Goal: Task Accomplishment & Management: Manage account settings

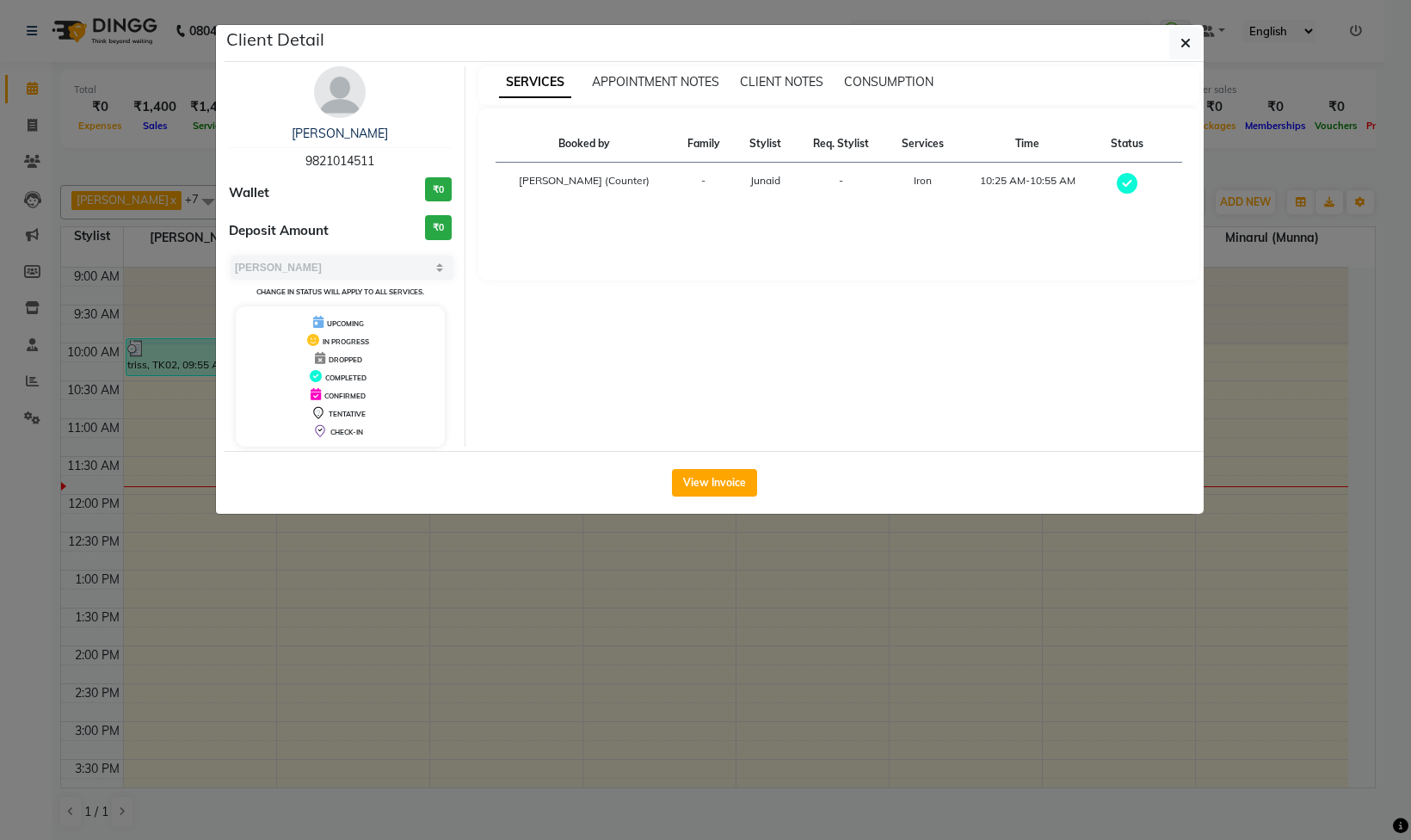
select select "3"
click at [1186, 33] on button "button" at bounding box center [1185, 43] width 33 height 33
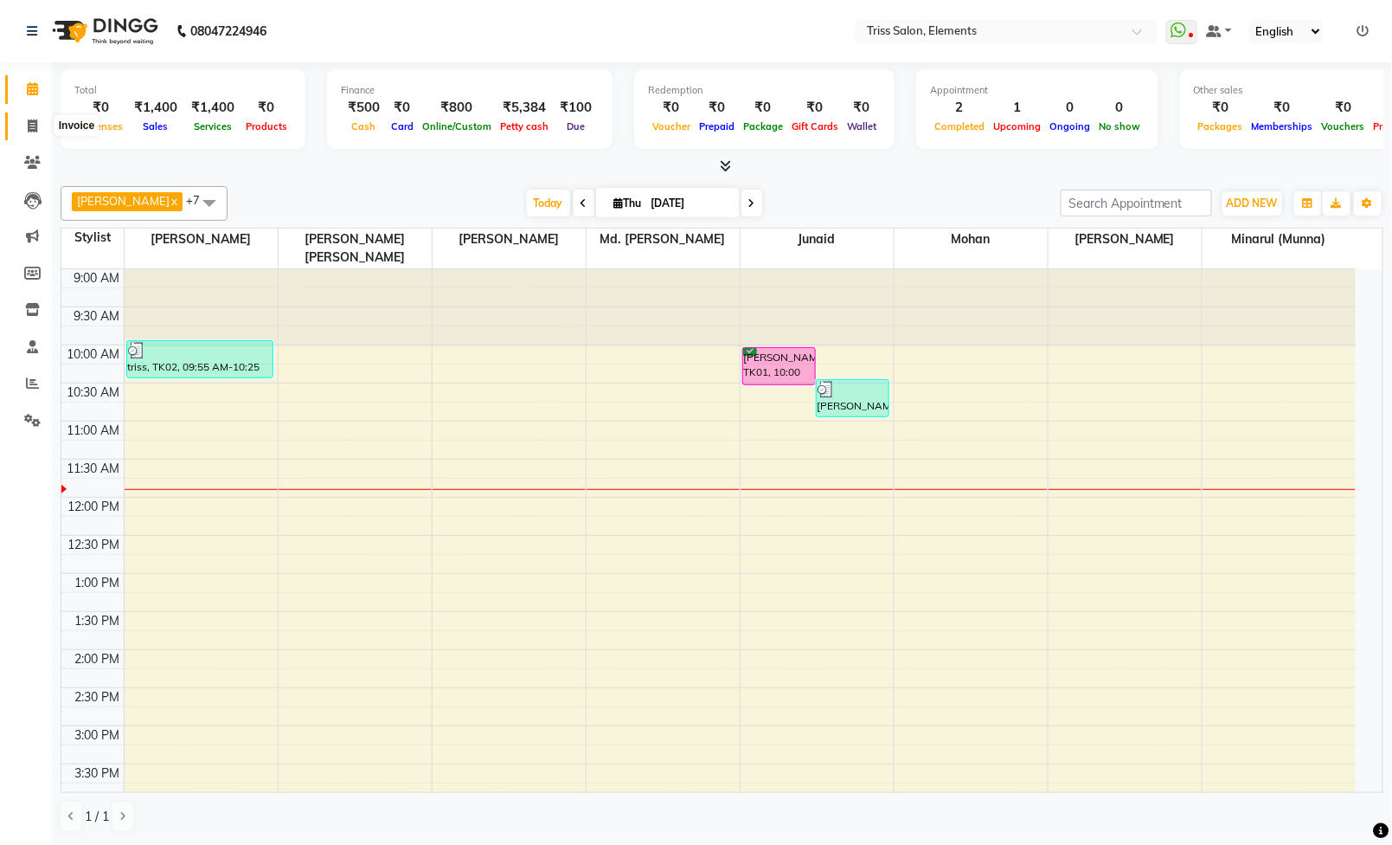
click at [29, 119] on icon at bounding box center [33, 125] width 10 height 13
select select "service"
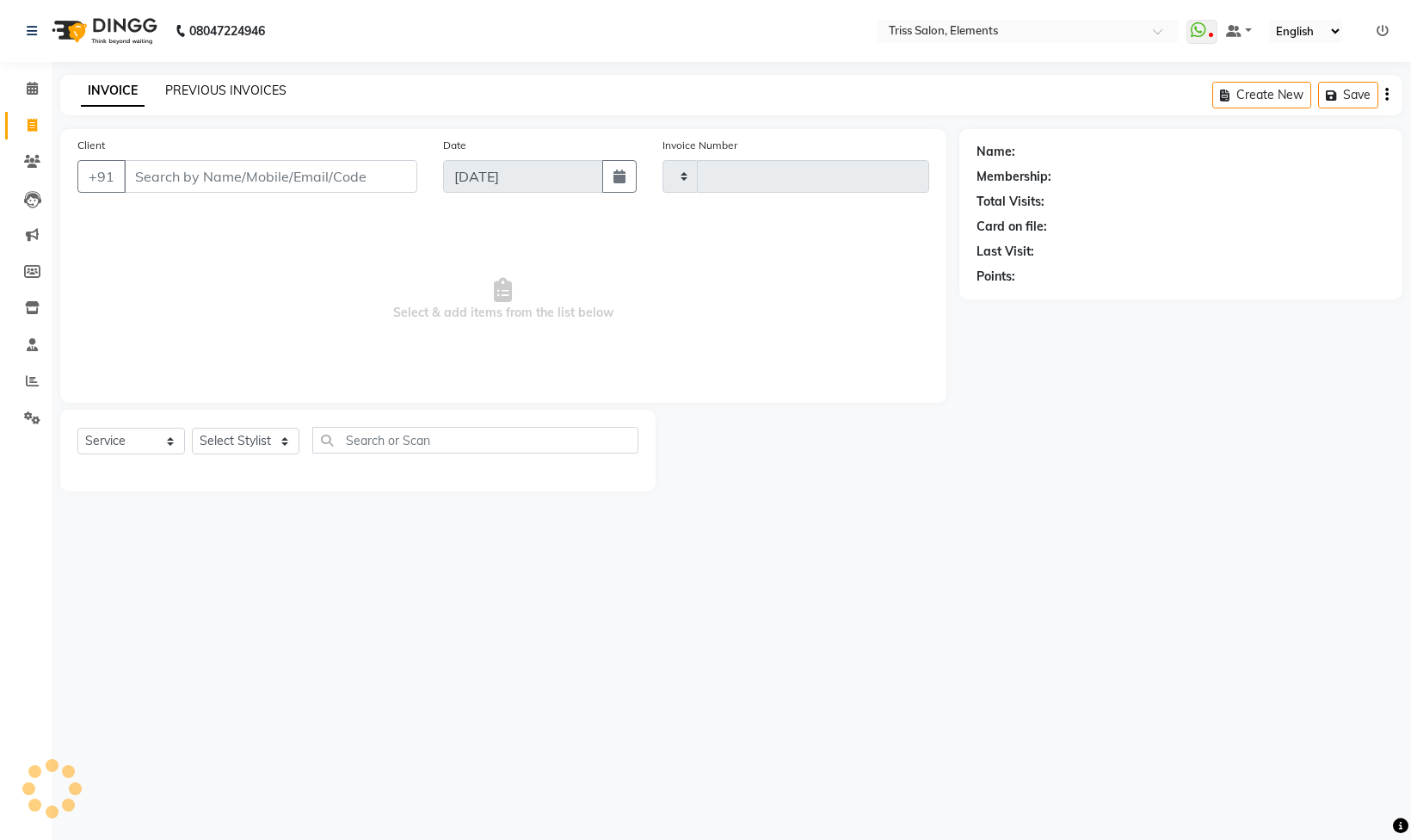
click at [271, 91] on link "PREVIOUS INVOICES" at bounding box center [226, 90] width 121 height 16
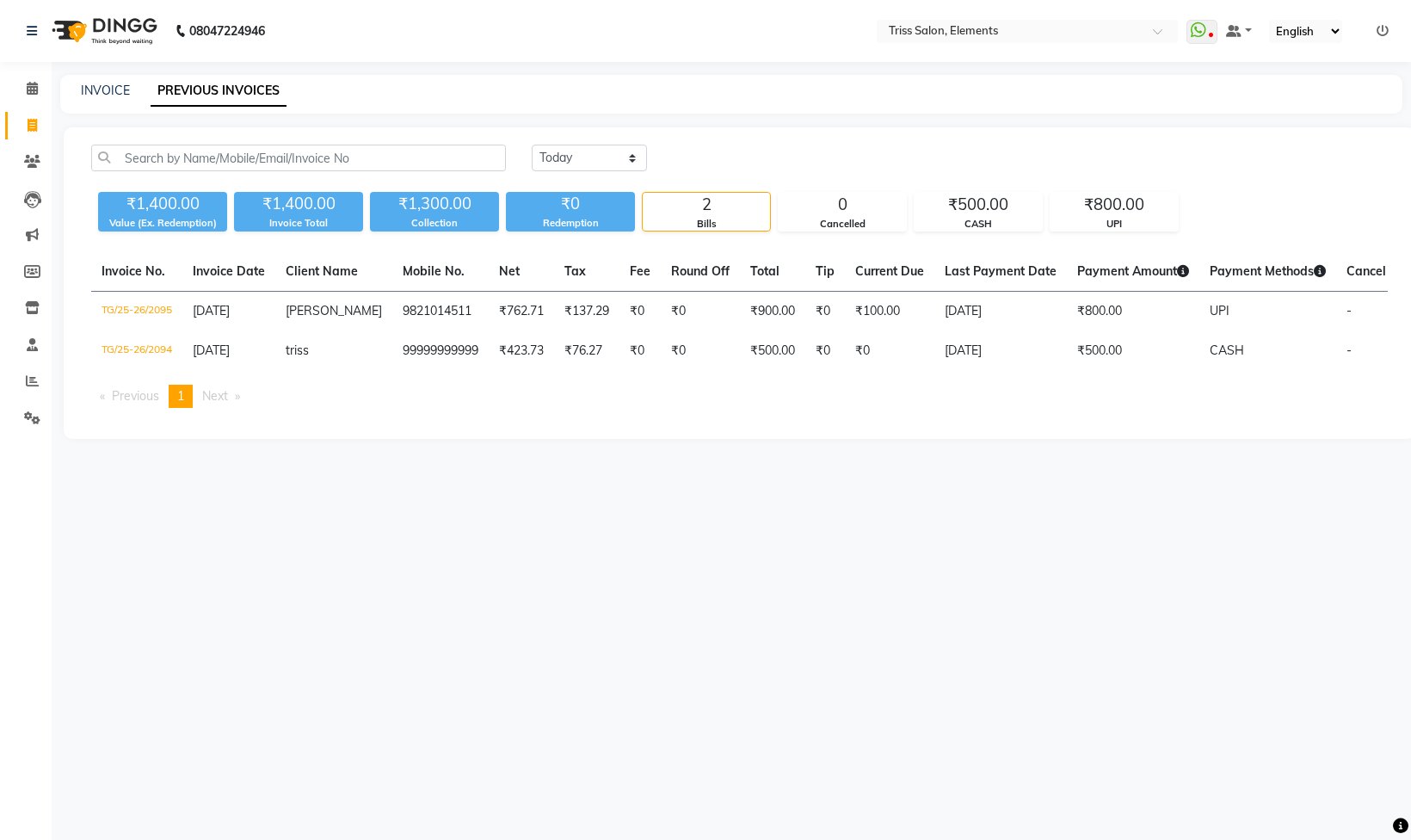
click at [103, 40] on img at bounding box center [102, 31] width 118 height 48
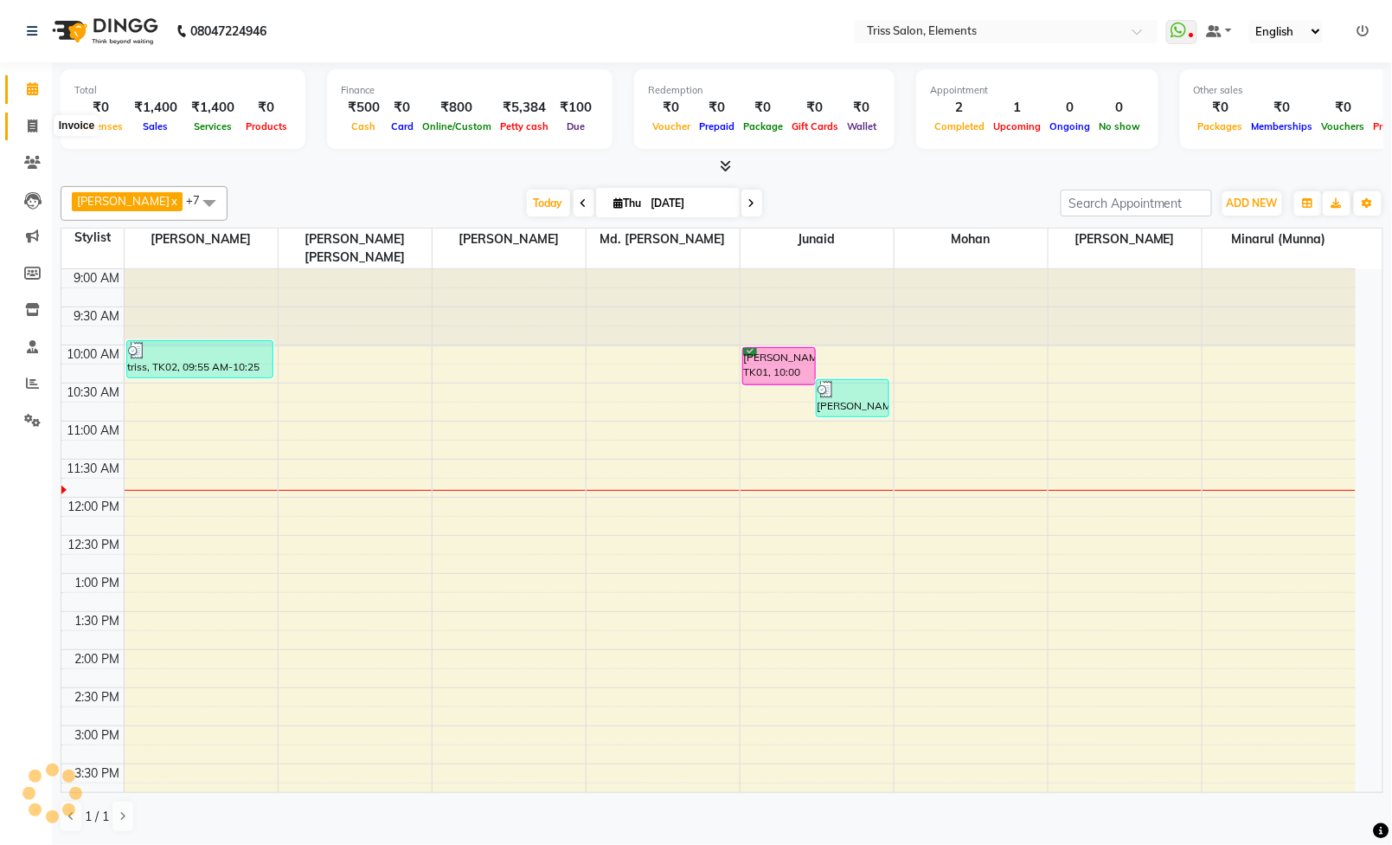
click at [28, 127] on icon at bounding box center [33, 125] width 10 height 13
select select "service"
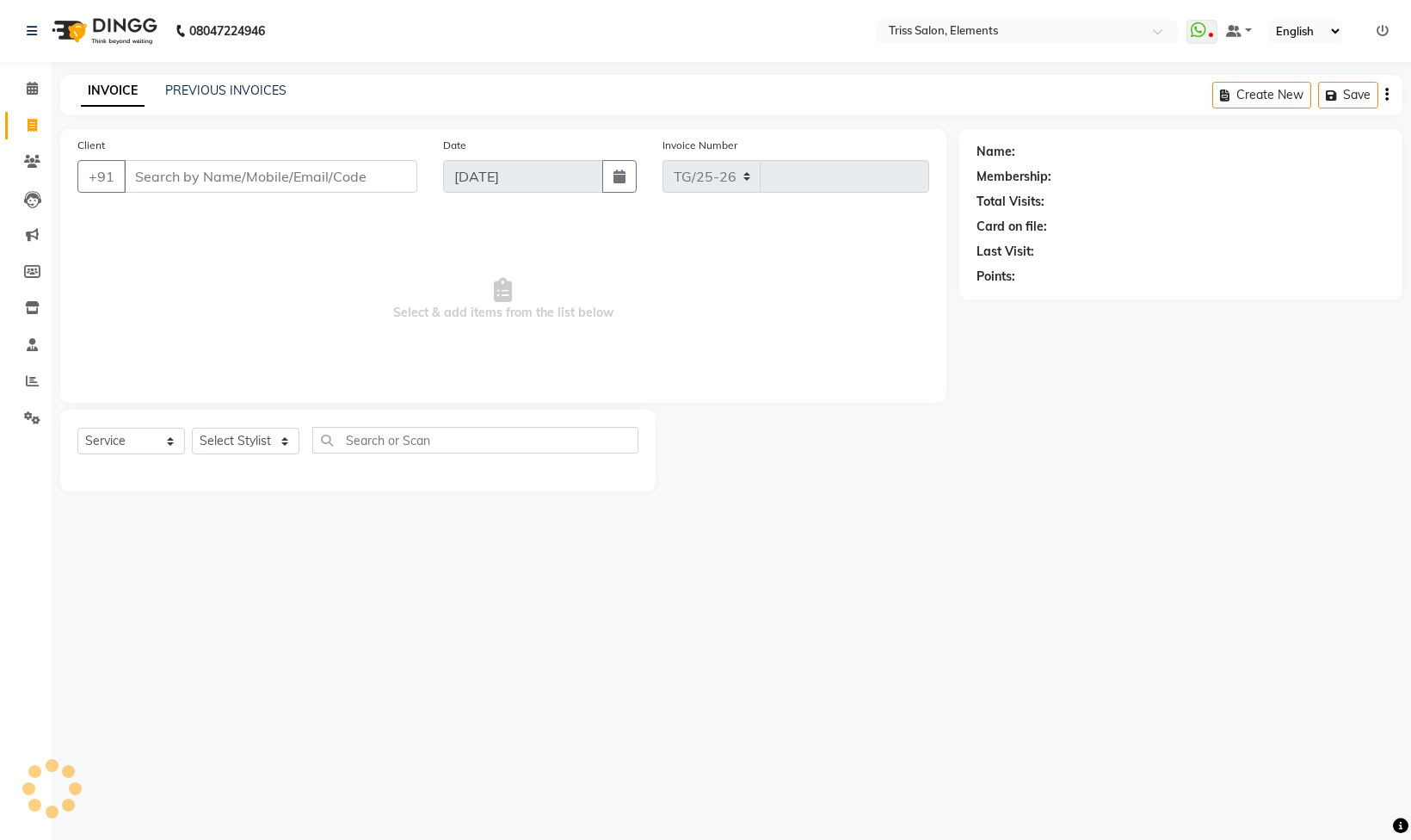
select select "4303"
type input "2096"
click at [198, 80] on div "INVOICE PREVIOUS INVOICES Create New Save" at bounding box center [732, 94] width 1342 height 41
click at [28, 170] on span at bounding box center [32, 162] width 30 height 20
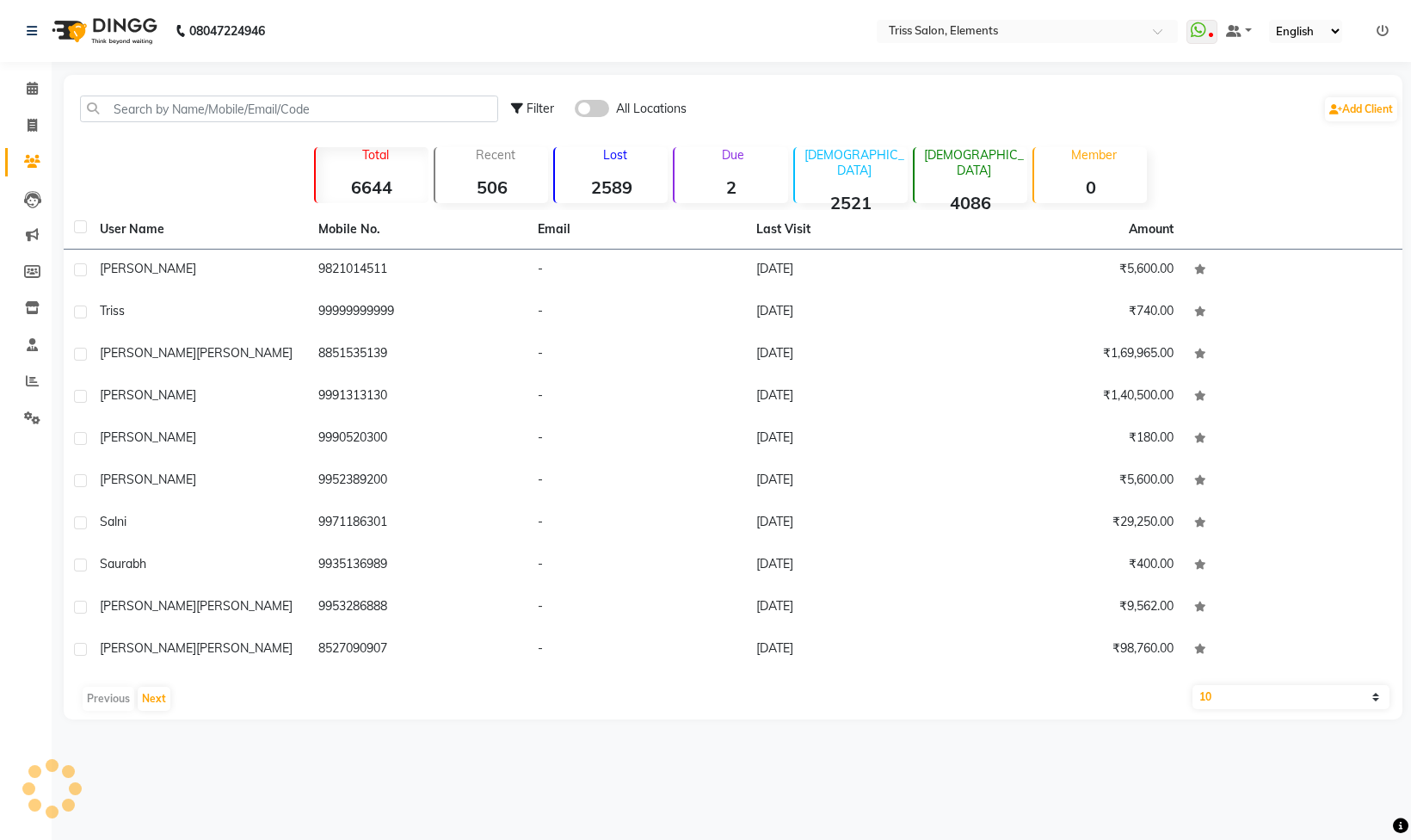
click at [731, 186] on strong "2" at bounding box center [730, 187] width 112 height 22
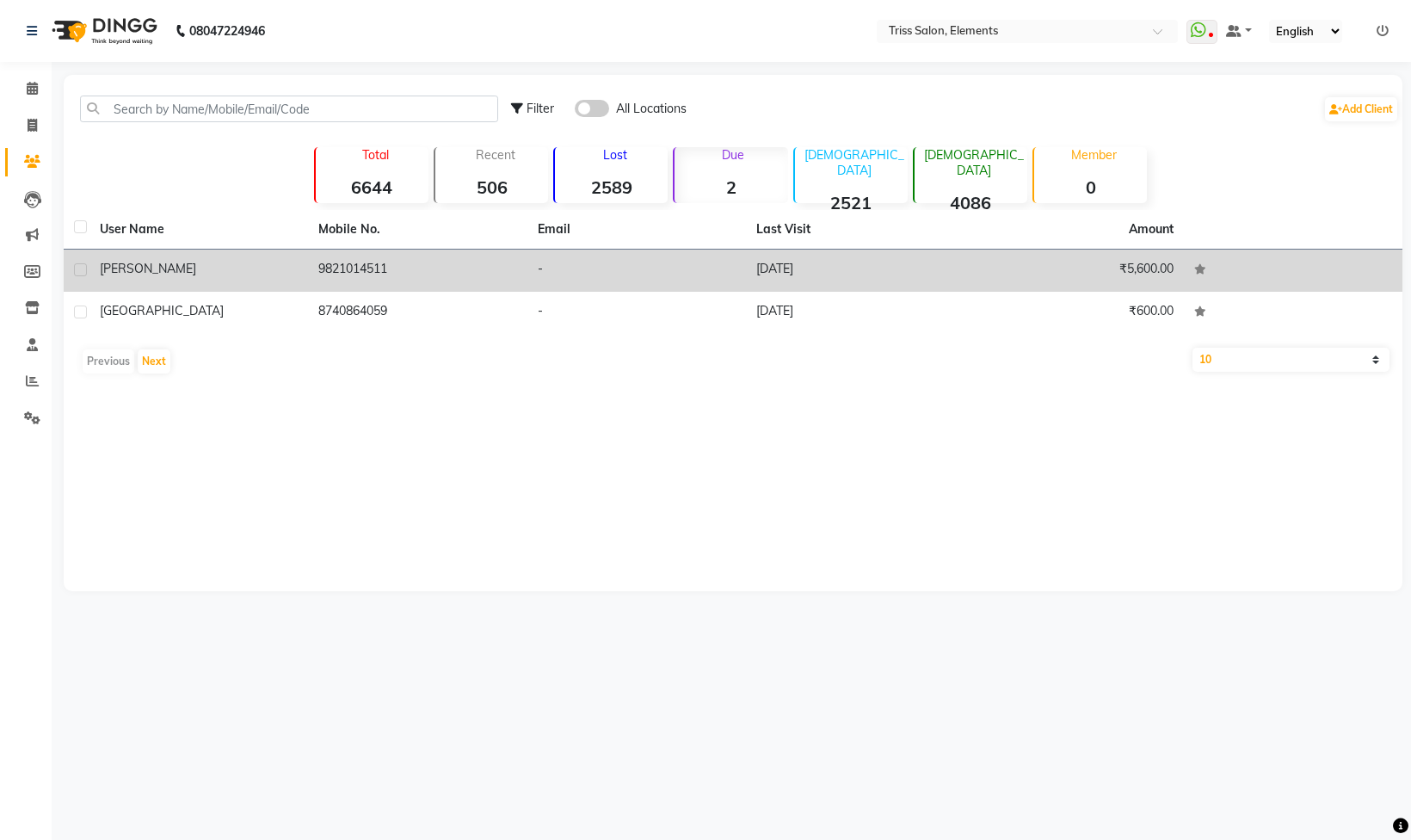
click at [805, 252] on td "[DATE]" at bounding box center [855, 270] width 219 height 42
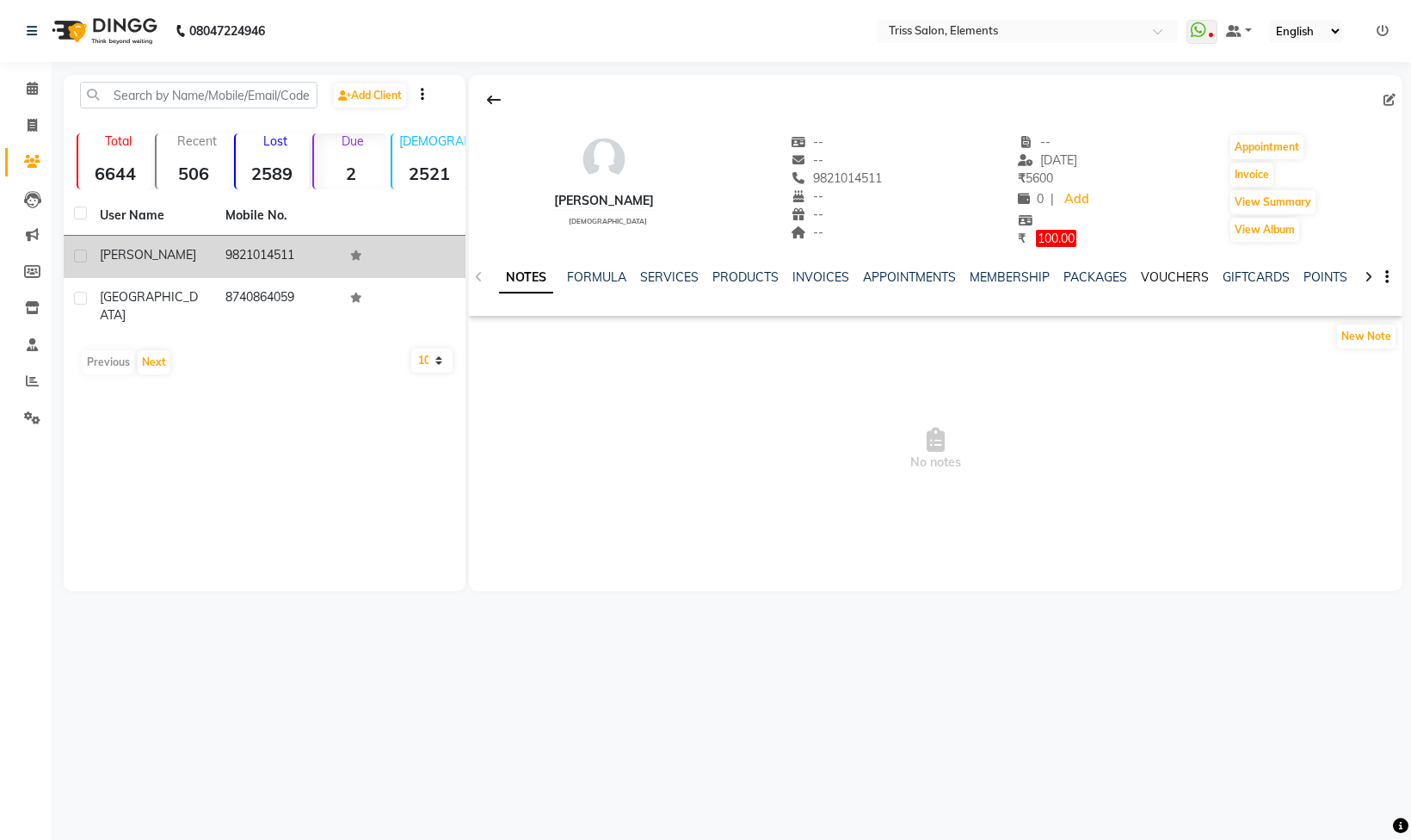
click at [1146, 275] on link "VOUCHERS" at bounding box center [1174, 277] width 68 height 16
click at [703, 278] on link "INVOICES" at bounding box center [708, 277] width 57 height 16
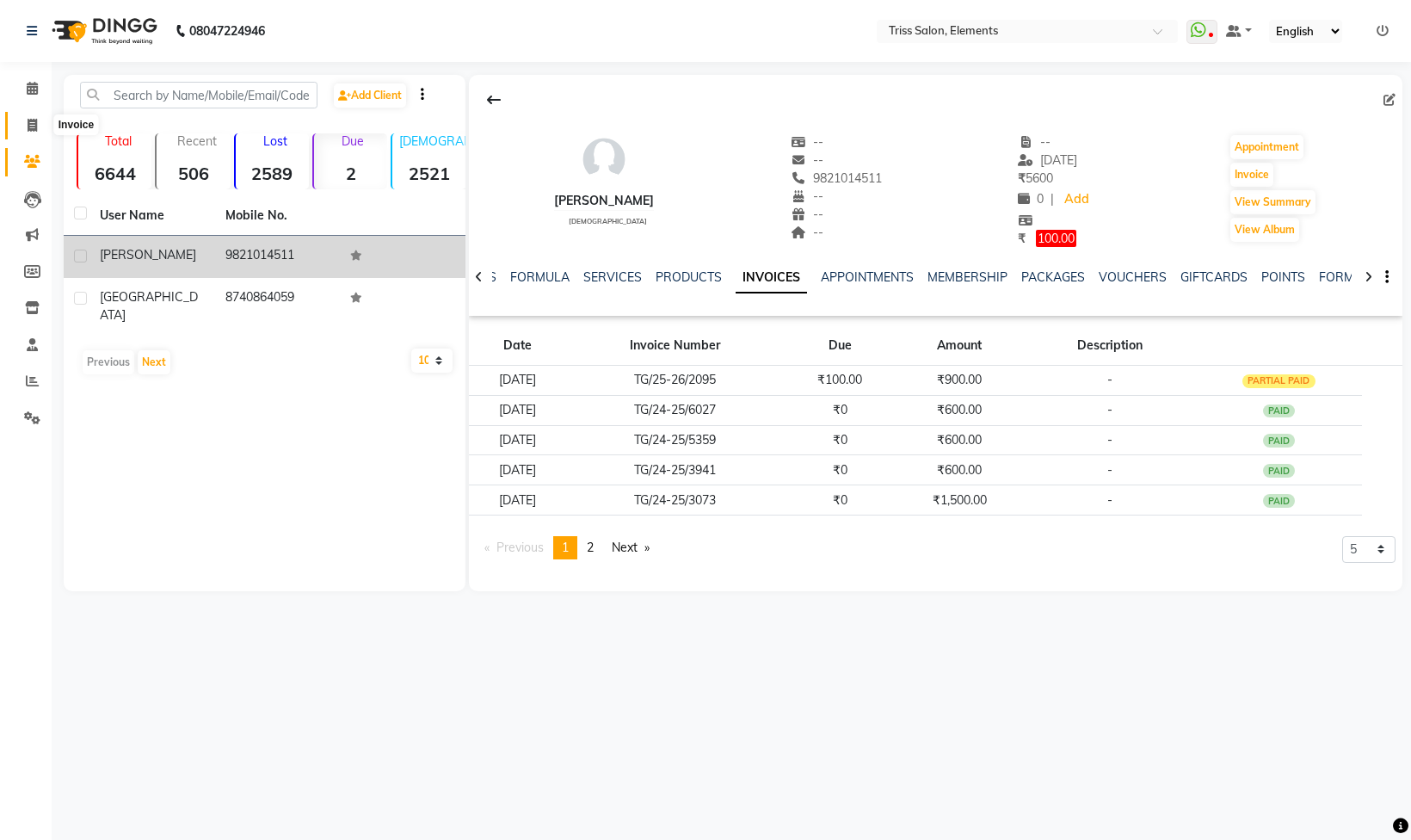
click at [40, 121] on span at bounding box center [32, 126] width 30 height 20
select select "service"
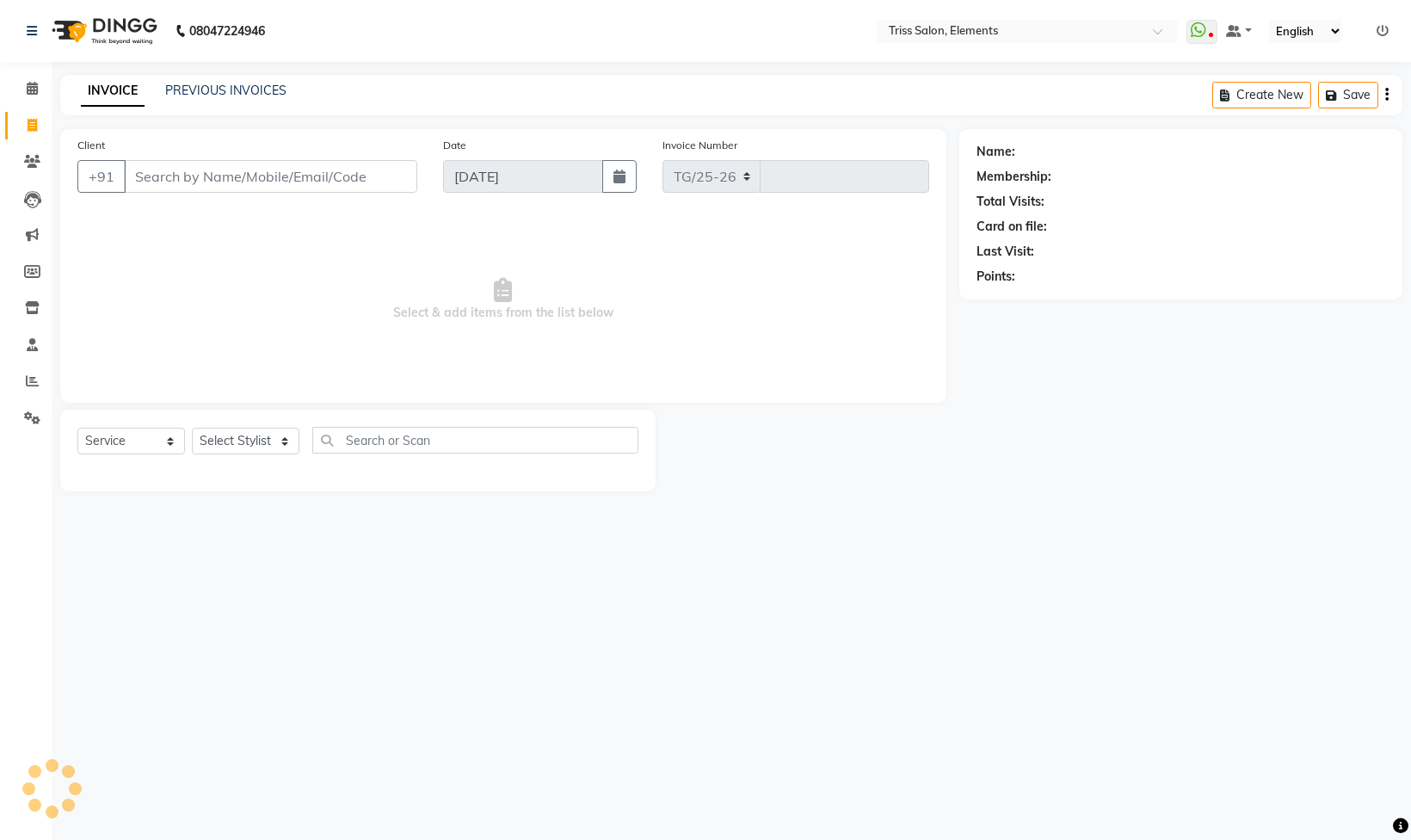
select select "4303"
type input "2096"
click at [35, 384] on icon at bounding box center [32, 380] width 13 height 13
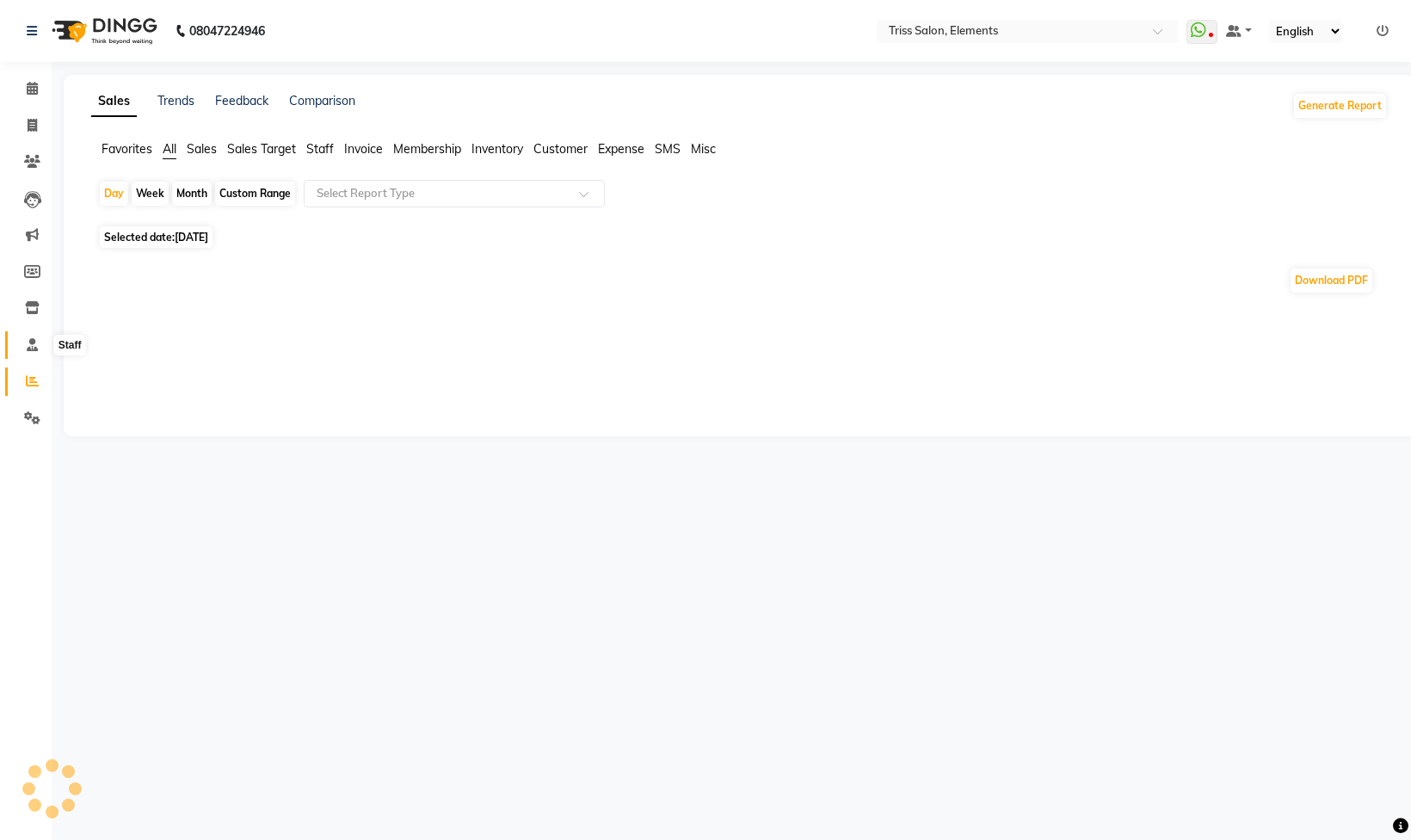
click at [30, 342] on icon at bounding box center [32, 344] width 11 height 13
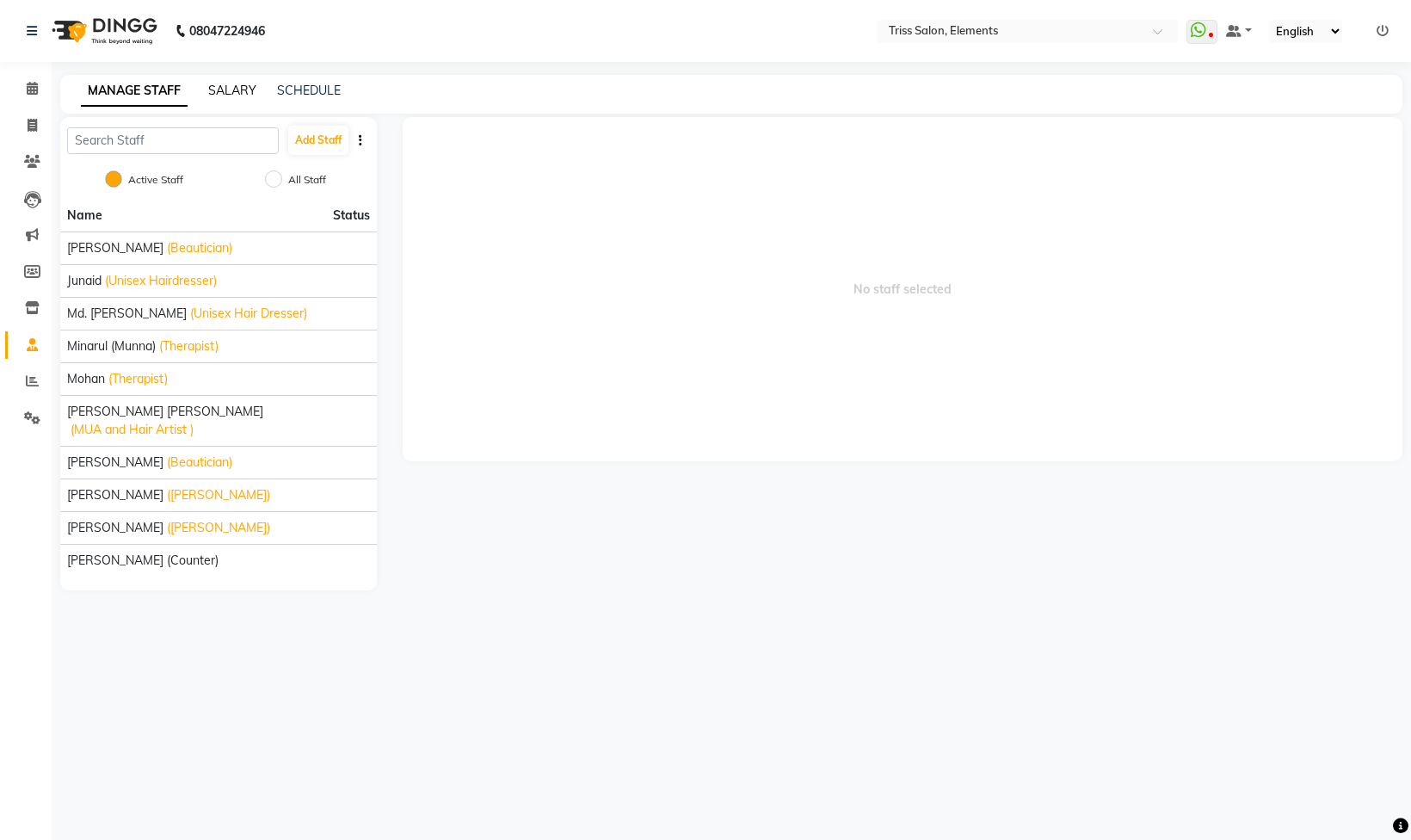
click at [233, 86] on link "SALARY" at bounding box center [232, 90] width 48 height 16
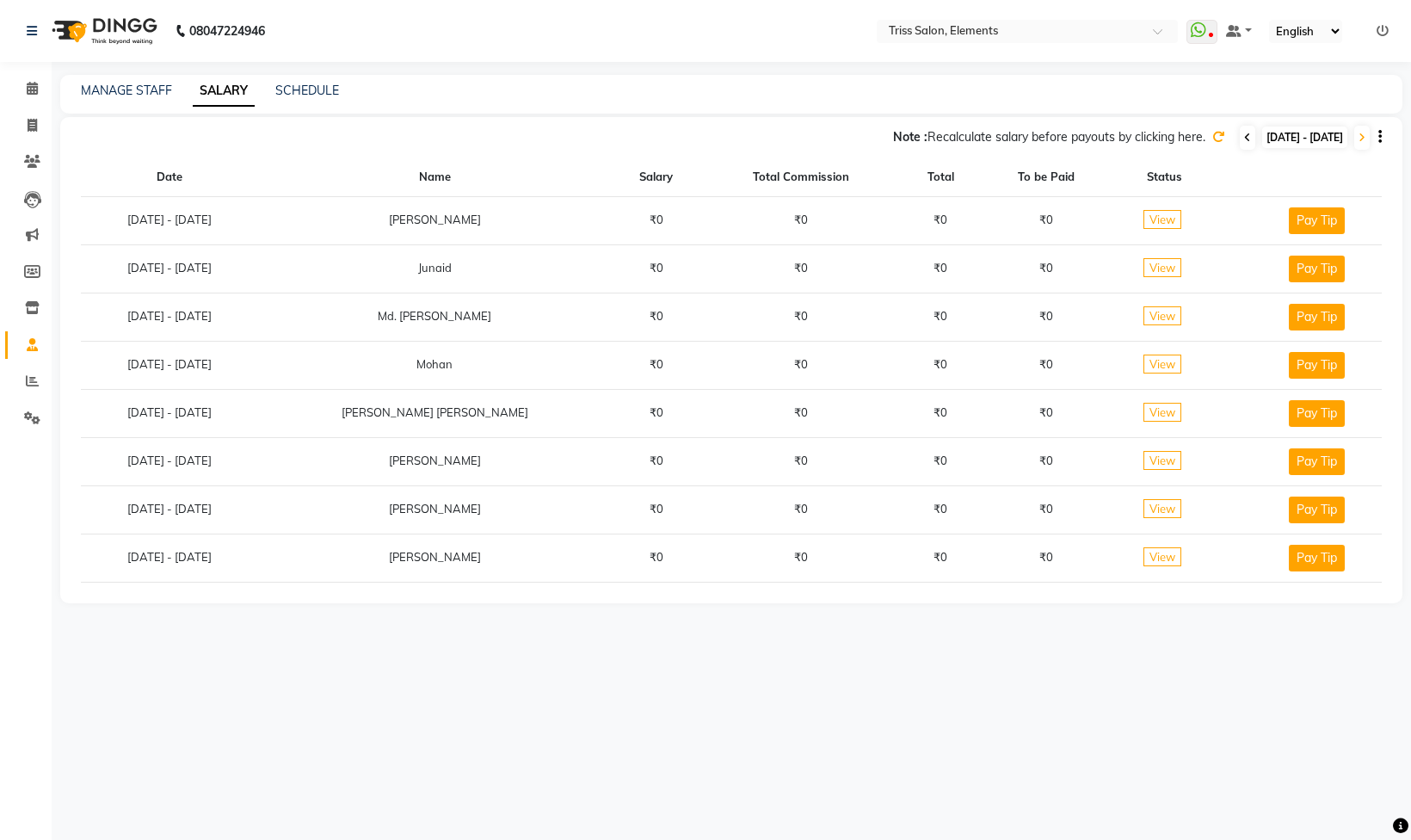
click at [1244, 135] on icon at bounding box center [1247, 137] width 7 height 10
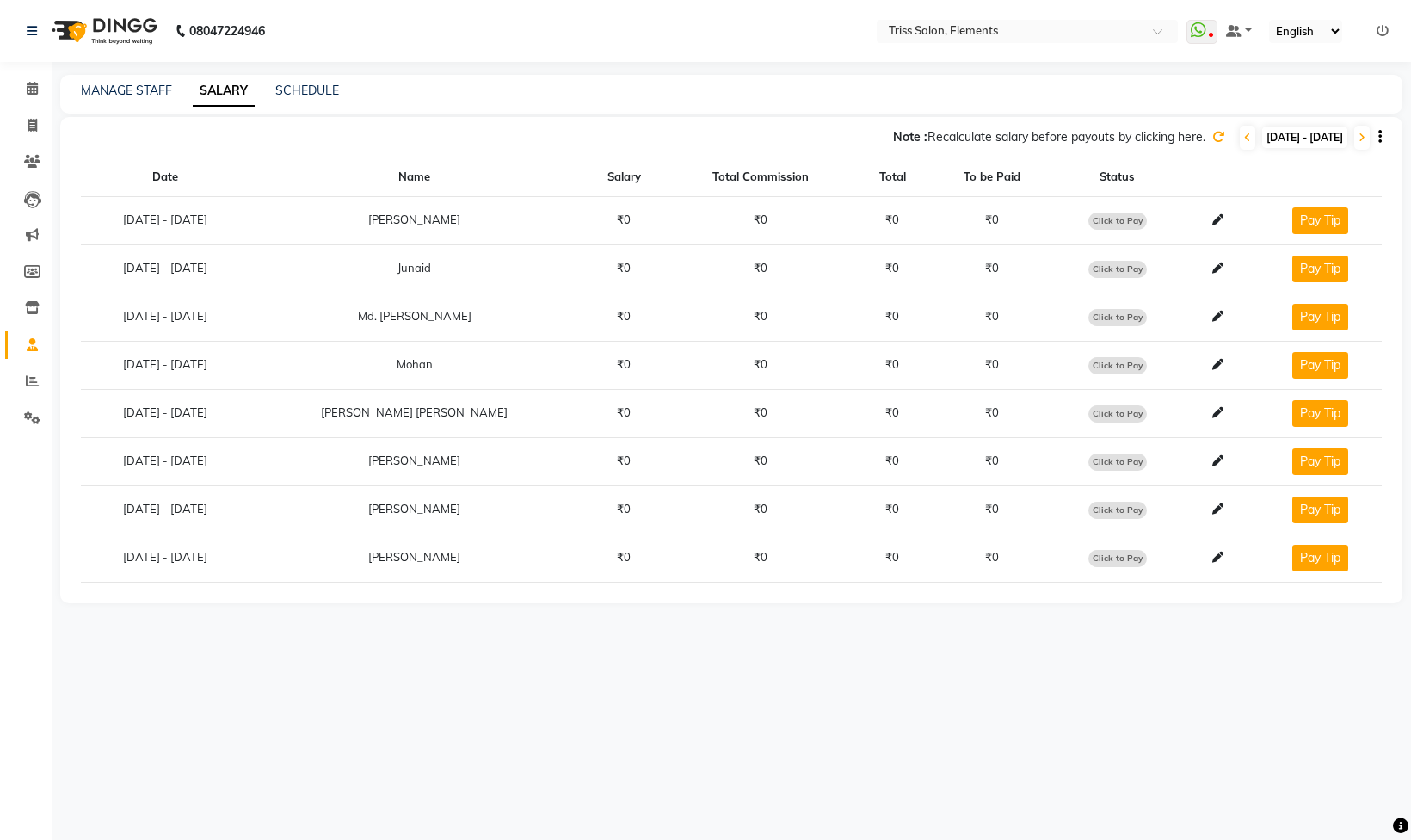
click at [1212, 136] on icon at bounding box center [1218, 137] width 12 height 12
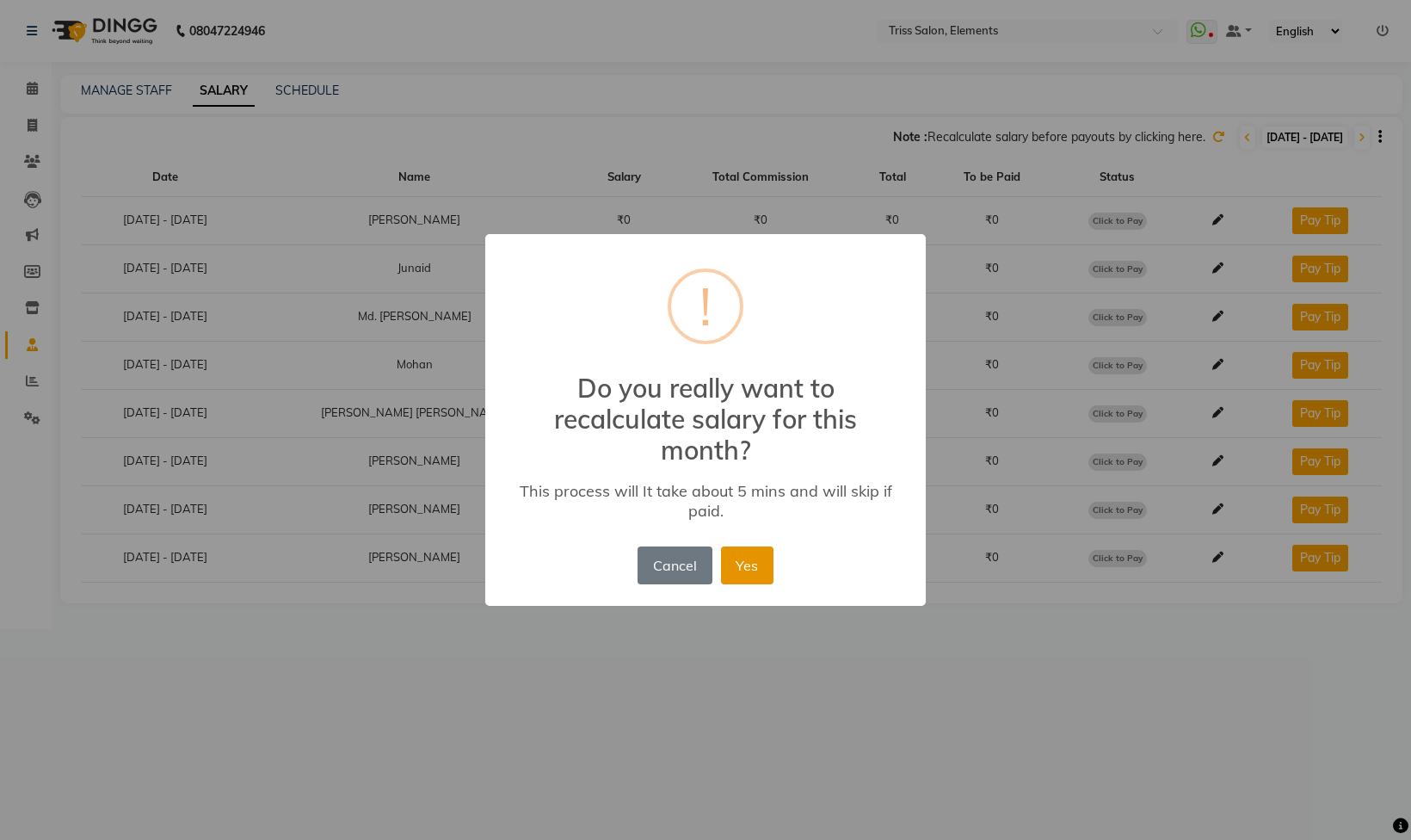
click at [771, 563] on button "Yes" at bounding box center [747, 565] width 53 height 38
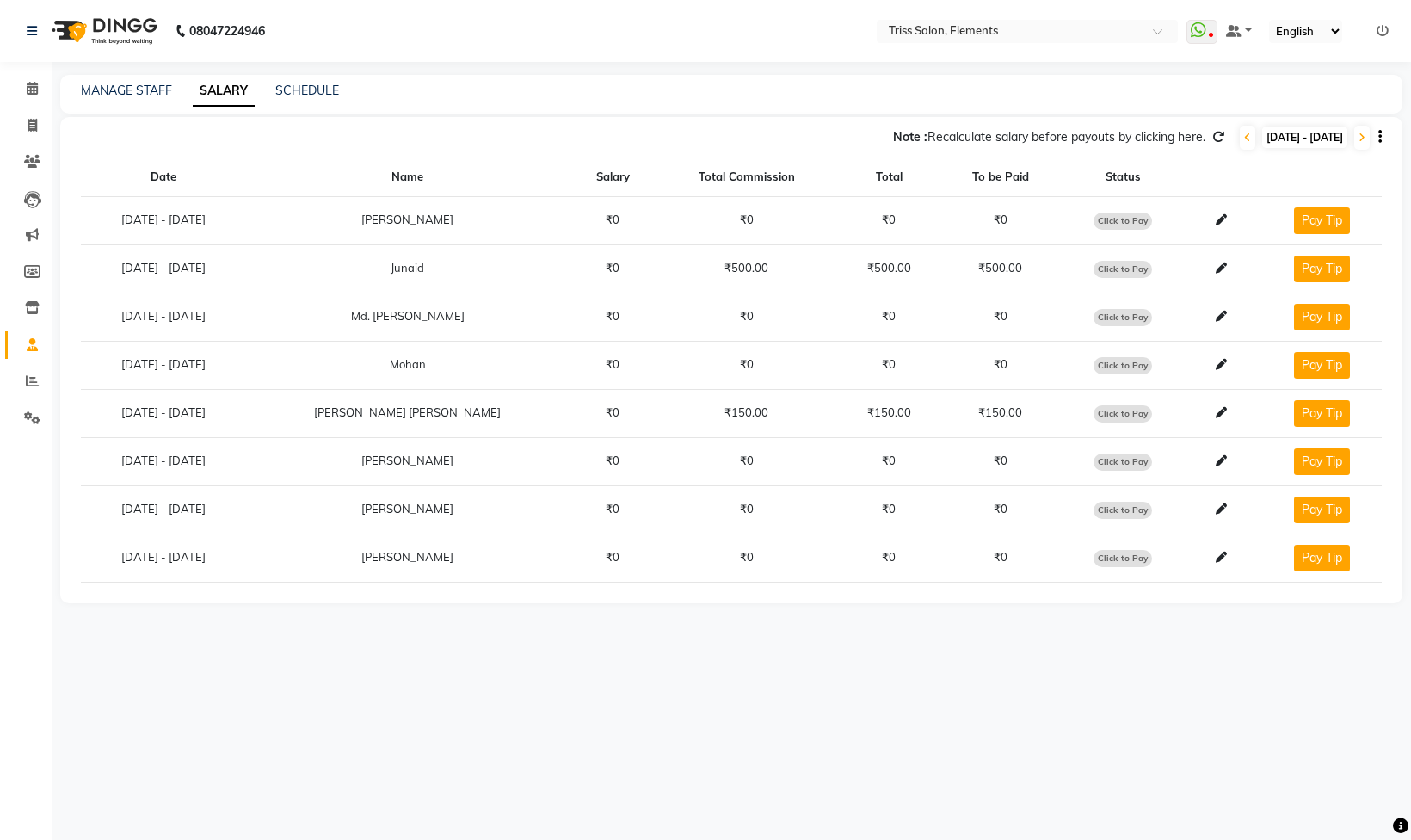
click at [1112, 419] on span "Click to Pay" at bounding box center [1123, 414] width 59 height 17
select select "1"
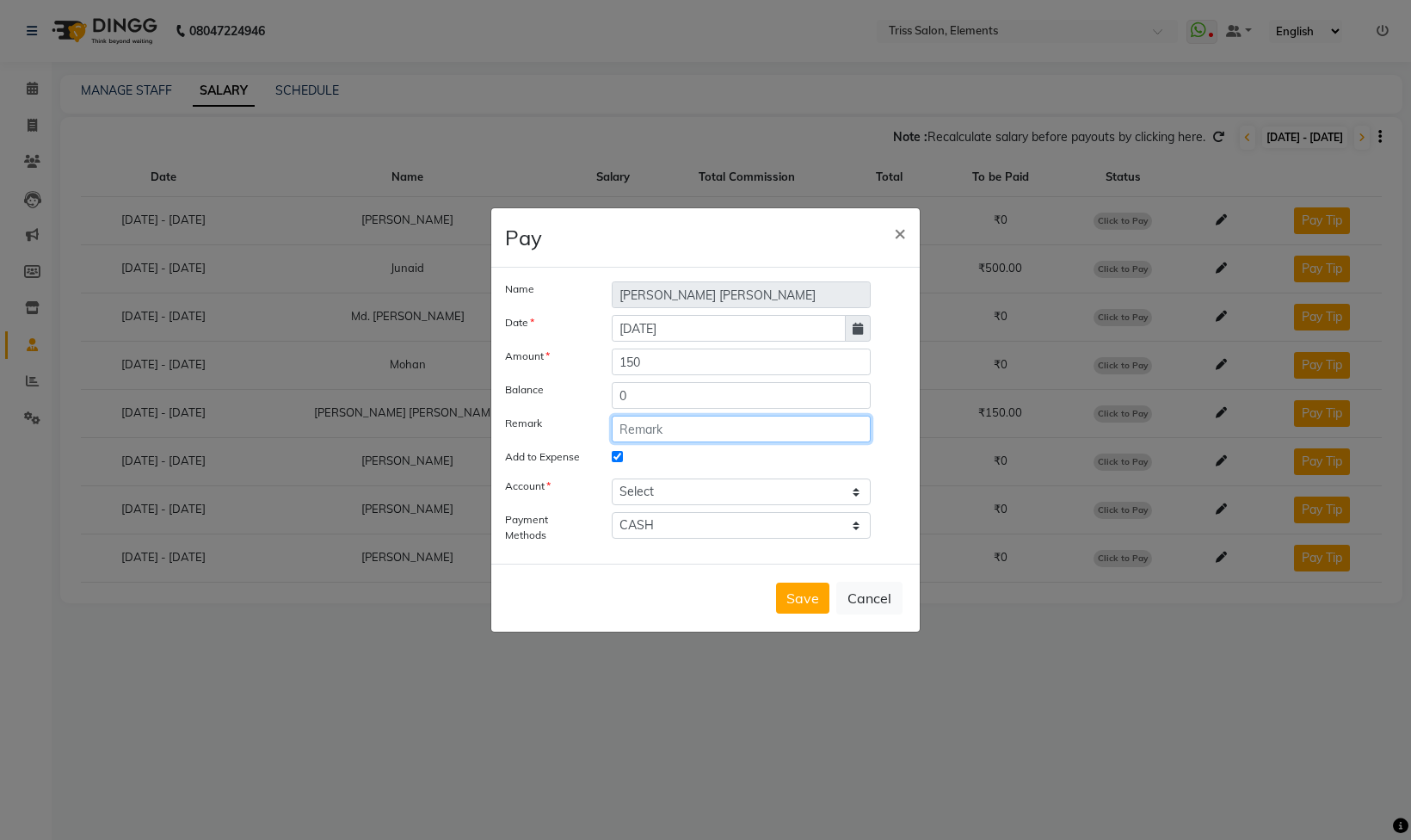
click at [673, 437] on input "text" at bounding box center [741, 428] width 259 height 27
drag, startPoint x: 803, startPoint y: 424, endPoint x: 387, endPoint y: 535, distance: 430.6
click at [409, 530] on ngb-modal-window "Pay × Name Pankaj Dilip Jangde Date 04-09-2025 Amount 150 Balance 0 Remark Staf…" at bounding box center [705, 420] width 1411 height 840
type input "Staff Incentive 03.09.25"
click at [661, 493] on select "Select Petty cash" at bounding box center [741, 491] width 259 height 27
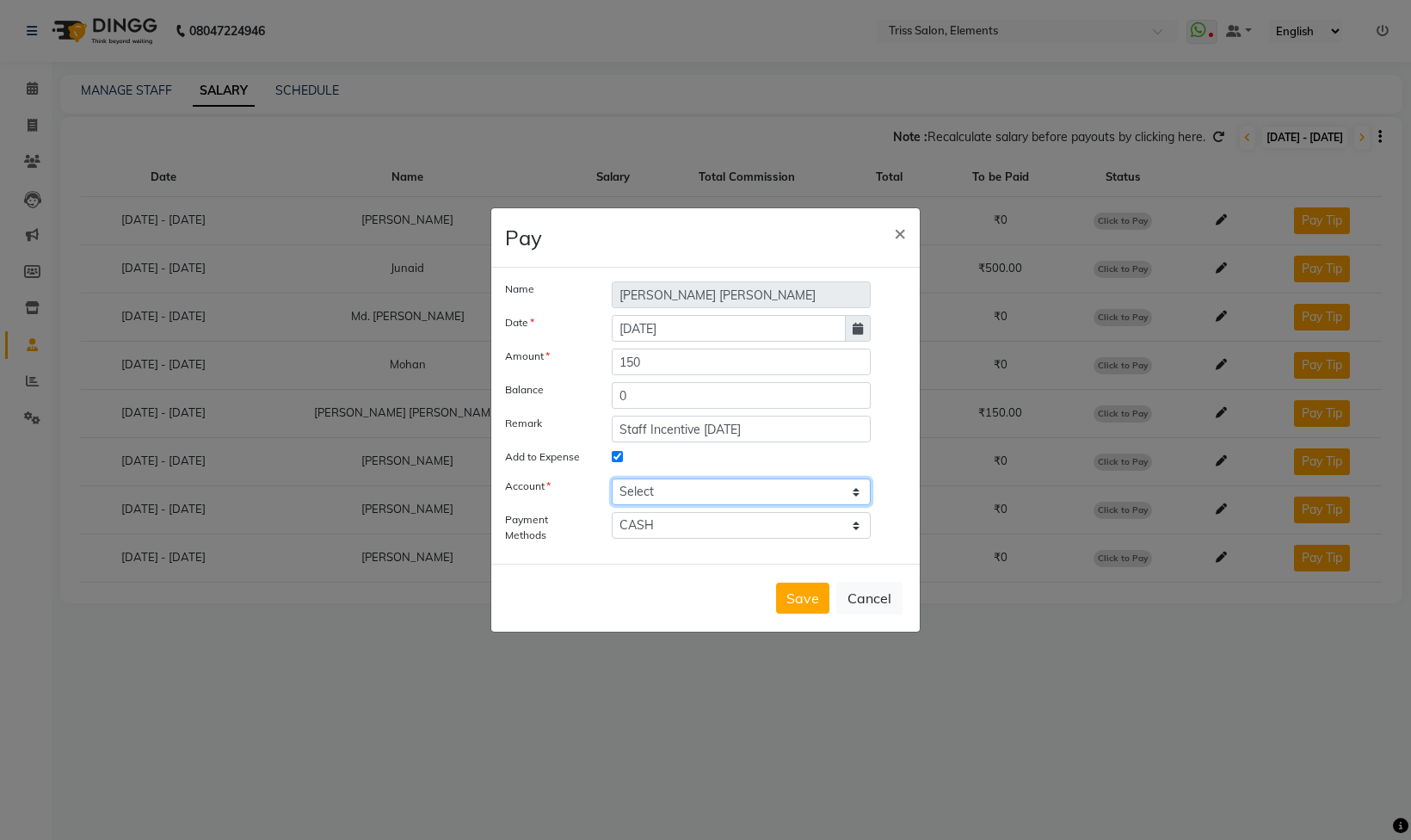
select select "2499"
click at [612, 478] on select "Select Petty cash" at bounding box center [741, 491] width 259 height 27
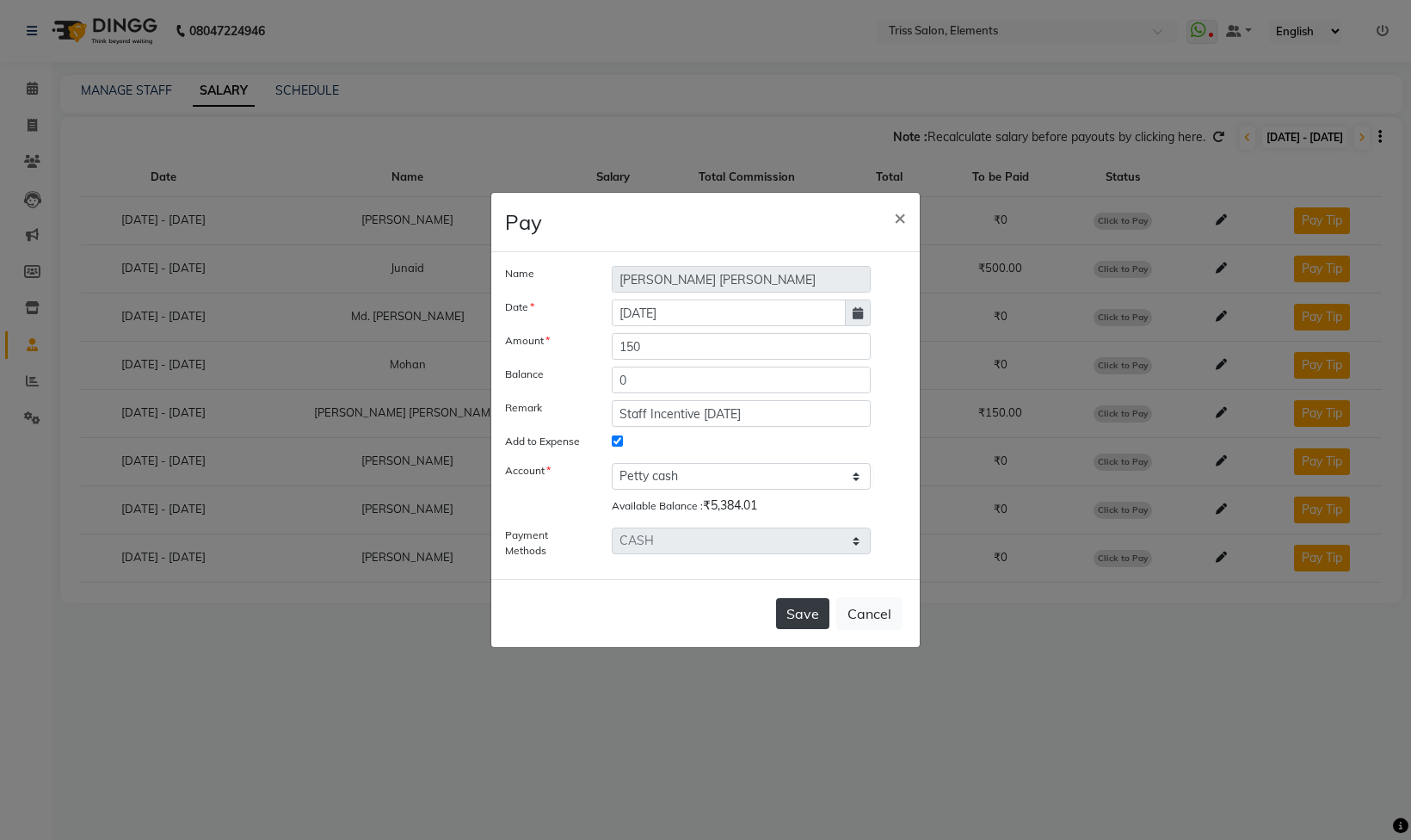
click at [806, 614] on button "Save" at bounding box center [803, 612] width 54 height 31
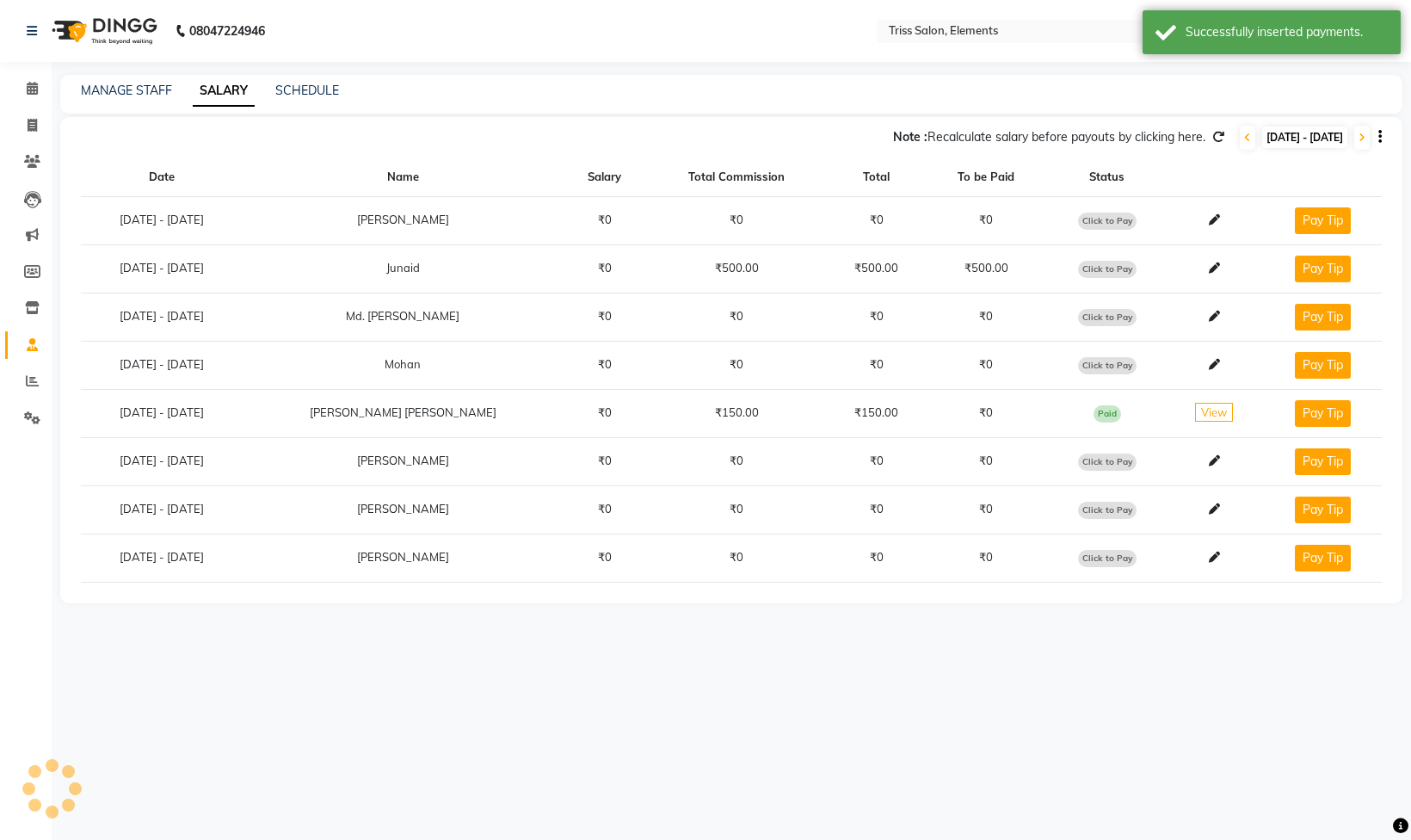
click at [1090, 271] on span "Click to Pay" at bounding box center [1107, 268] width 59 height 17
select select "1"
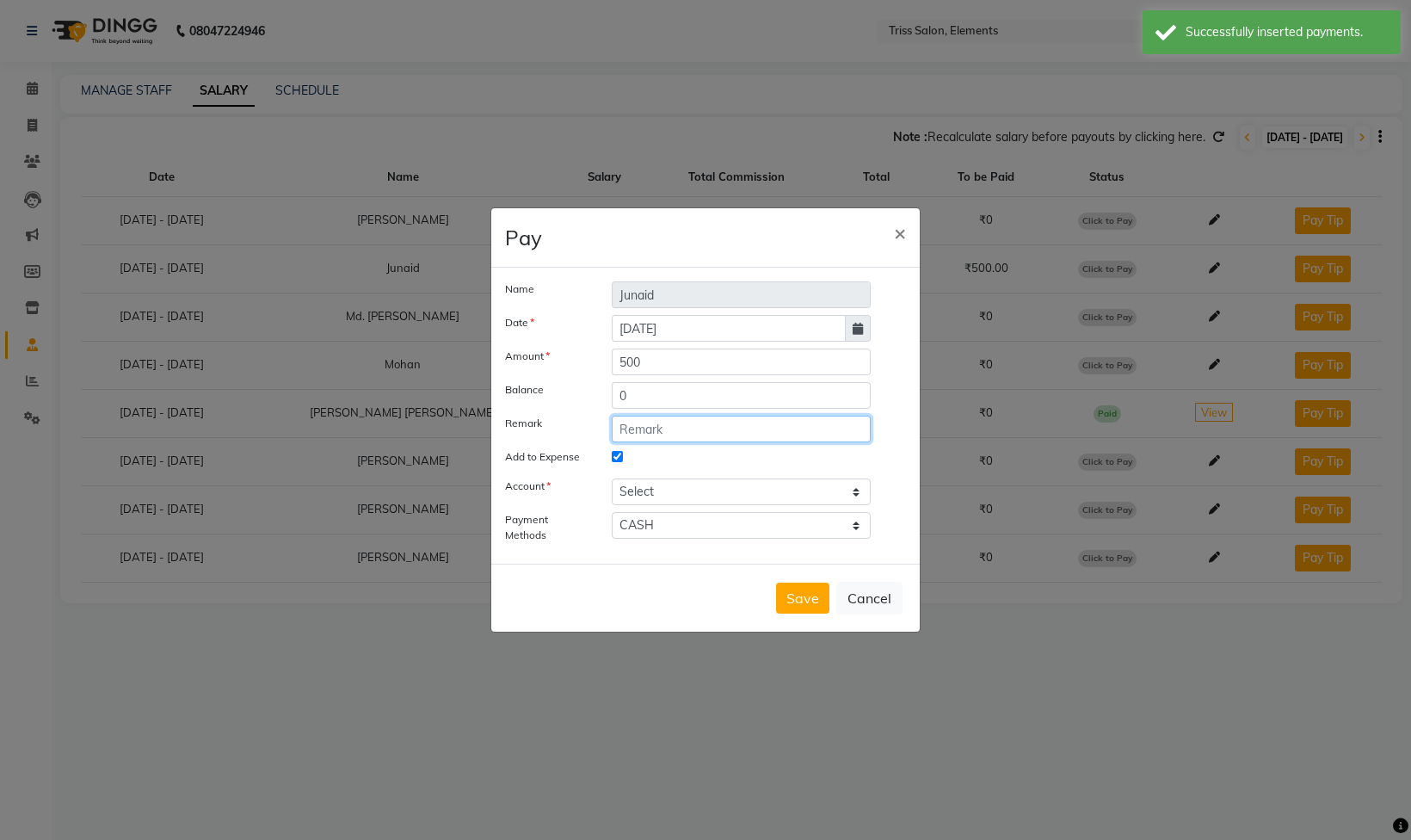
click at [666, 429] on input "text" at bounding box center [741, 428] width 259 height 27
paste input "Staff Incentive 03.09.25"
type input "Staff Incentive 03.09.25"
drag, startPoint x: 779, startPoint y: 493, endPoint x: 763, endPoint y: 501, distance: 17.9
click at [778, 493] on select "Select Petty cash" at bounding box center [741, 491] width 259 height 27
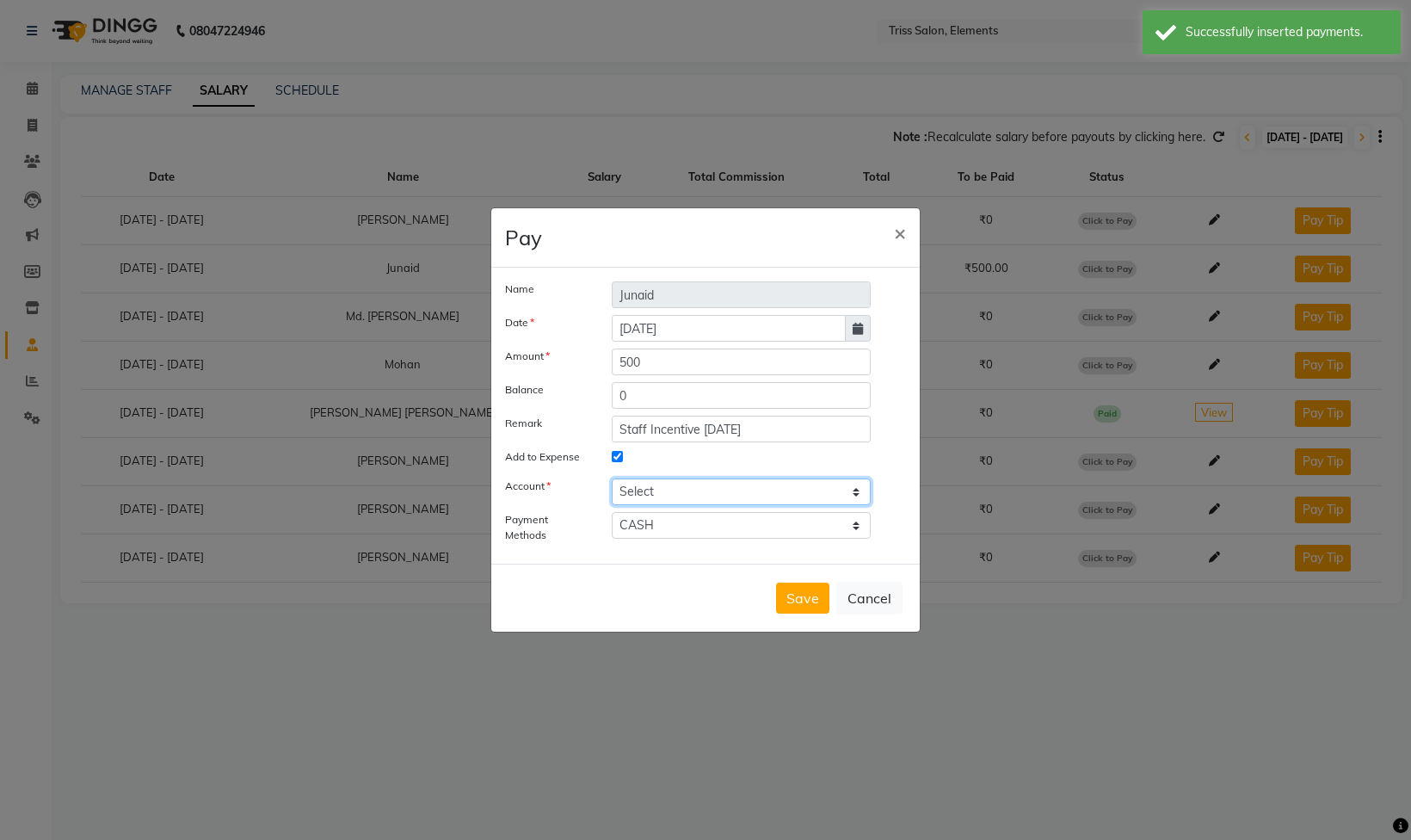
select select "2499"
click at [612, 478] on select "Select Petty cash" at bounding box center [741, 491] width 259 height 27
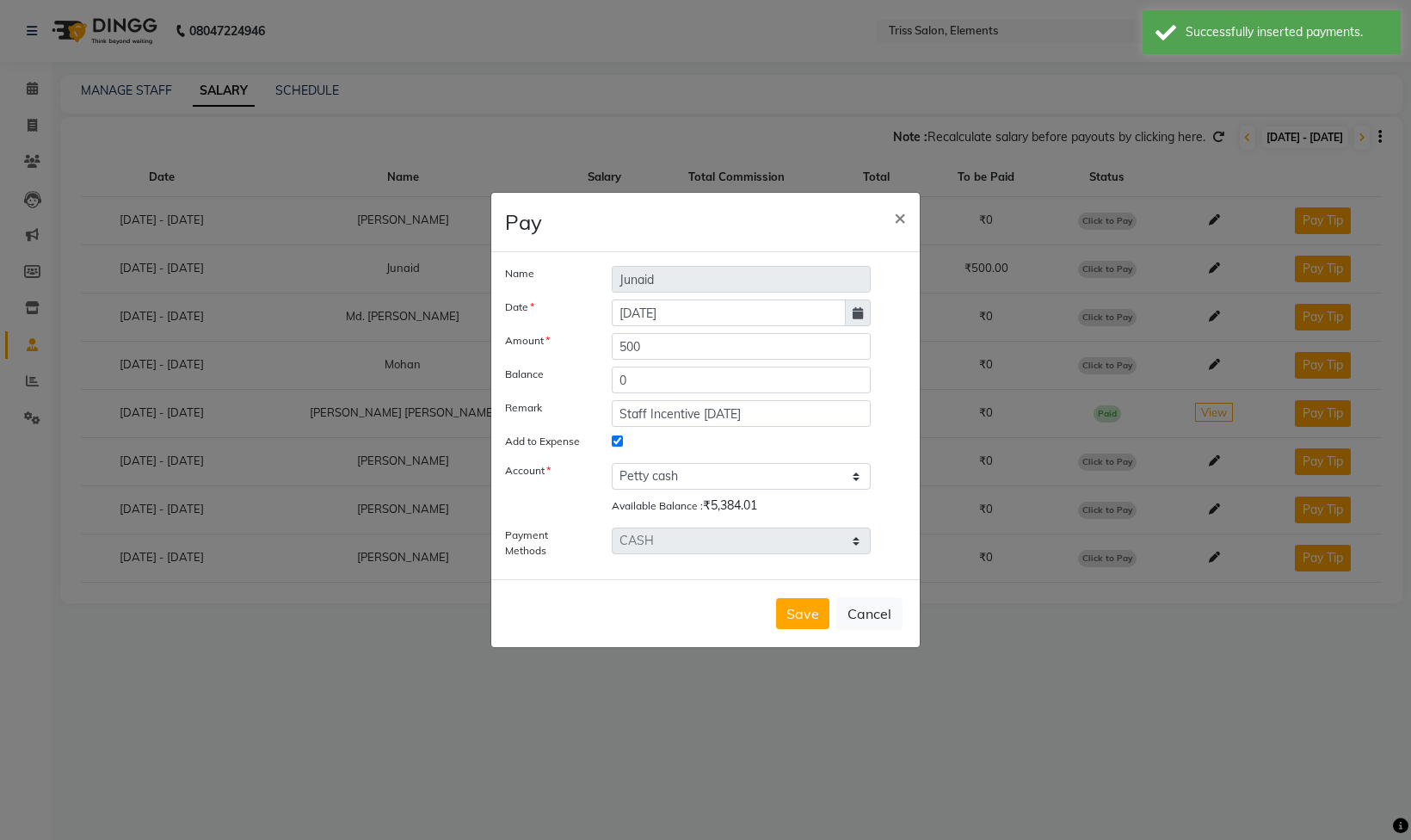
click at [794, 610] on button "Save" at bounding box center [803, 612] width 54 height 31
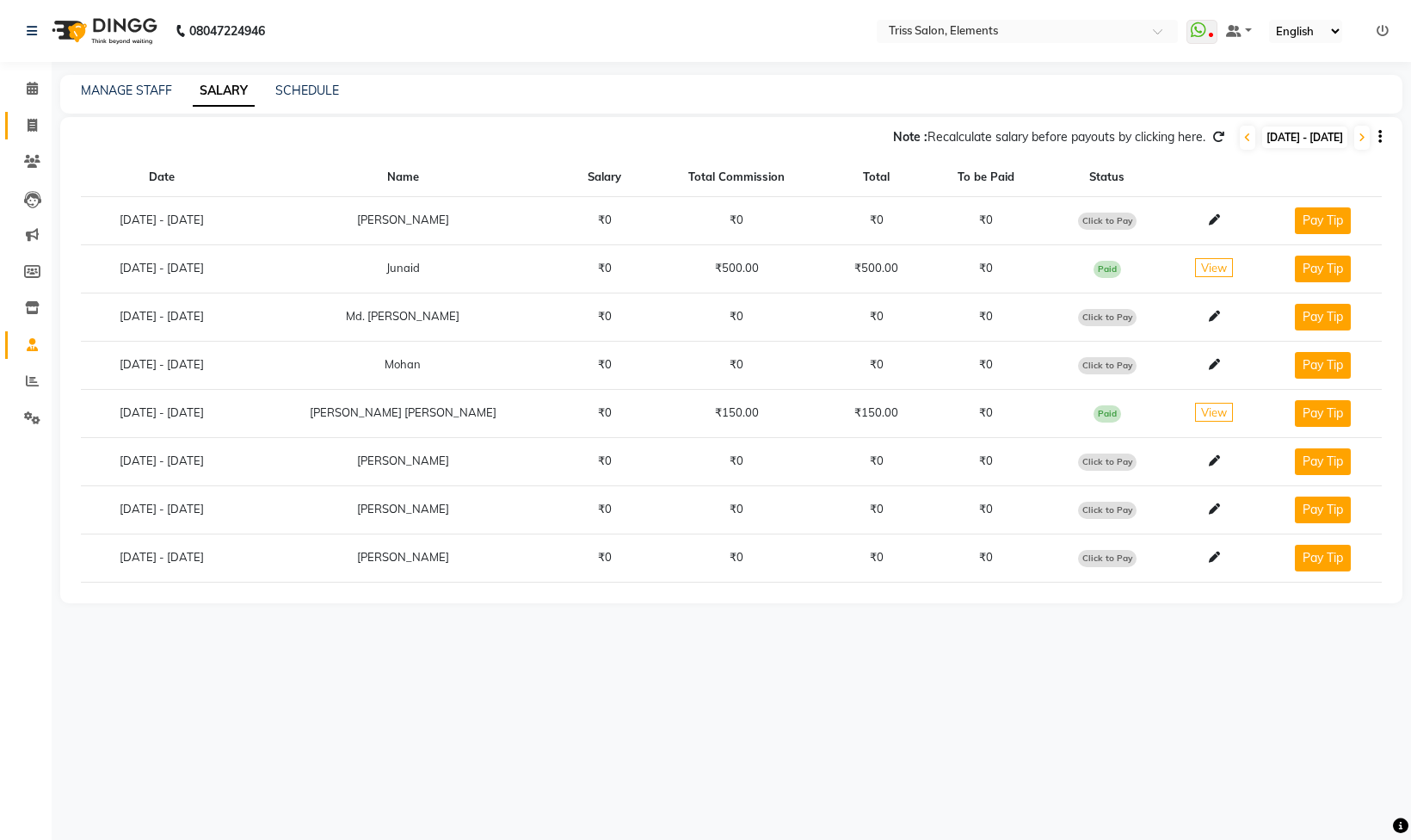
click at [12, 125] on link "Invoice" at bounding box center [26, 125] width 42 height 29
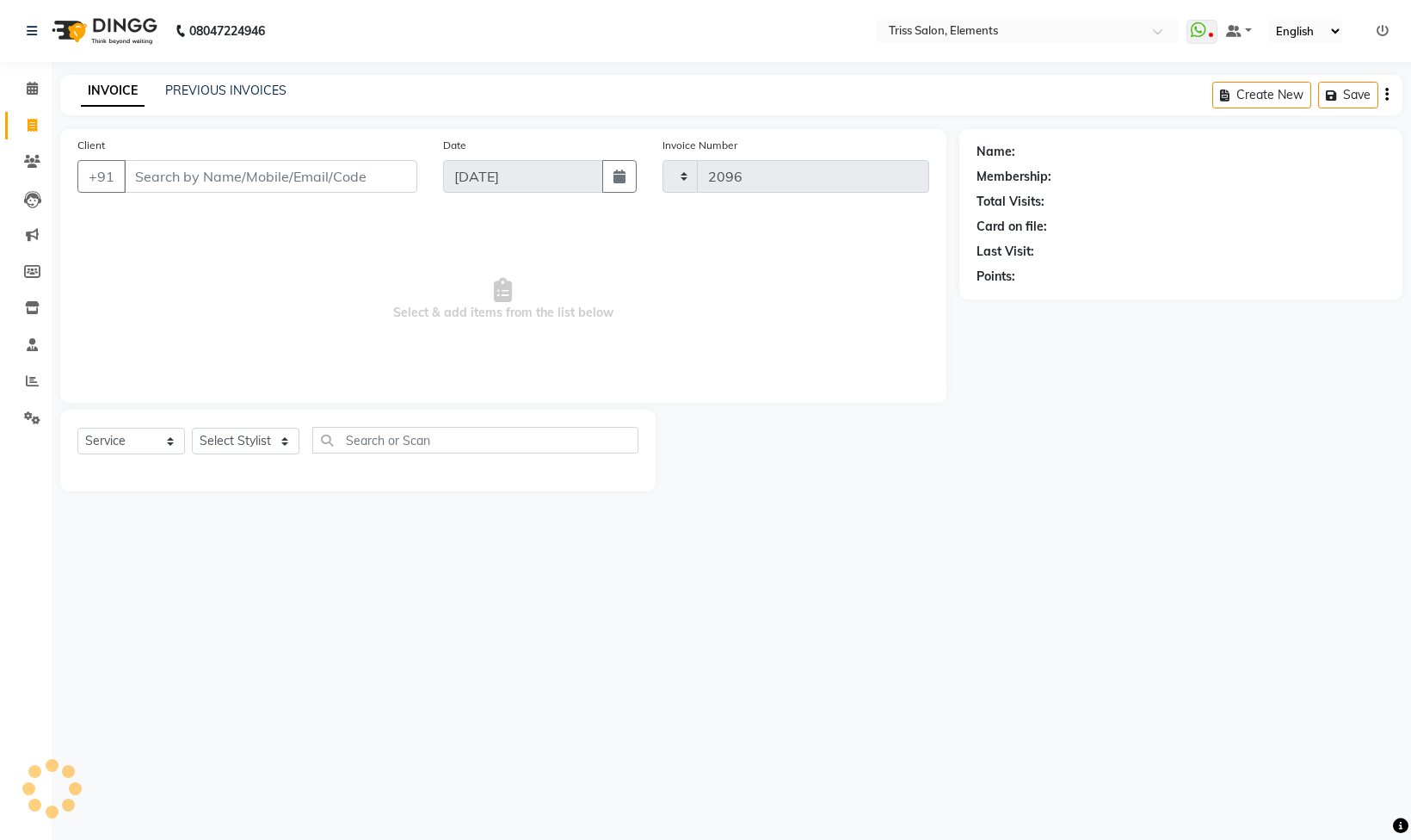
click at [122, 32] on img at bounding box center [102, 31] width 118 height 48
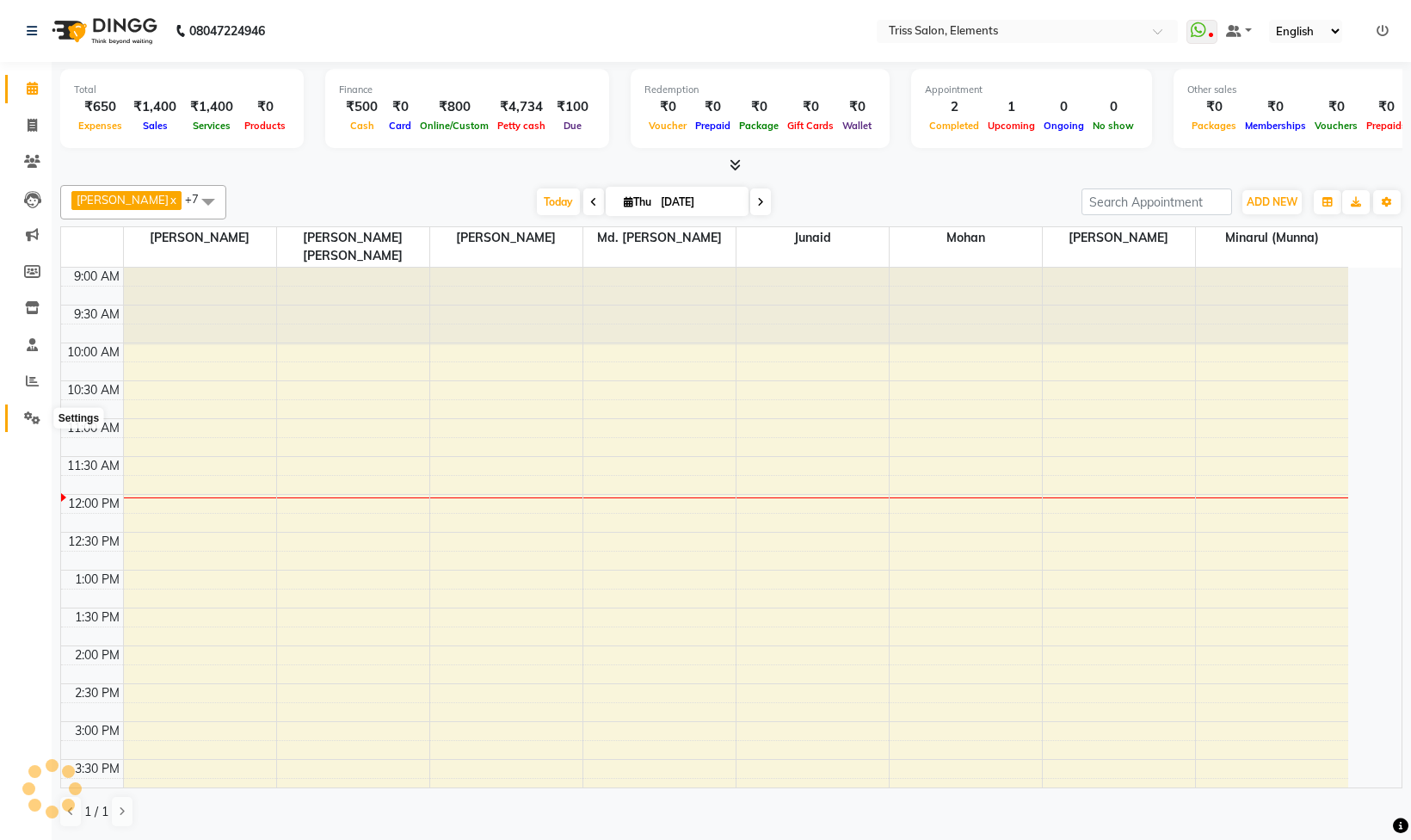
click at [35, 412] on icon at bounding box center [32, 418] width 16 height 13
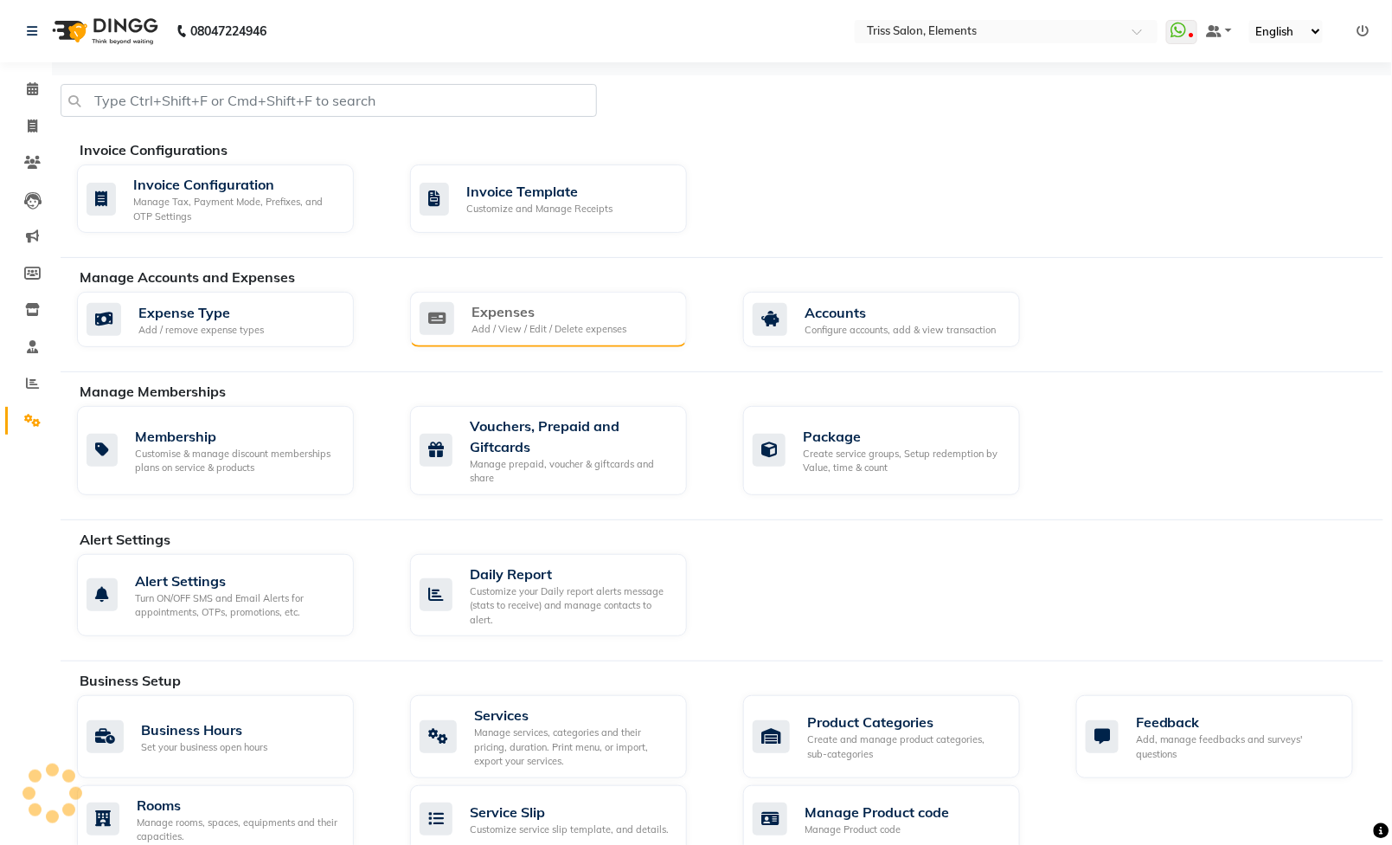
click at [527, 328] on div "Add / View / Edit / Delete expenses" at bounding box center [549, 329] width 155 height 15
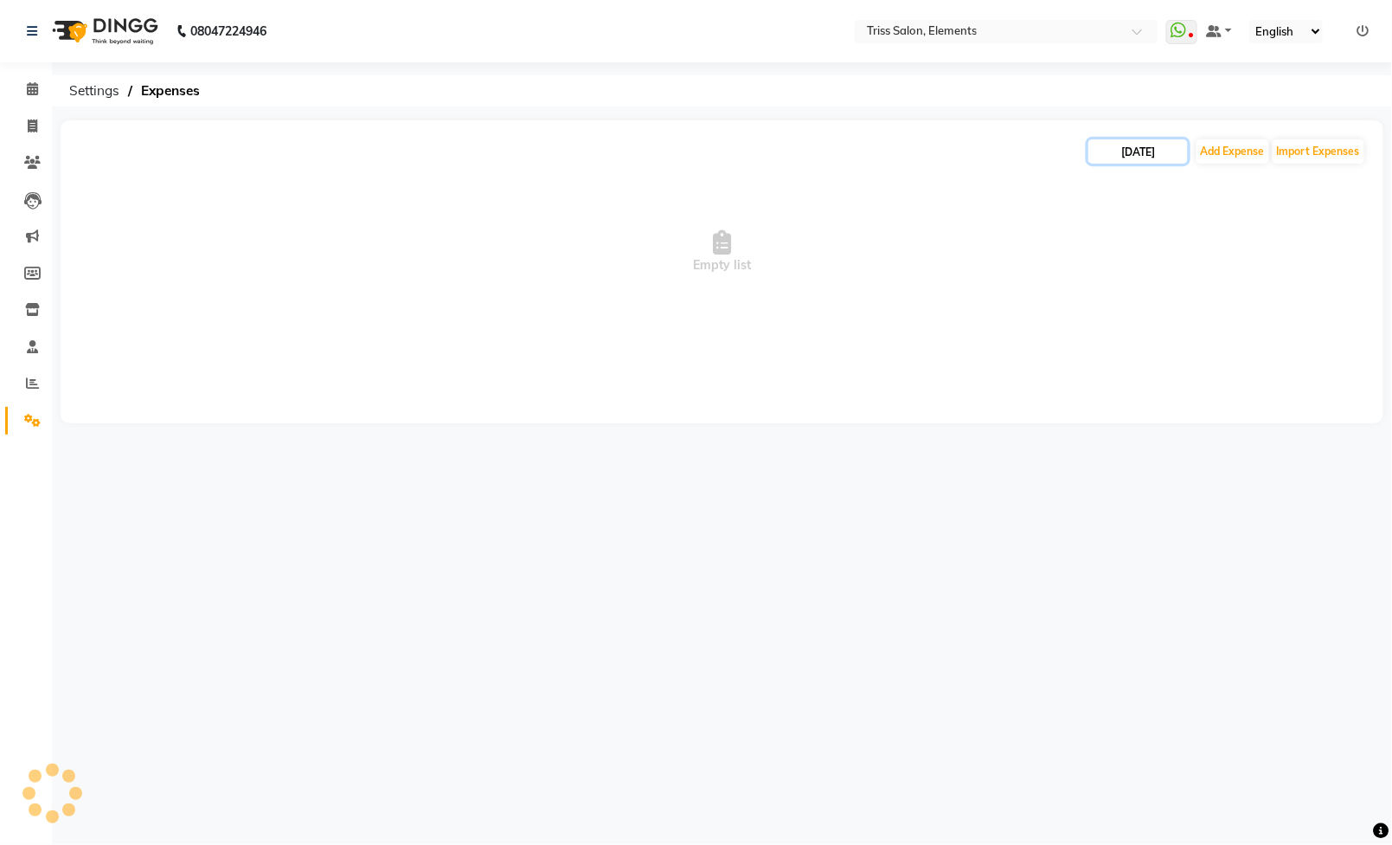
click at [1147, 154] on input "[DATE]" at bounding box center [1139, 151] width 100 height 24
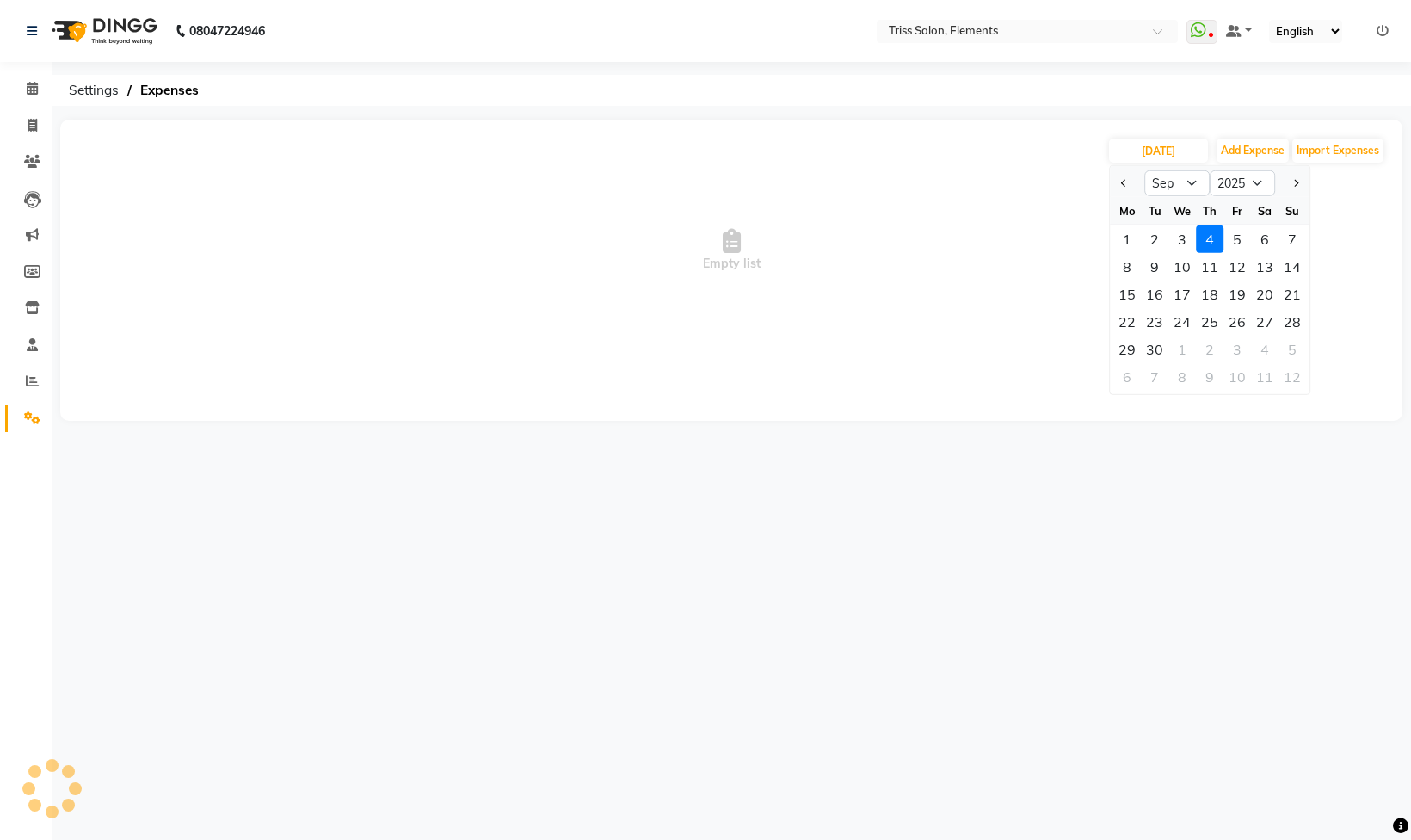
drag, startPoint x: 886, startPoint y: 442, endPoint x: 1196, endPoint y: 186, distance: 402.0
click at [891, 438] on main "04-09-2025 Jan Feb Mar Apr May Jun Jul Aug Sep Oct Nov Dec 2015 2016 2017 2018 …" at bounding box center [731, 282] width 1359 height 327
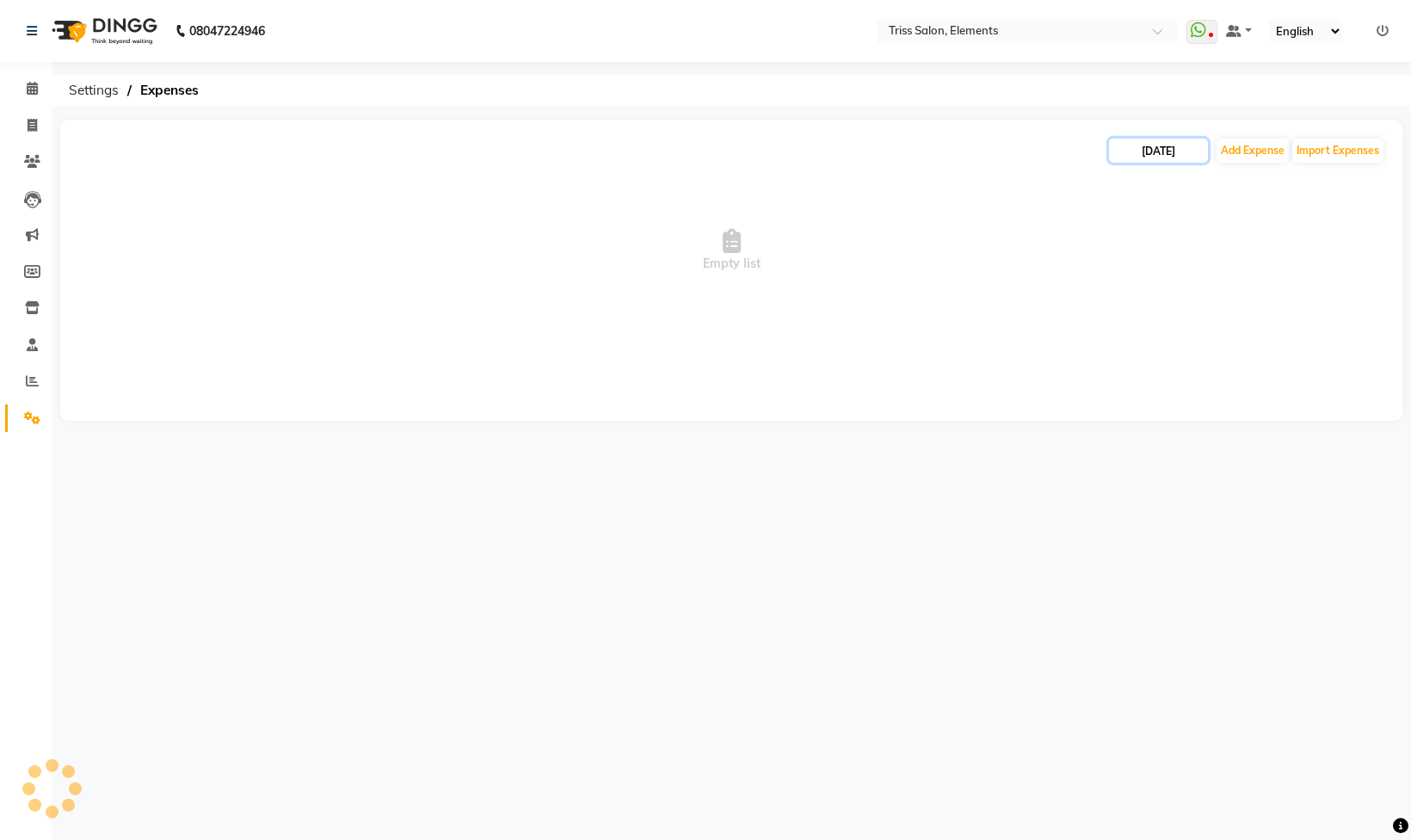
click at [1184, 139] on input "[DATE]" at bounding box center [1158, 150] width 99 height 24
select select "9"
select select "2025"
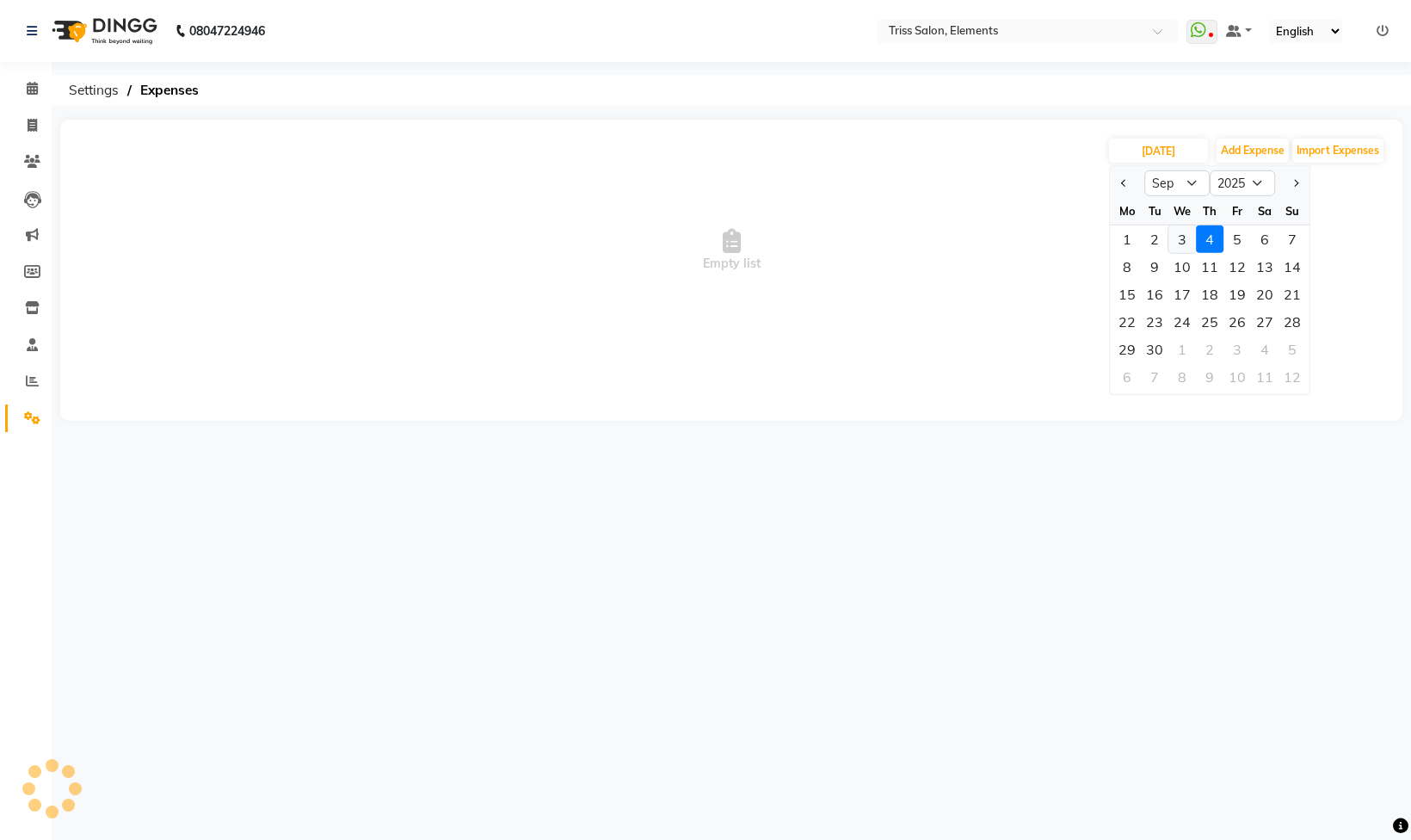
click at [1179, 244] on div "3" at bounding box center [1182, 240] width 28 height 28
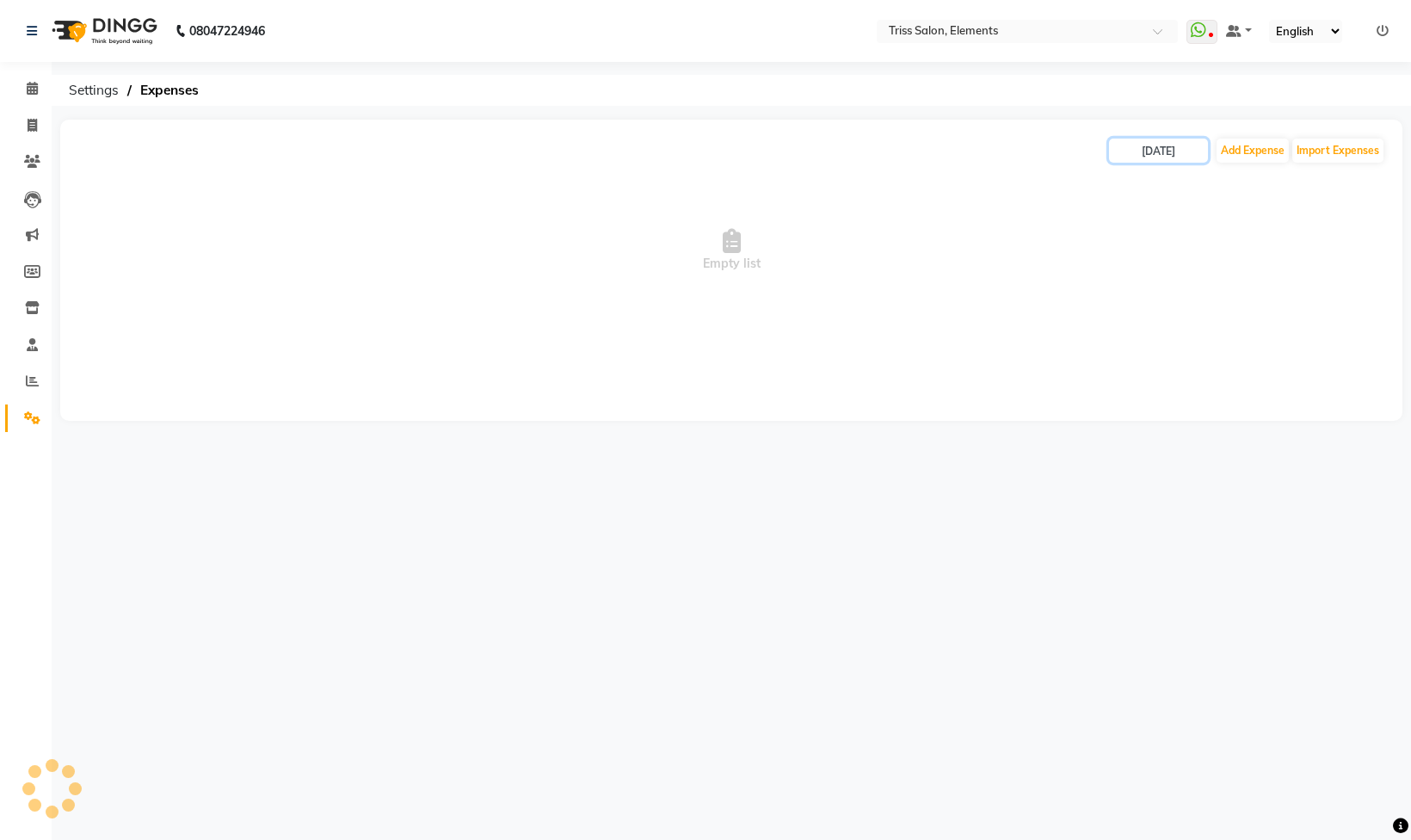
type input "03-09-2025"
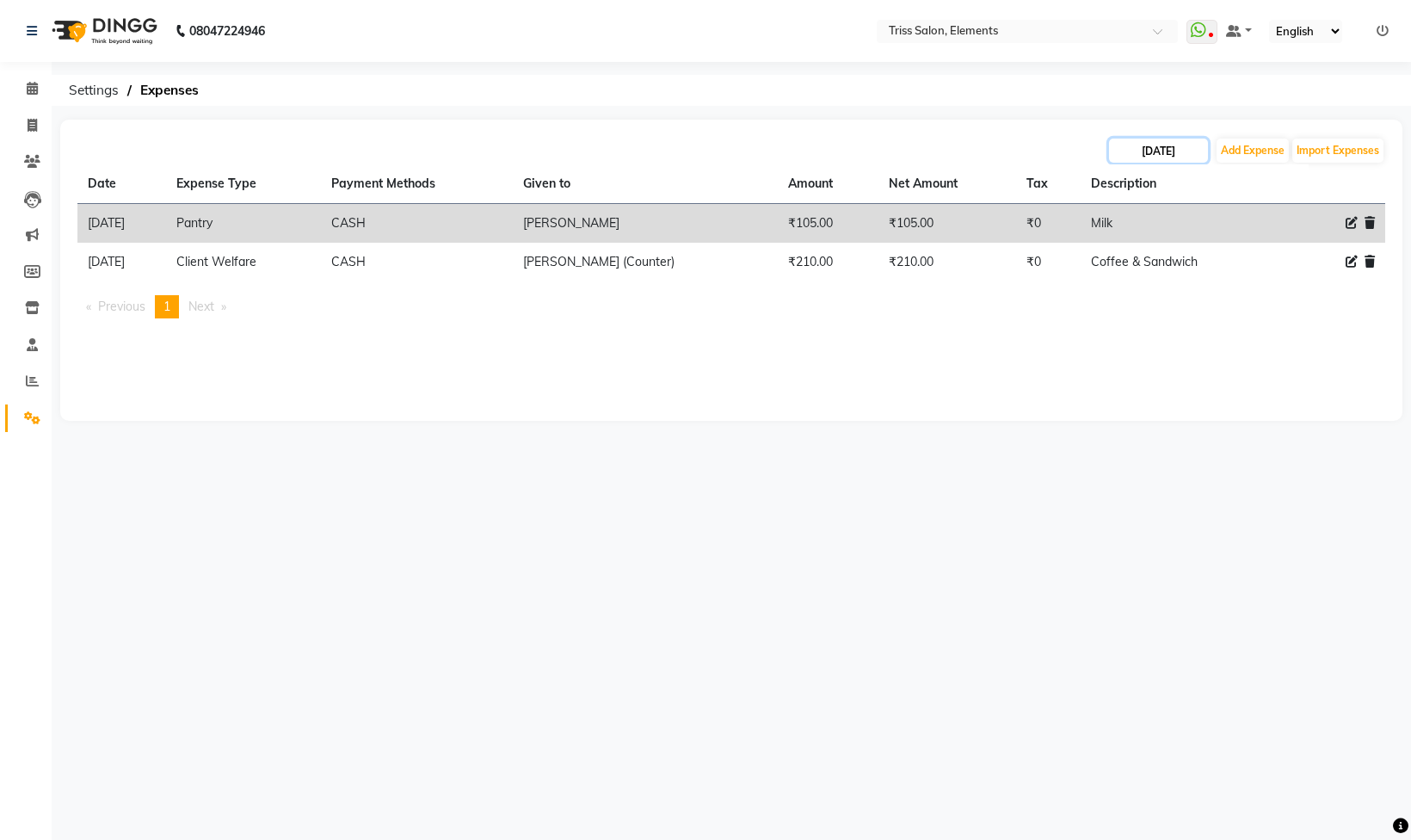
click at [1163, 140] on input "03-09-2025" at bounding box center [1158, 150] width 99 height 24
select select "9"
select select "2025"
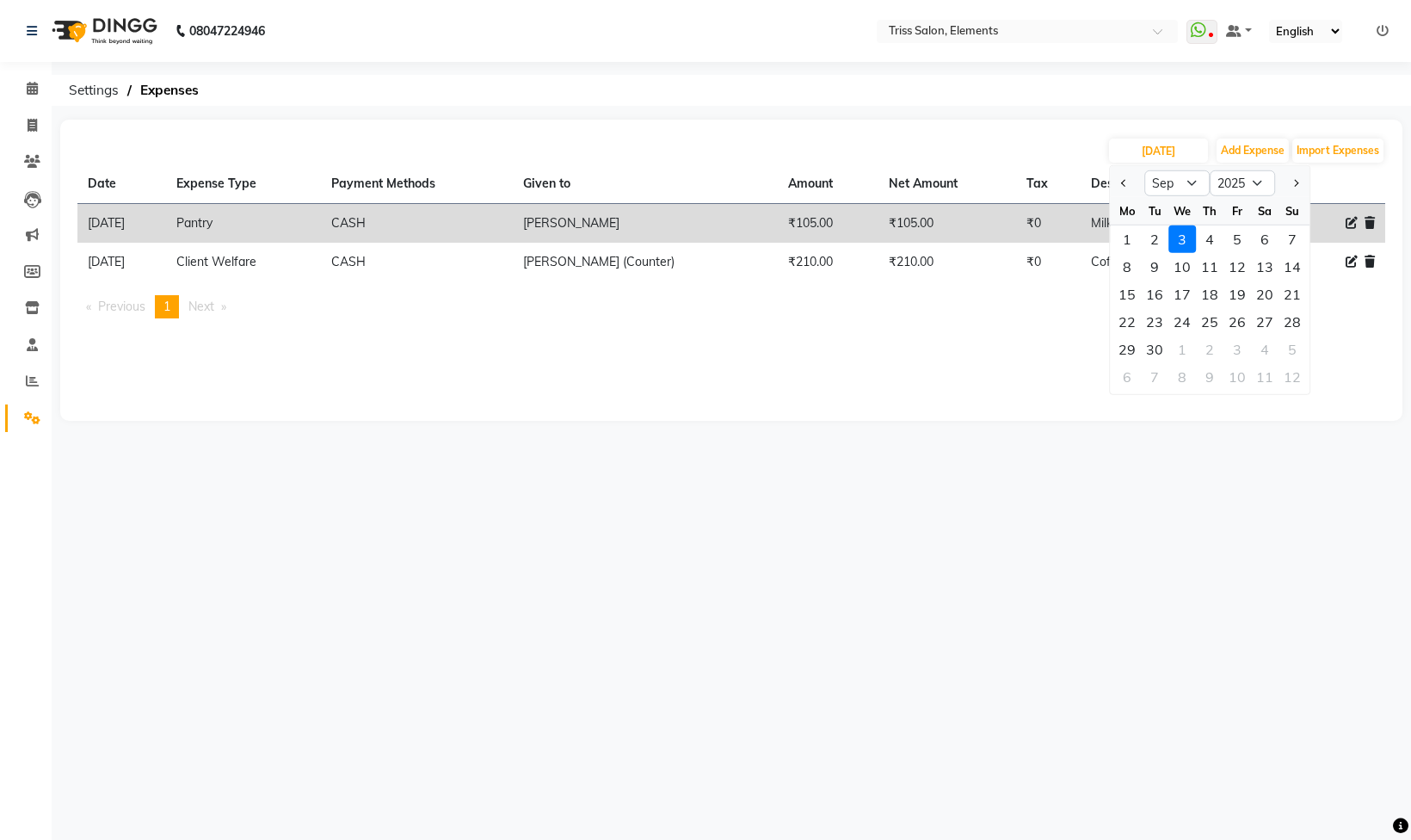
click at [1001, 330] on div "Date Expense Type Payment Methods Given to Amount Net Amount Tax Description 03…" at bounding box center [731, 248] width 1308 height 168
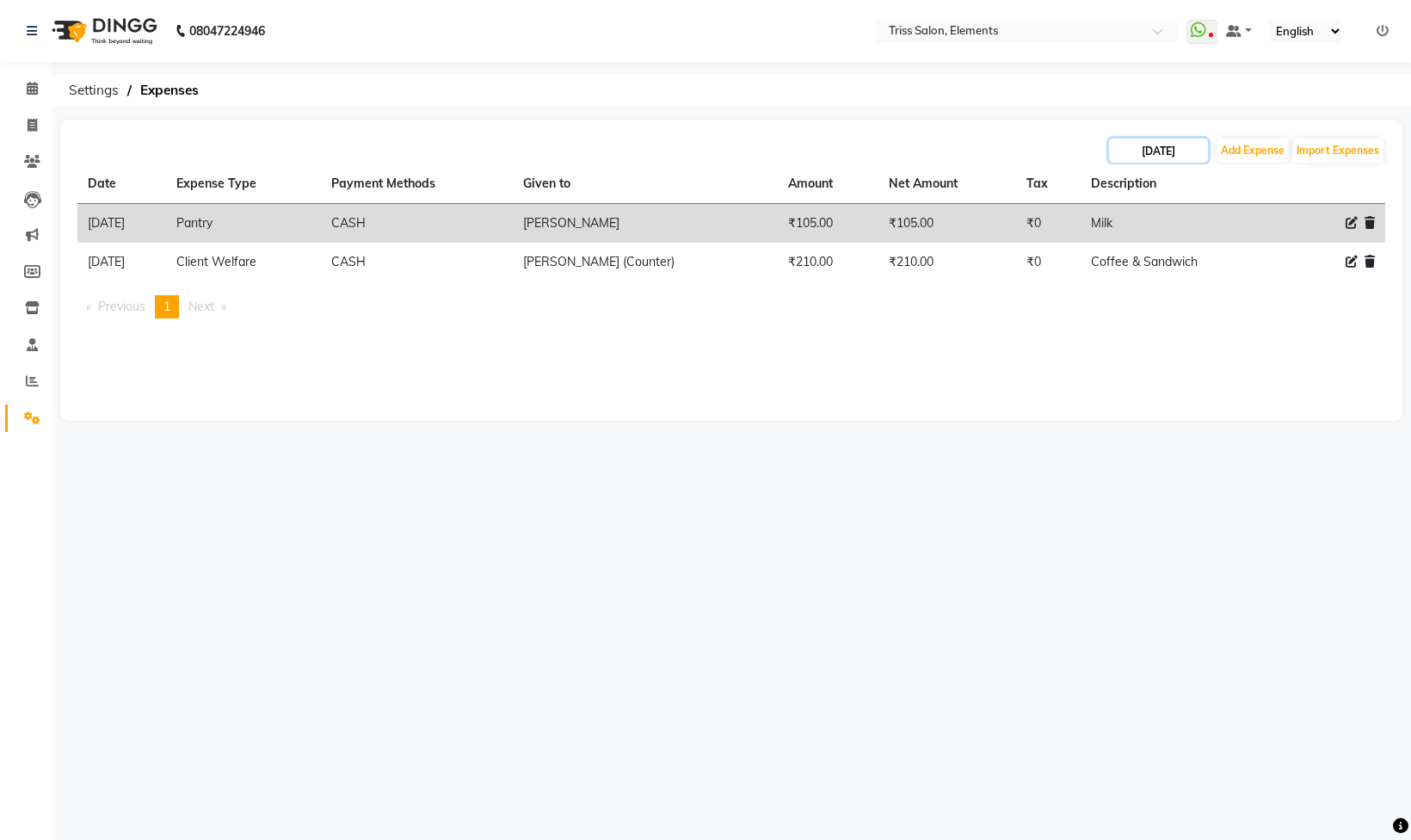
click at [1136, 149] on input "03-09-2025" at bounding box center [1158, 150] width 99 height 24
select select "9"
select select "2025"
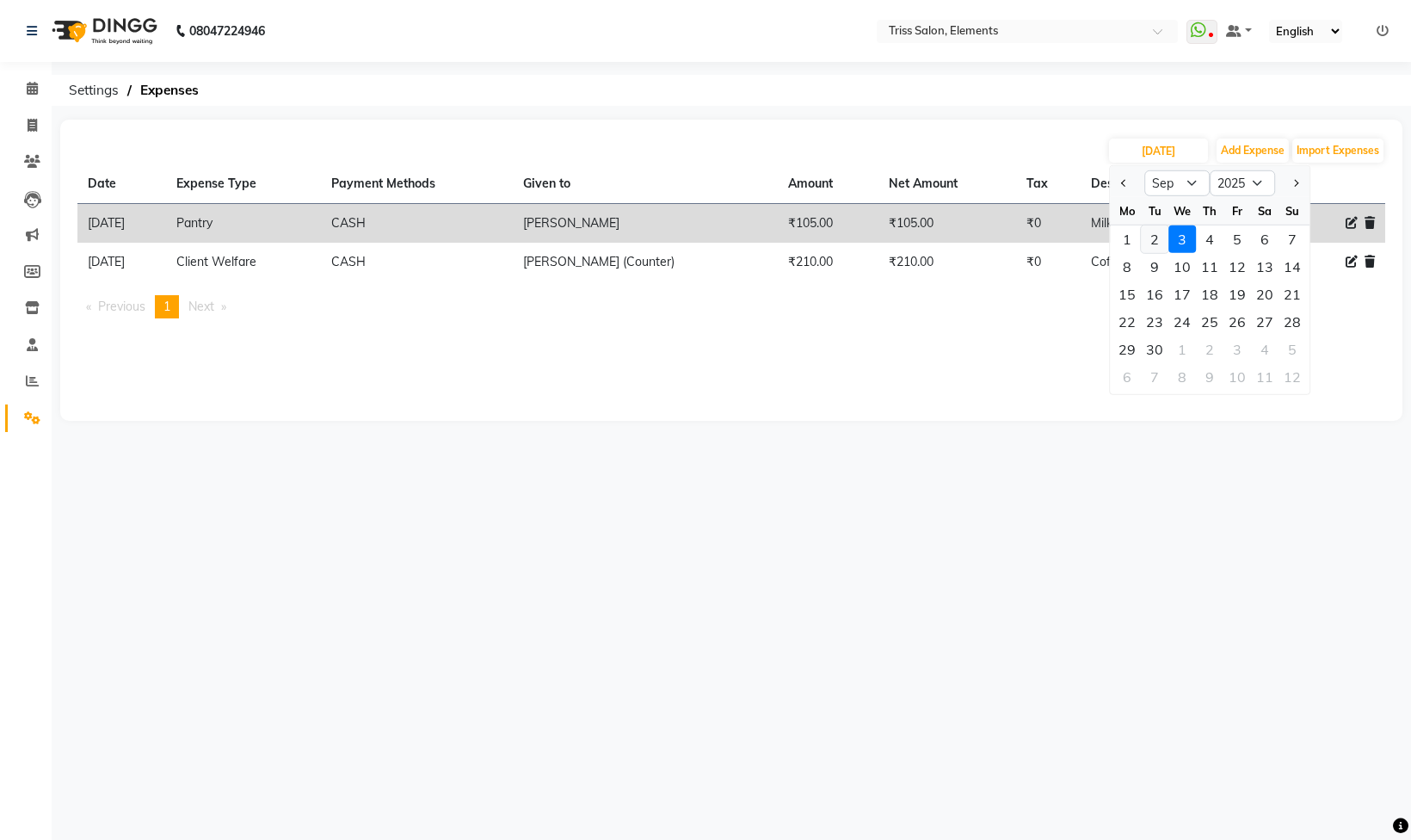
click at [1154, 227] on div "2" at bounding box center [1154, 240] width 28 height 28
type input "02-09-2025"
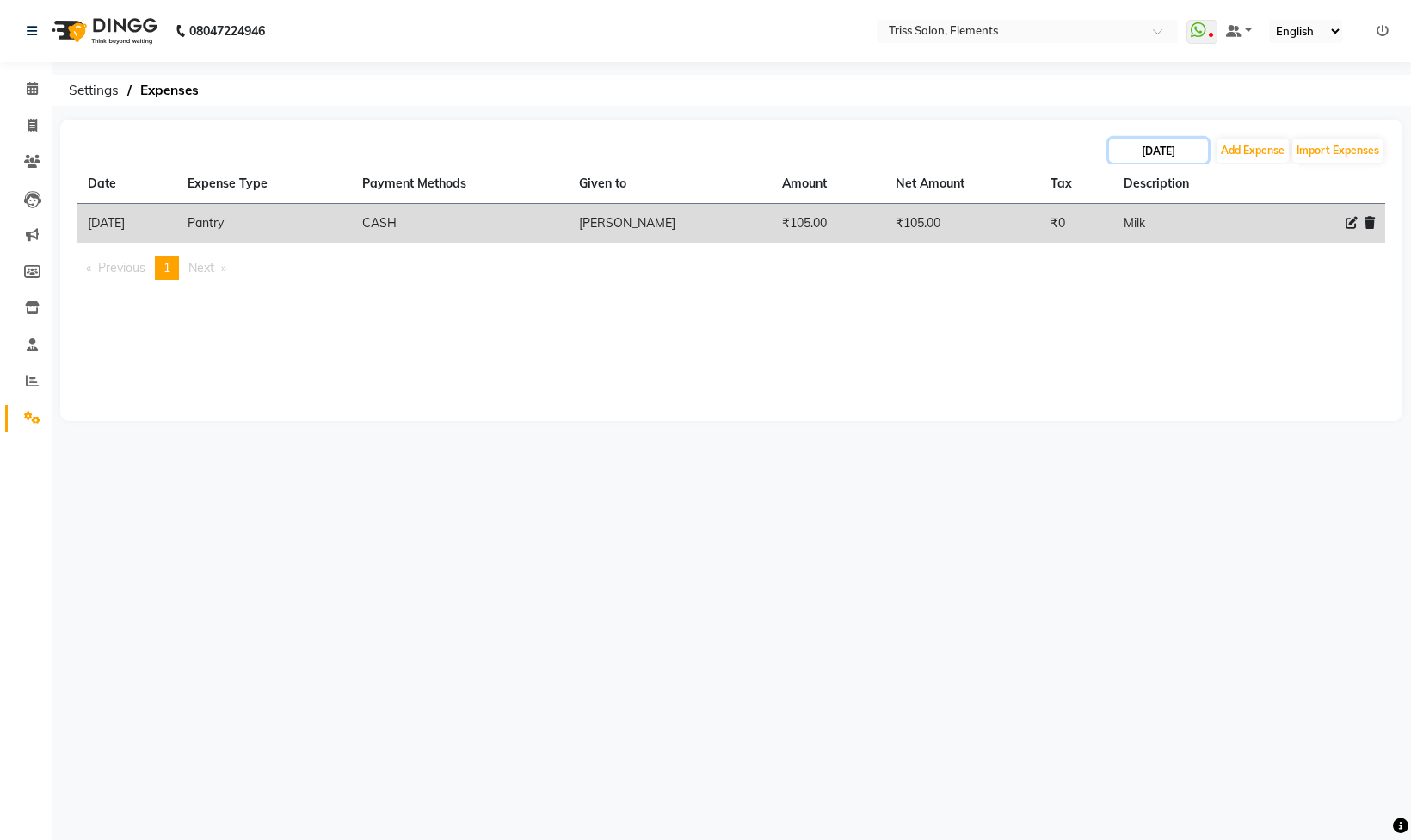
click at [1170, 146] on input "02-09-2025" at bounding box center [1158, 150] width 99 height 24
select select "9"
select select "2025"
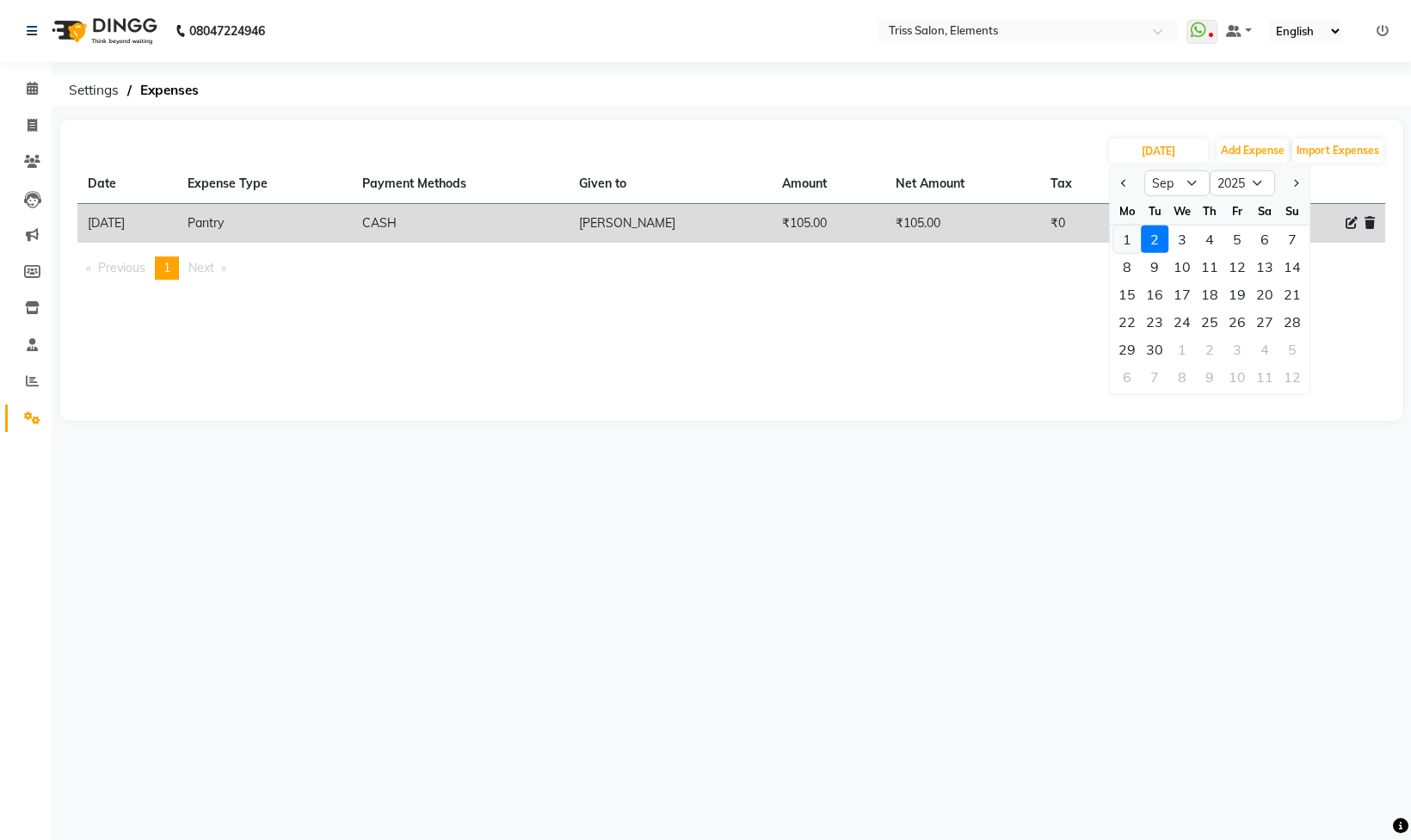
click at [1132, 237] on div "1" at bounding box center [1128, 240] width 28 height 28
type input "[DATE]"
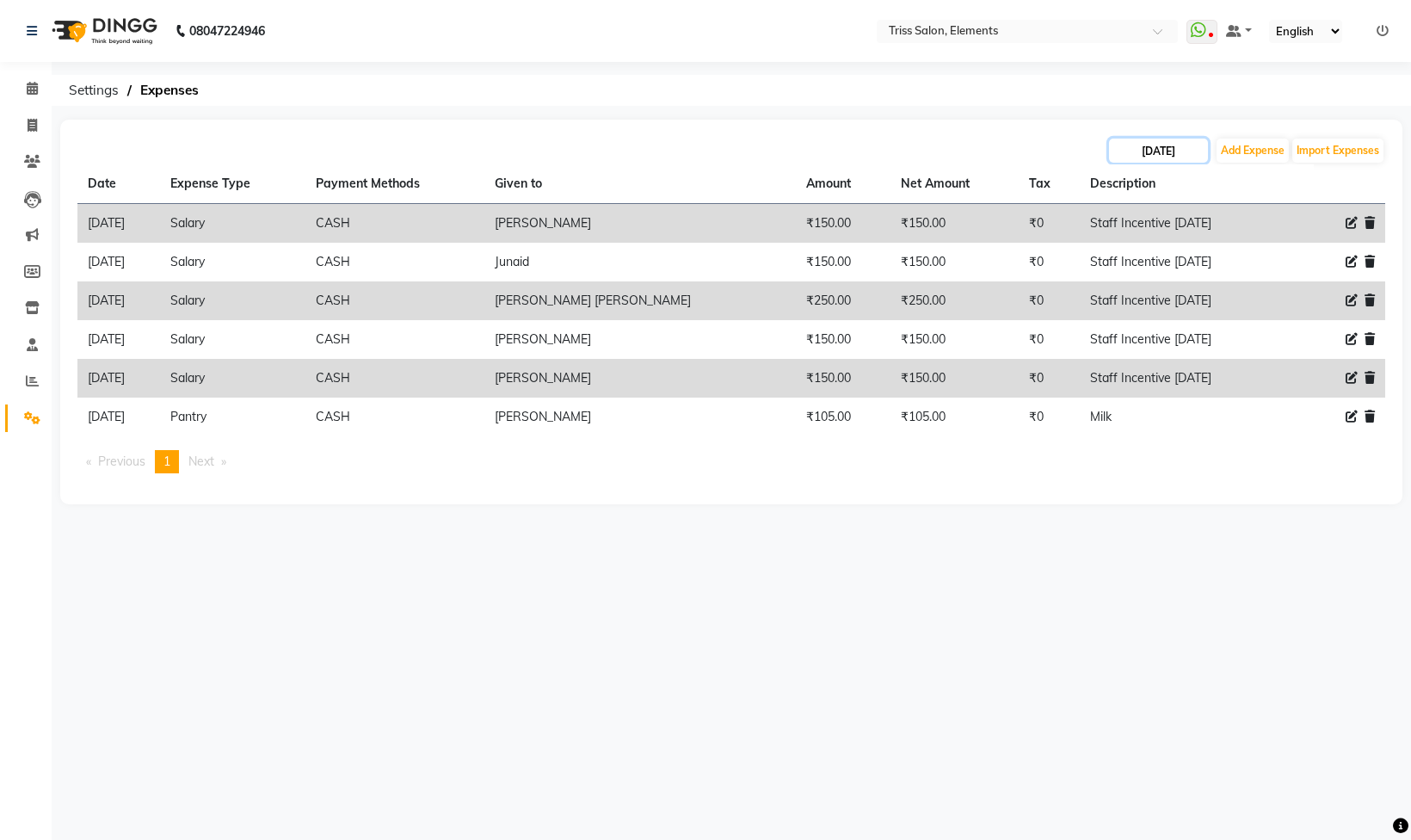
click at [1159, 144] on input "[DATE]" at bounding box center [1158, 150] width 99 height 24
select select "9"
select select "2025"
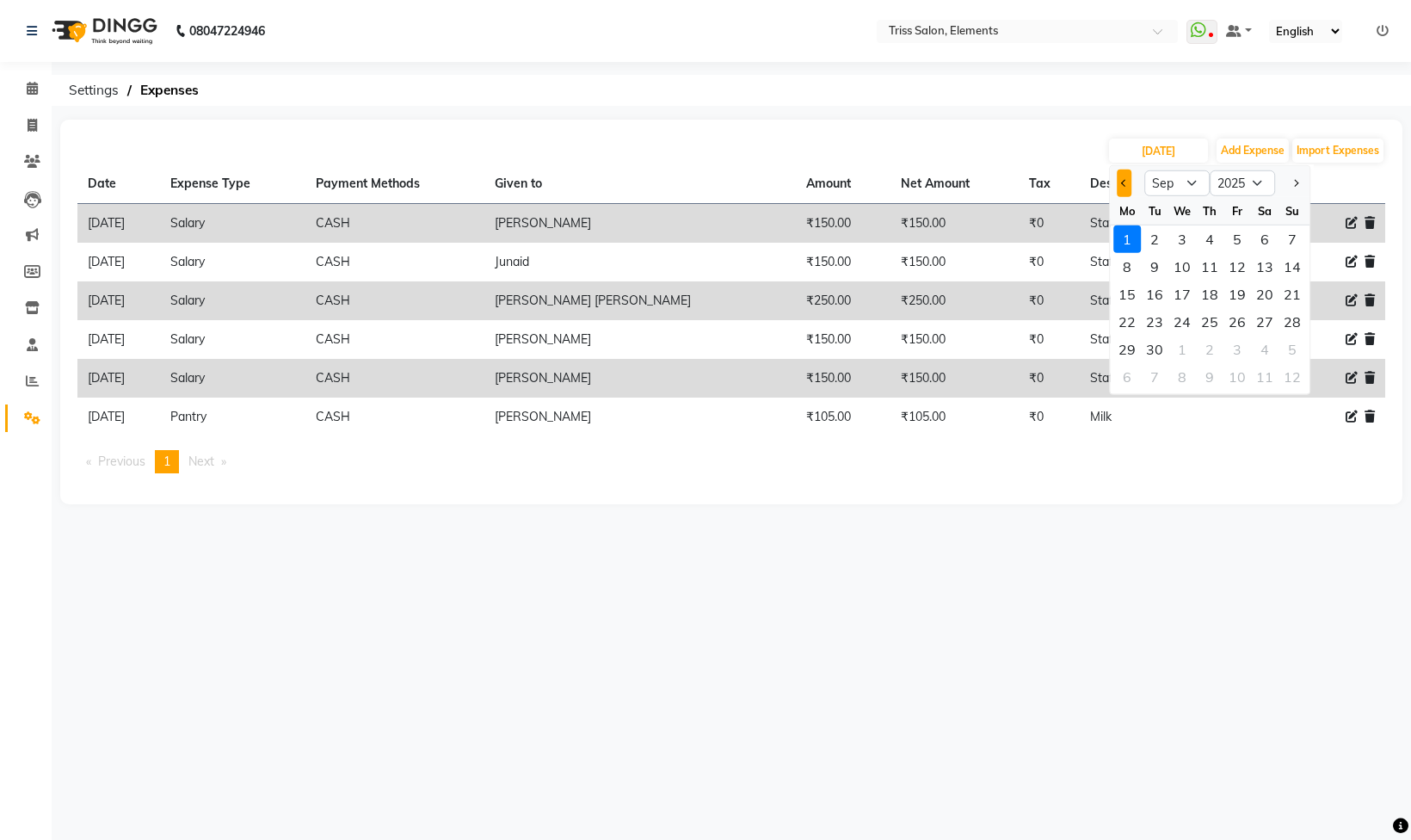
click at [1129, 184] on button "Previous month" at bounding box center [1124, 183] width 15 height 28
select select "8"
click at [1290, 347] on div "31" at bounding box center [1293, 349] width 28 height 28
type input "31-08-2025"
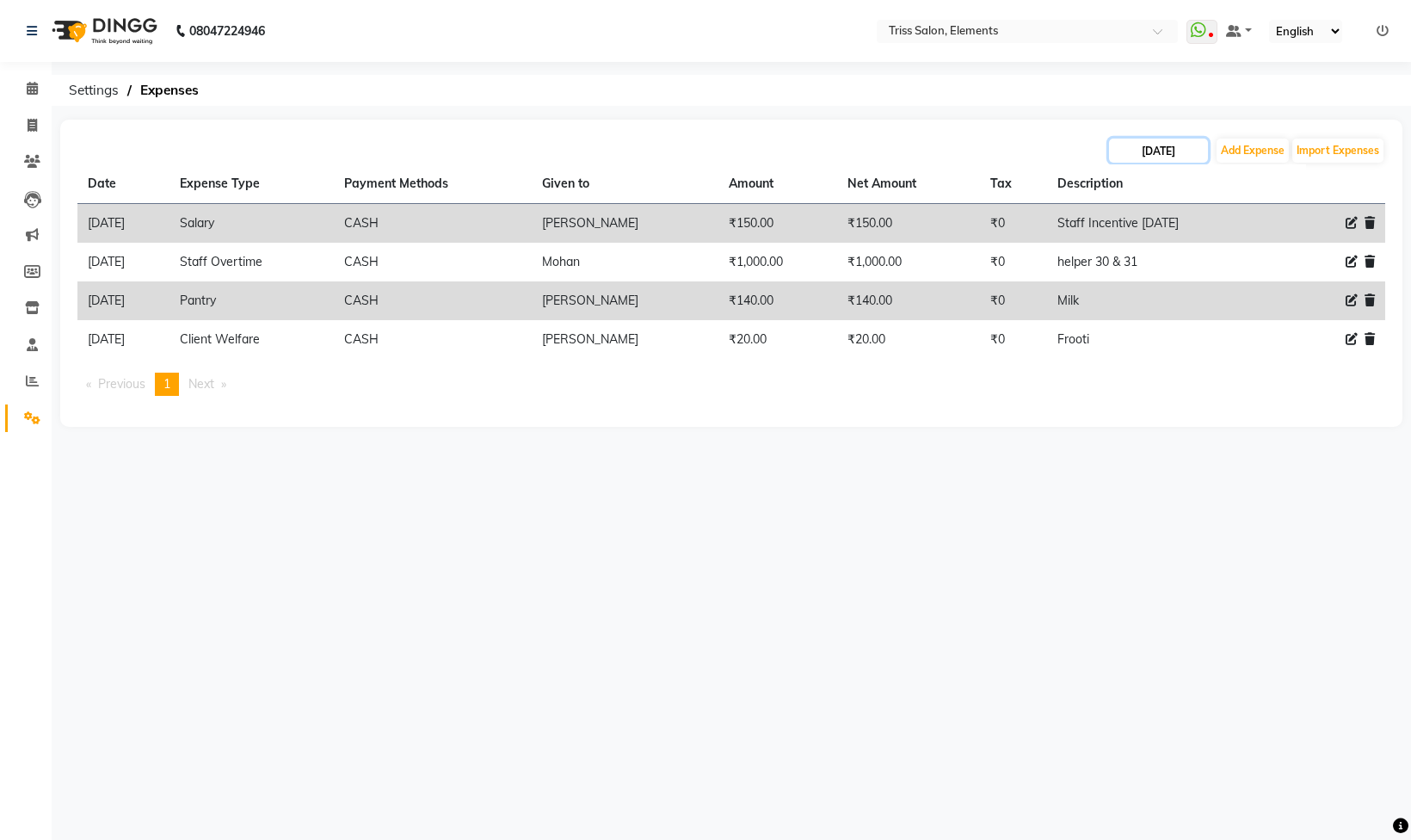
click at [1130, 143] on input "31-08-2025" at bounding box center [1158, 150] width 99 height 24
select select "8"
select select "2025"
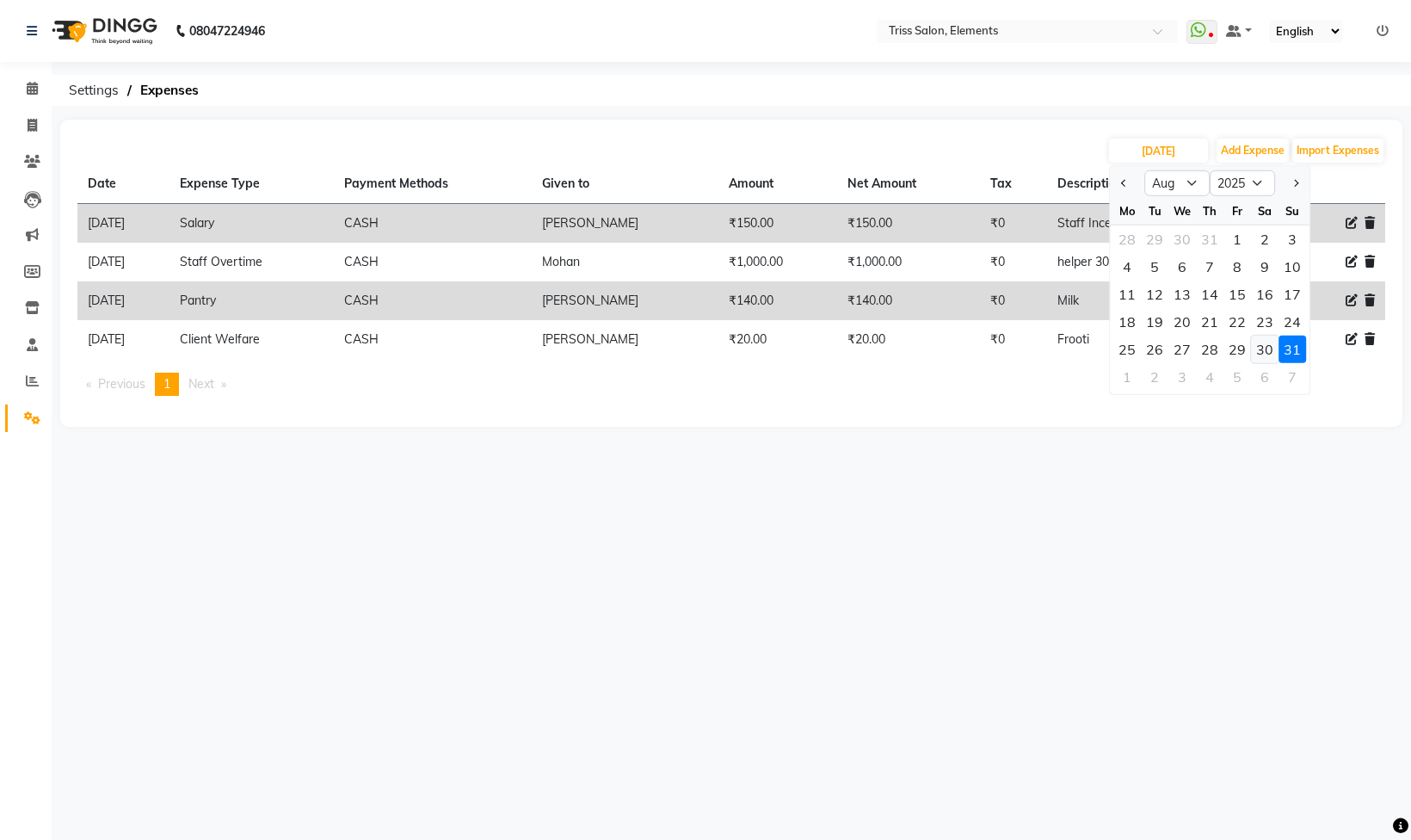
click at [1269, 347] on div "30" at bounding box center [1265, 349] width 28 height 28
type input "30-08-2025"
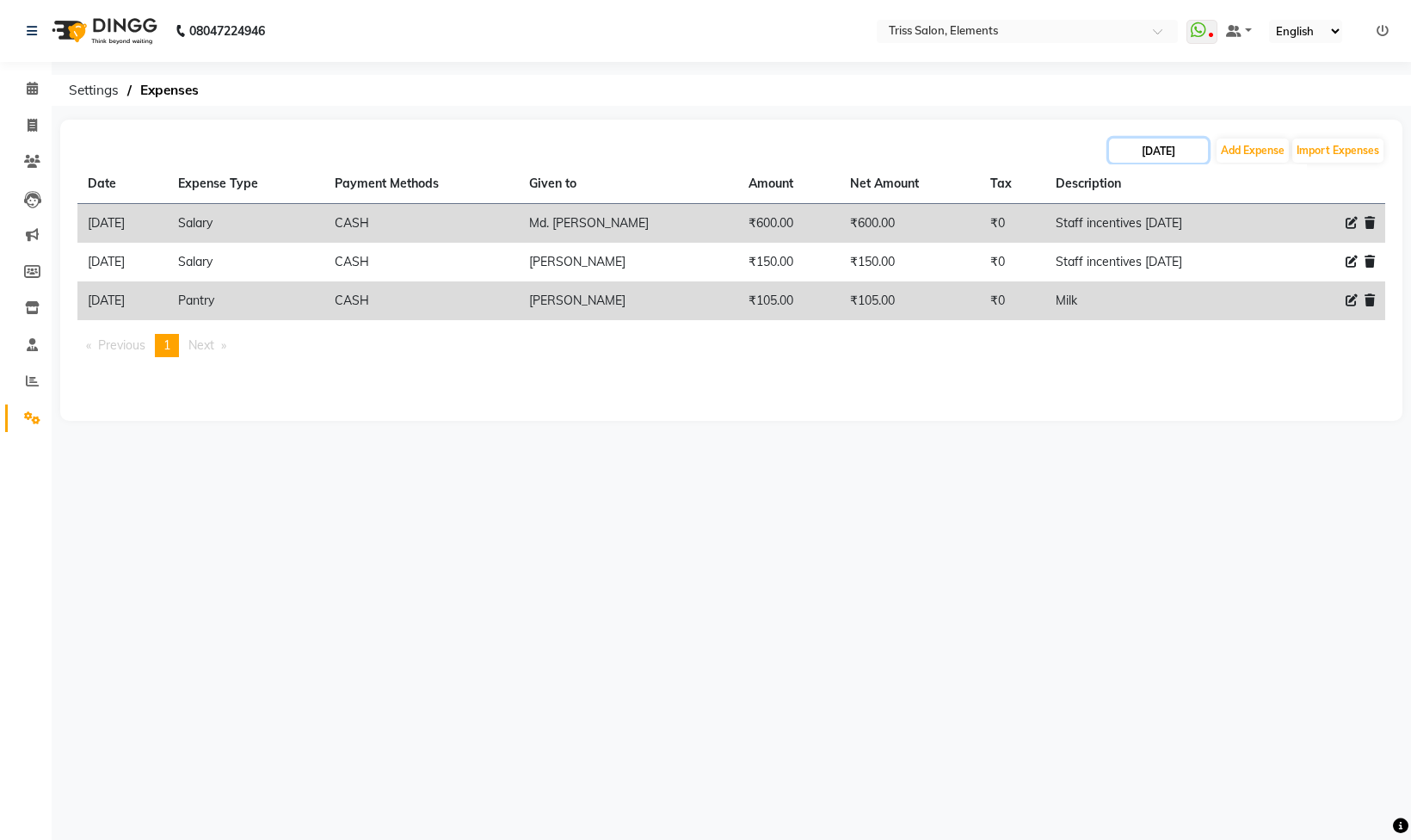
click at [1157, 158] on input "30-08-2025" at bounding box center [1158, 150] width 99 height 24
select select "8"
select select "2025"
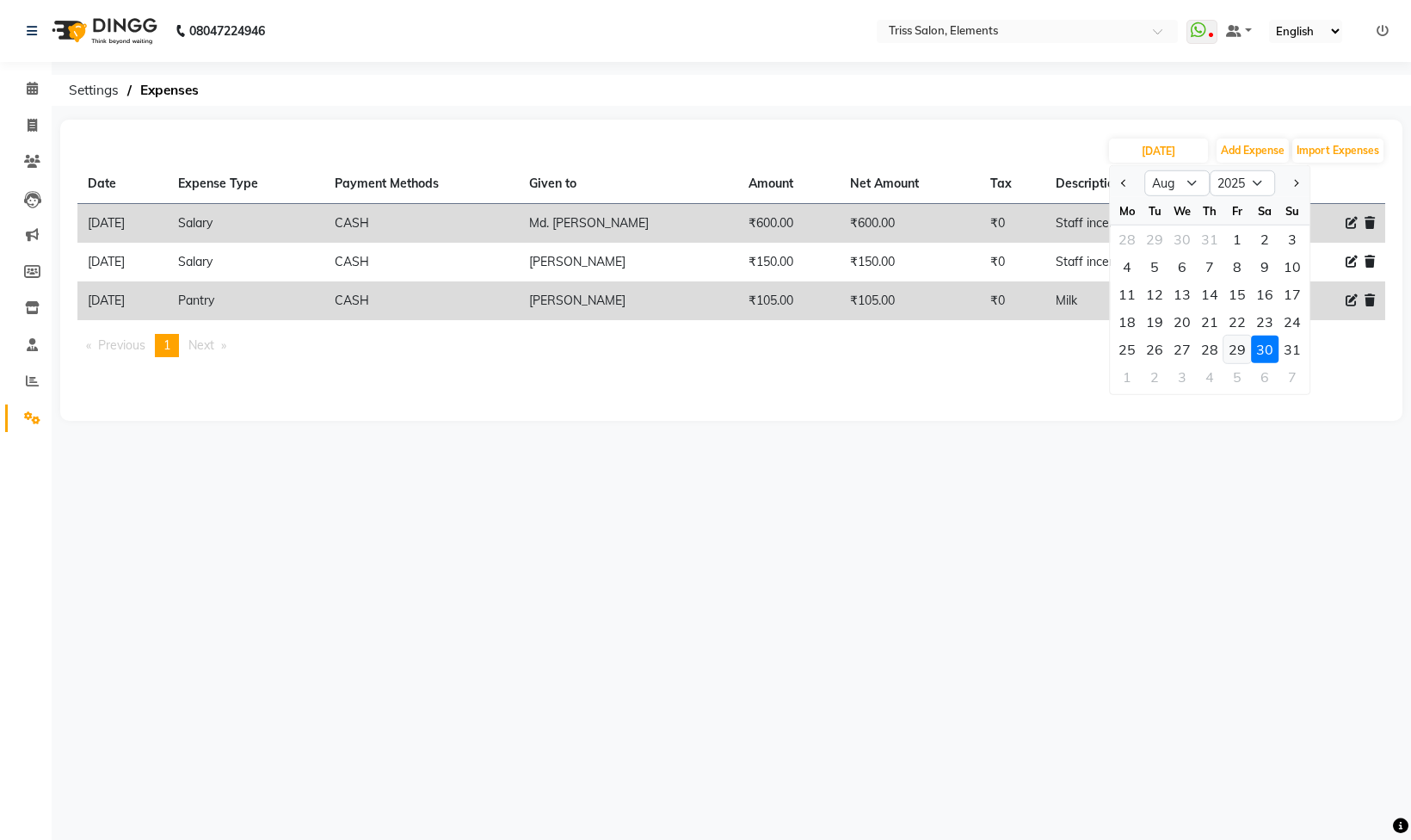
click at [1240, 339] on div "29" at bounding box center [1238, 349] width 28 height 28
type input "29-08-2025"
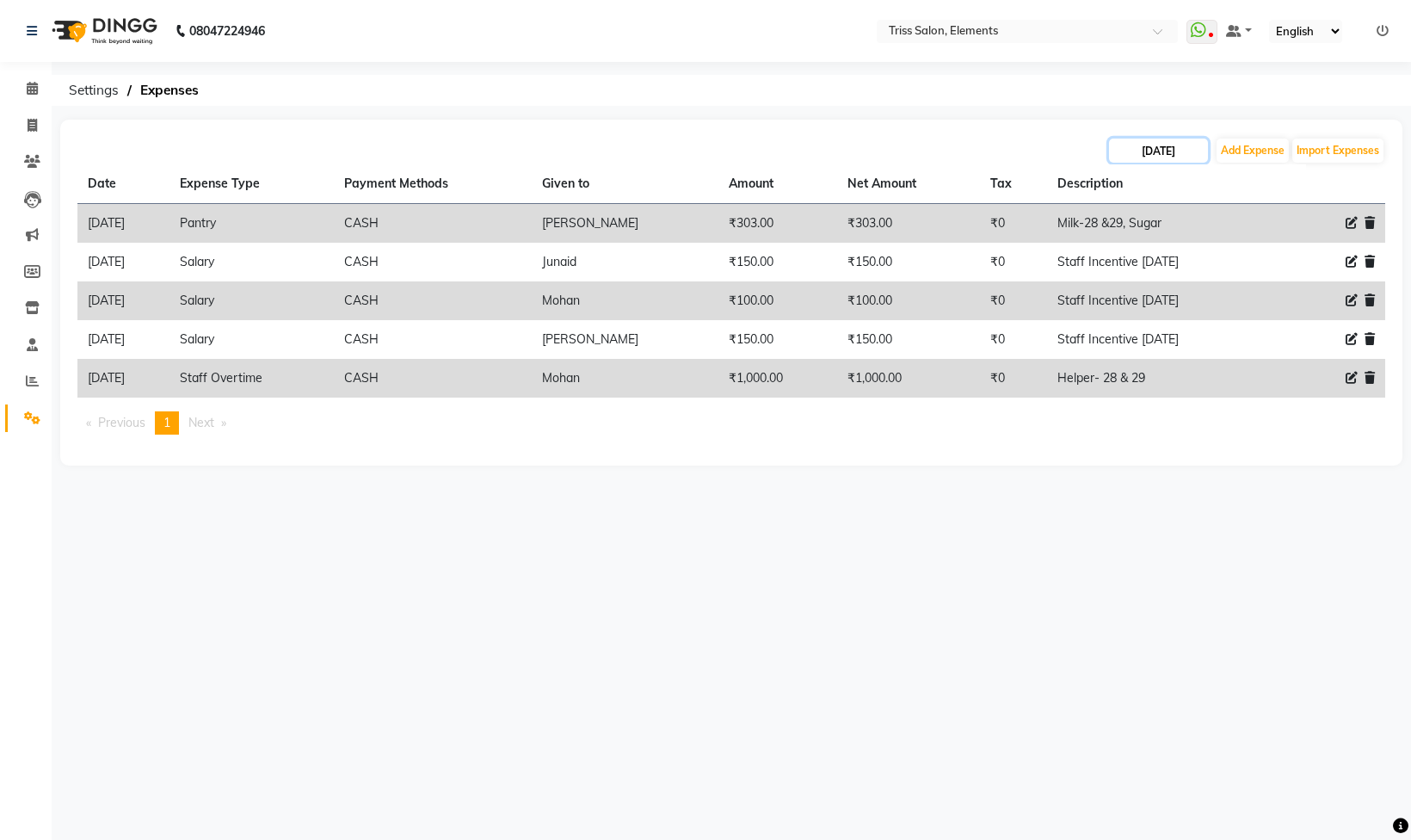
click at [1130, 138] on input "29-08-2025" at bounding box center [1158, 150] width 99 height 24
select select "8"
select select "2025"
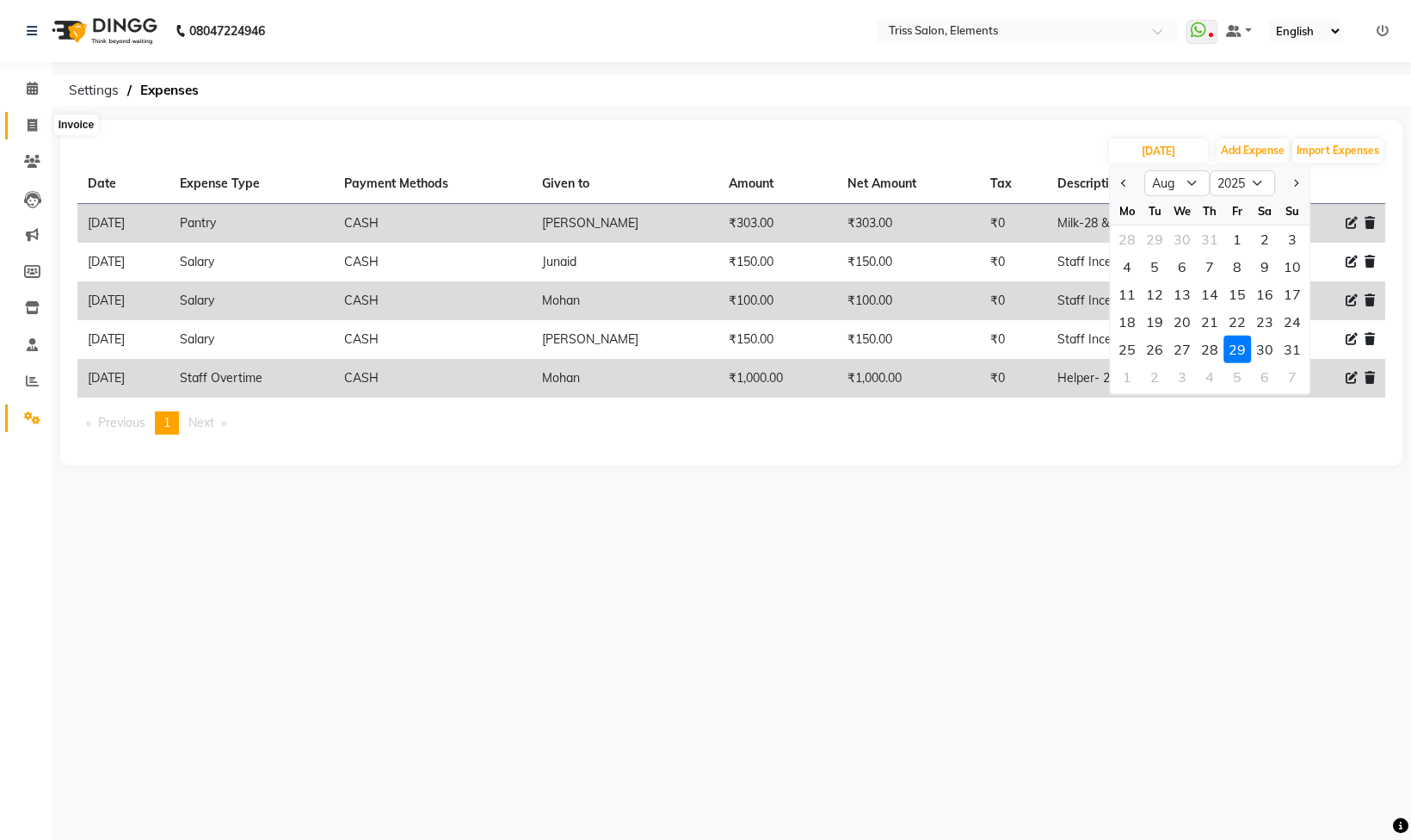
click at [17, 124] on span at bounding box center [32, 126] width 30 height 20
select select "service"
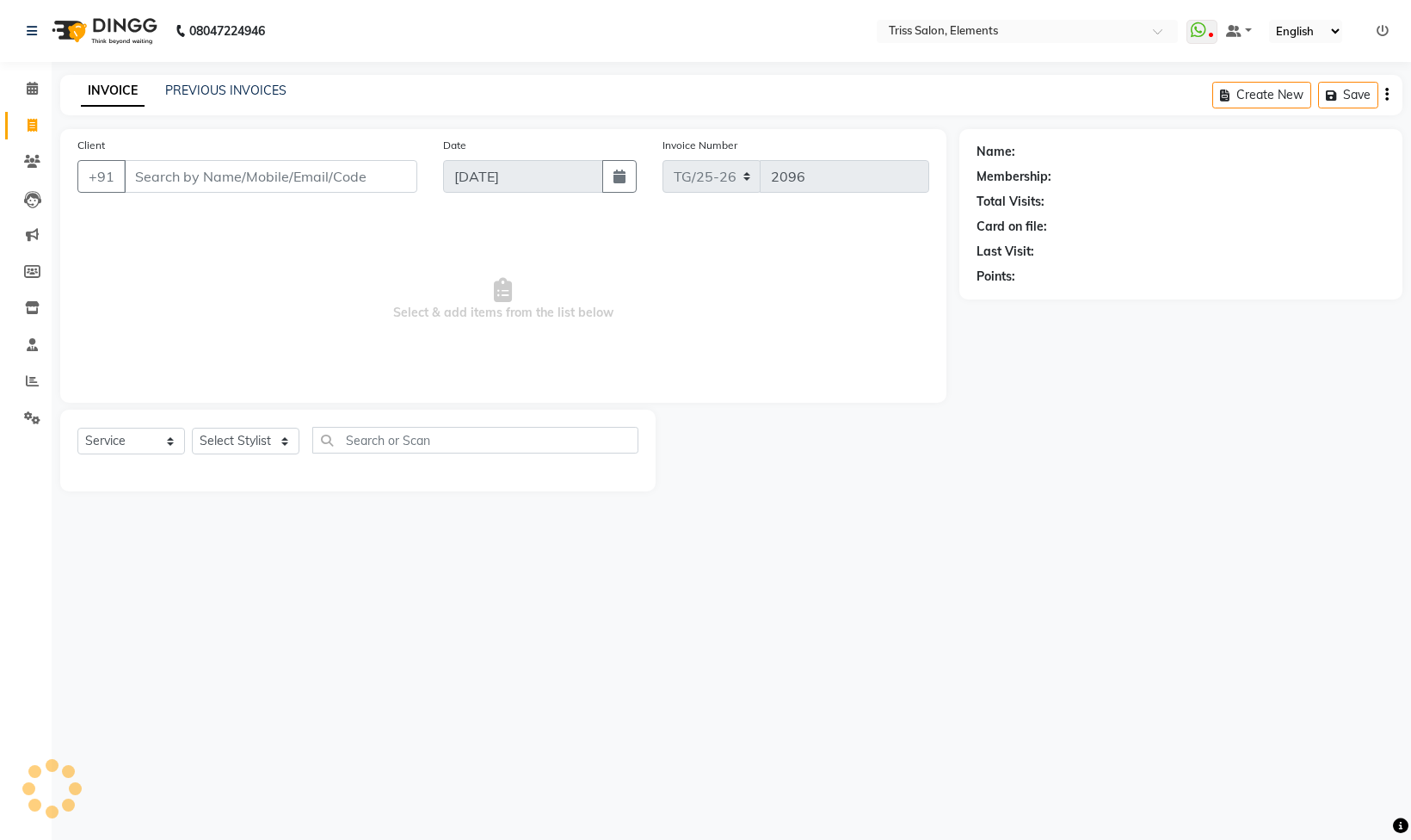
click at [136, 37] on img at bounding box center [102, 31] width 118 height 48
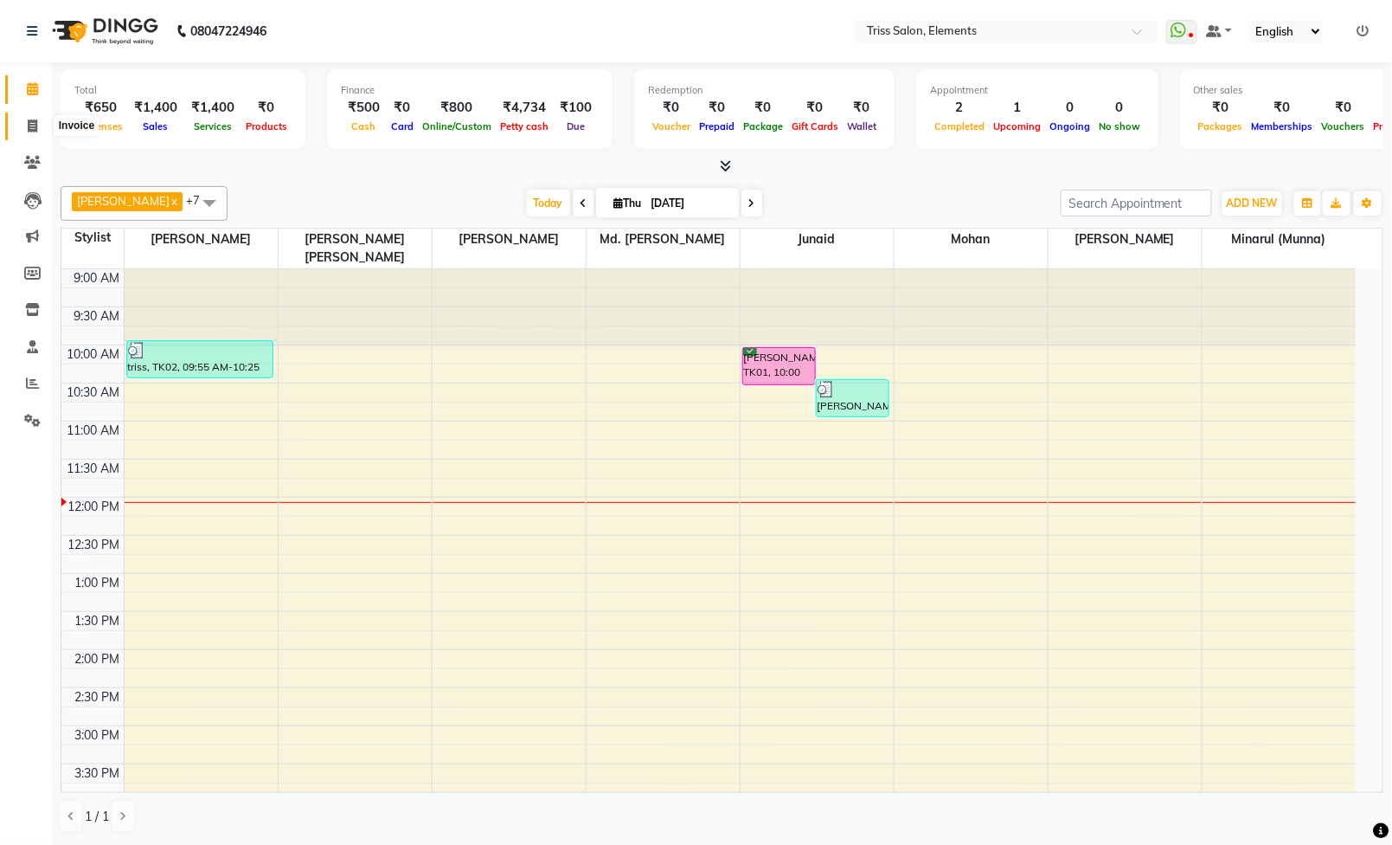
click at [35, 125] on icon at bounding box center [33, 125] width 10 height 13
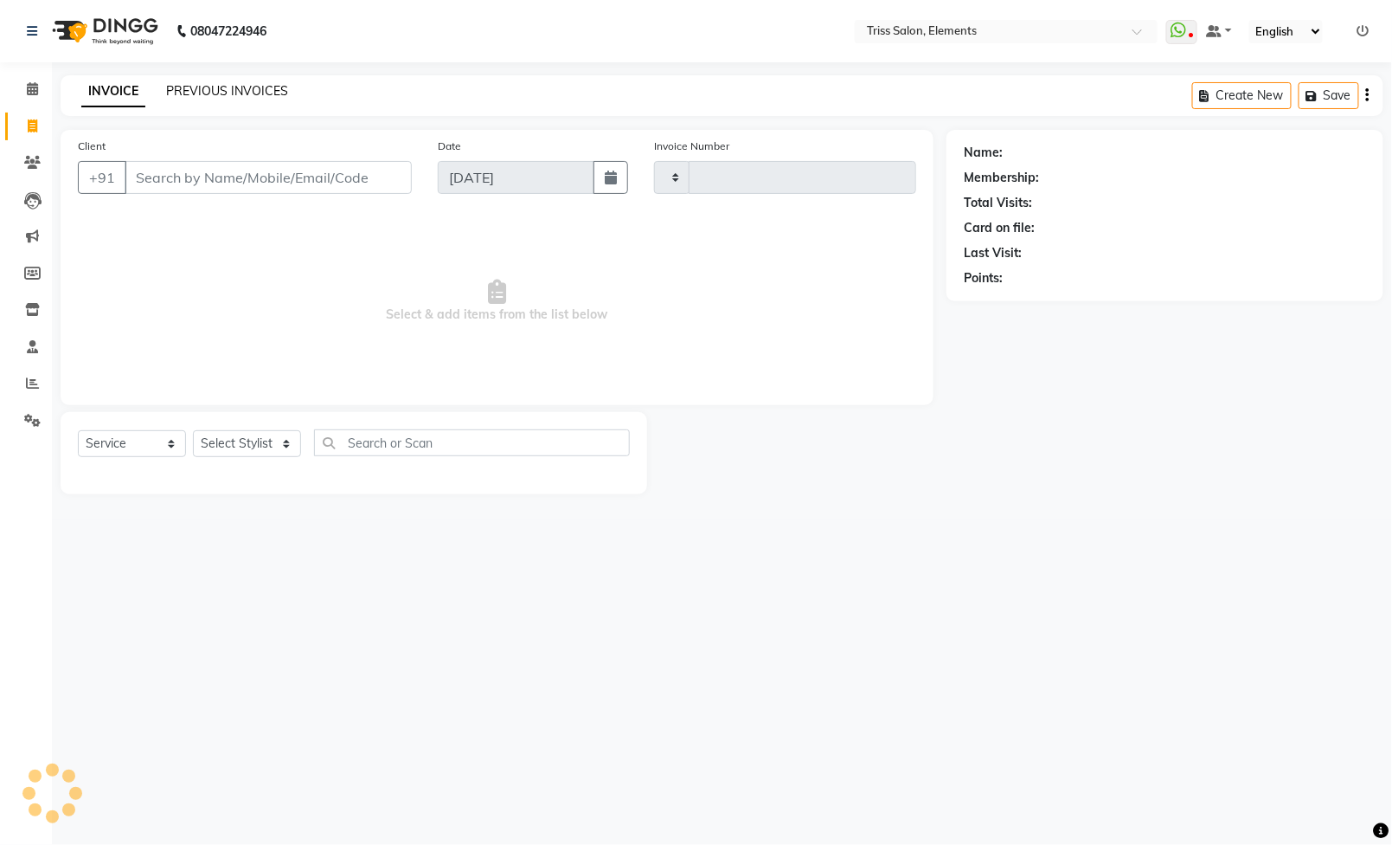
drag, startPoint x: 35, startPoint y: 125, endPoint x: 260, endPoint y: 90, distance: 227.6
click at [260, 90] on link "PREVIOUS INVOICES" at bounding box center [227, 91] width 122 height 16
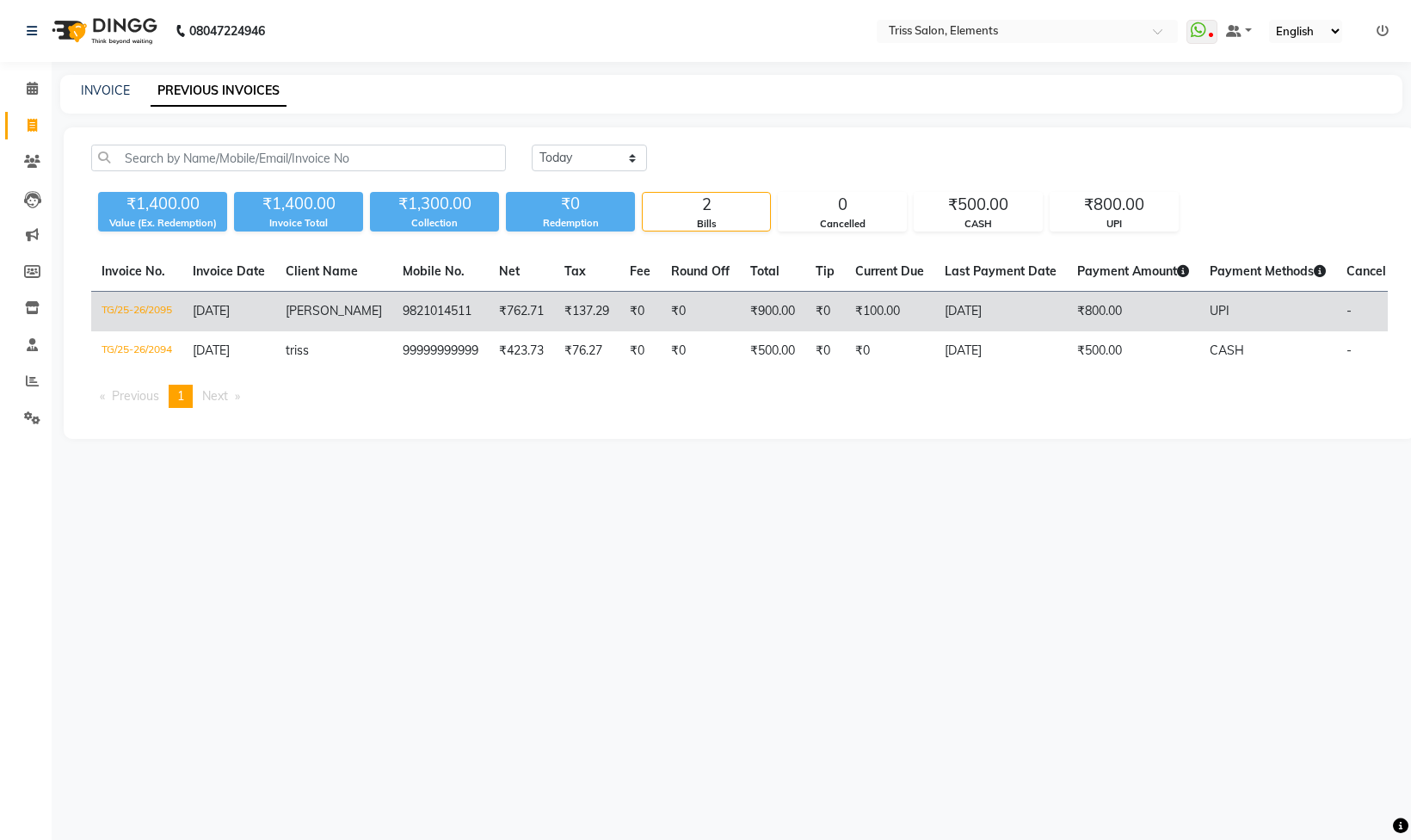
click at [910, 303] on td "₹100.00" at bounding box center [890, 311] width 89 height 41
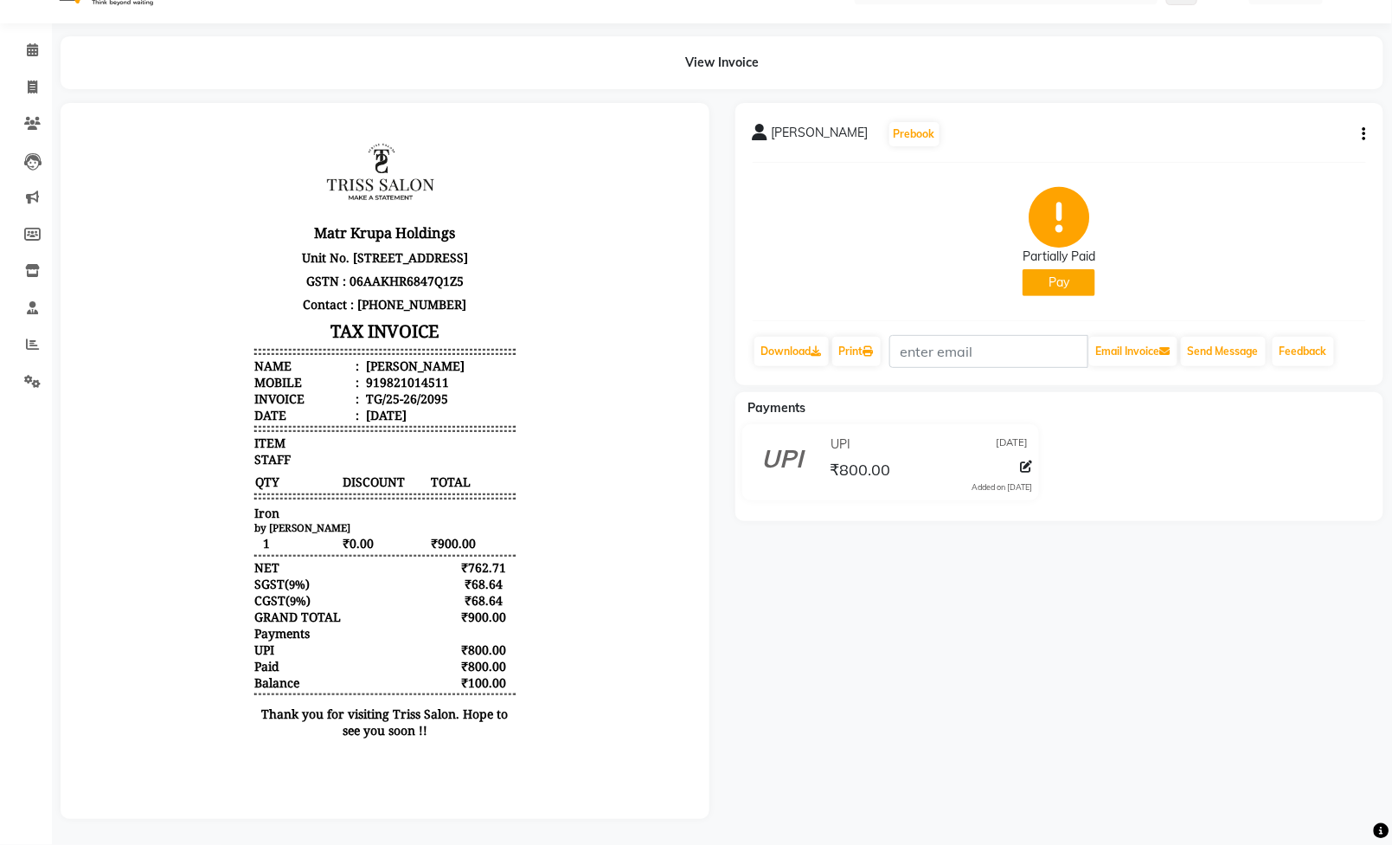
scroll to position [14, 0]
drag, startPoint x: 1023, startPoint y: 286, endPoint x: 1039, endPoint y: 261, distance: 30.0
click at [1023, 286] on div "saloni Prebook Partially Paid Pay Download Print Email Invoice Send Message Fee…" at bounding box center [1060, 244] width 649 height 282
click at [1041, 269] on button "Pay" at bounding box center [1059, 282] width 73 height 27
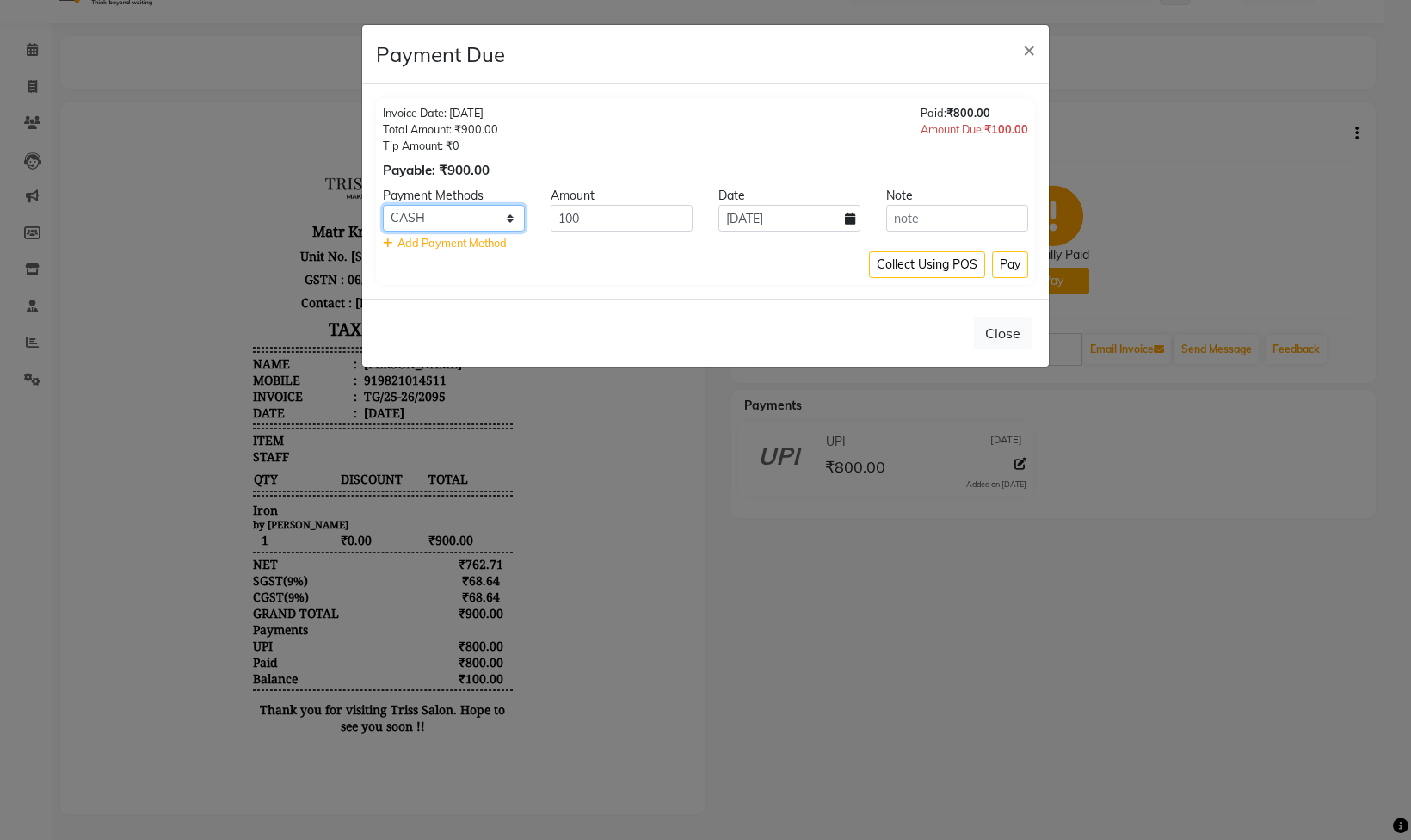
click at [478, 222] on select "PayTM CASH CARD UPI" at bounding box center [453, 218] width 142 height 27
select select "8"
click at [383, 206] on select "PayTM CASH CARD UPI" at bounding box center [453, 218] width 142 height 27
click at [1001, 268] on button "Pay" at bounding box center [1010, 264] width 36 height 27
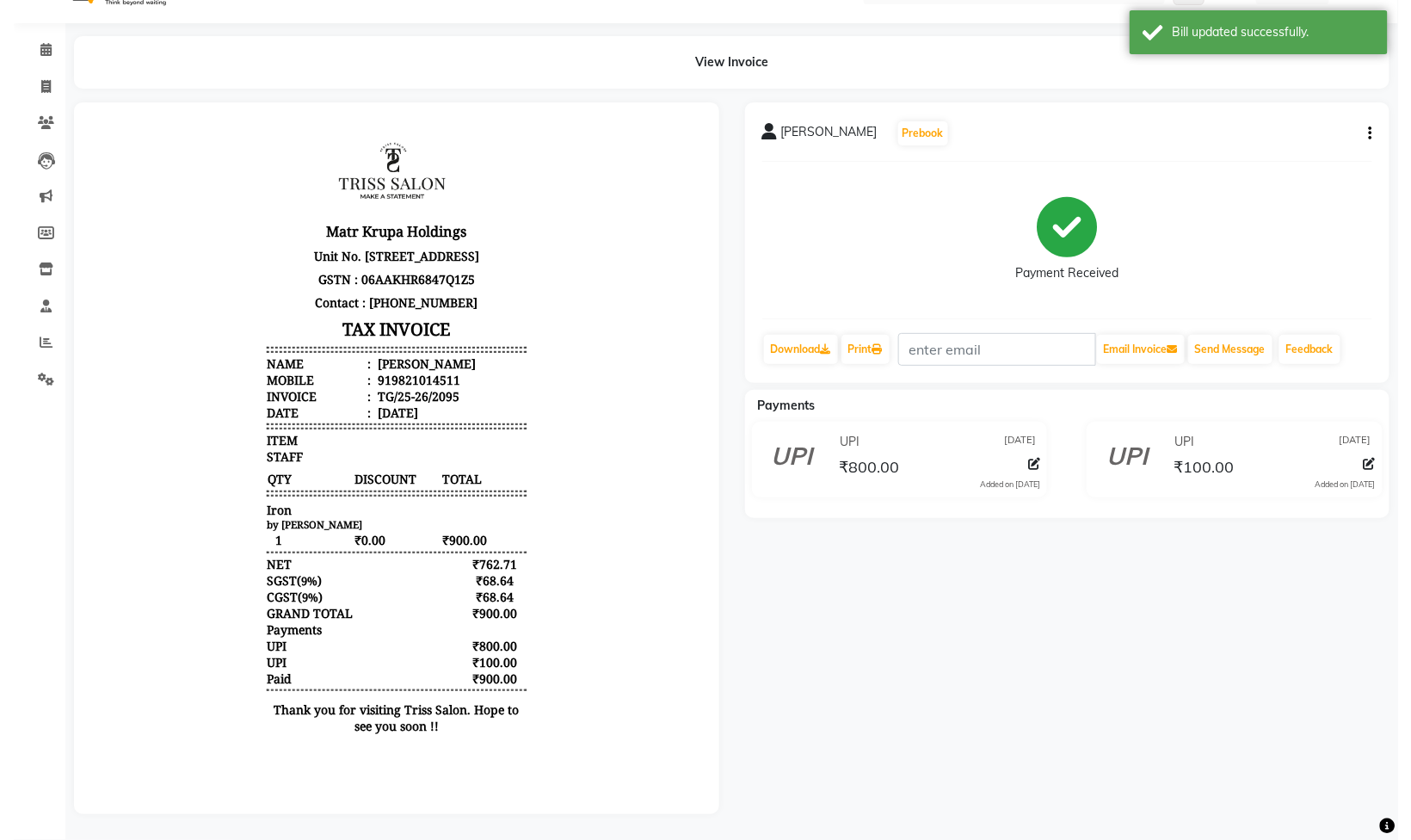
scroll to position [0, 0]
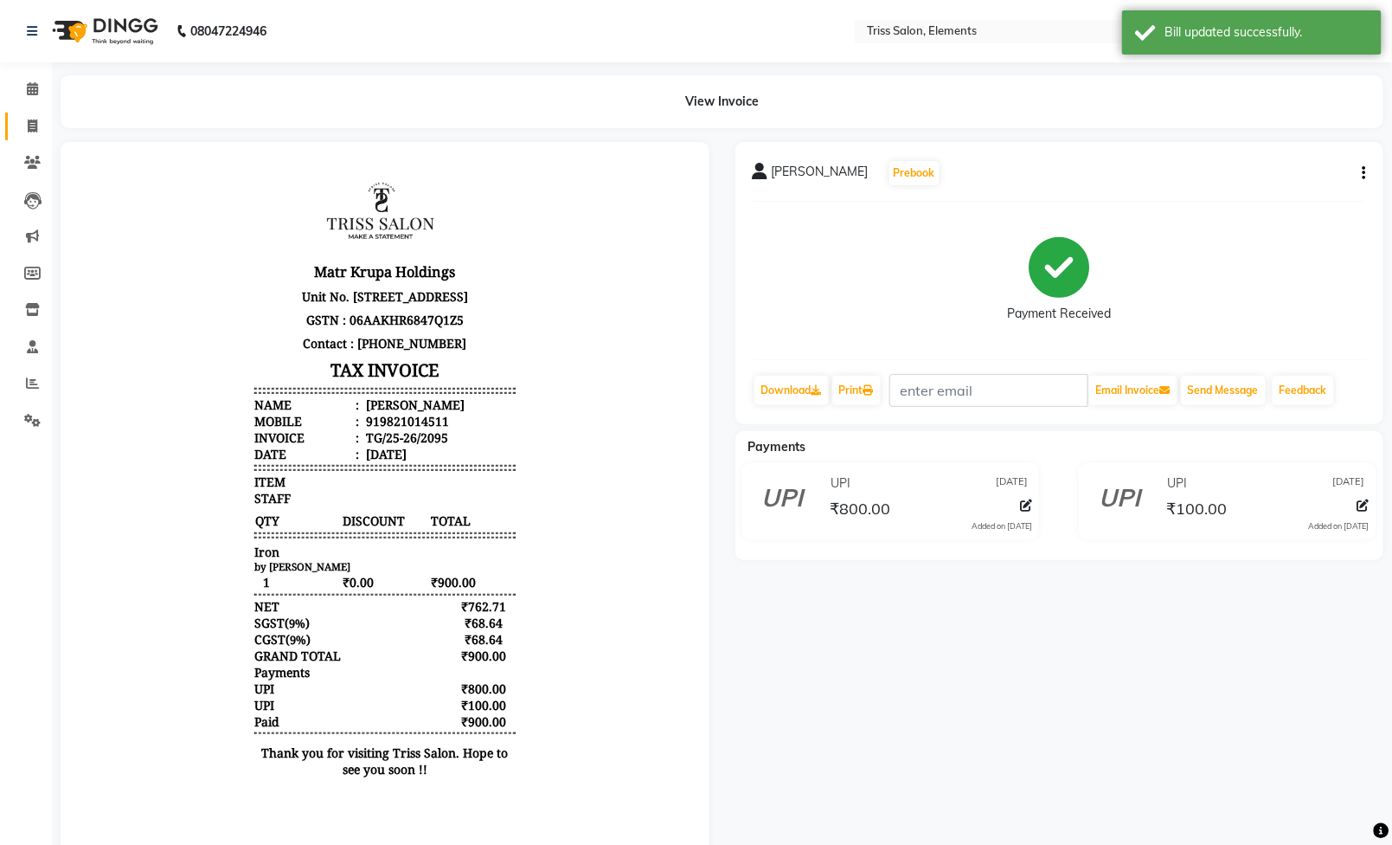
click at [21, 112] on link "Invoice" at bounding box center [26, 126] width 42 height 29
select select "service"
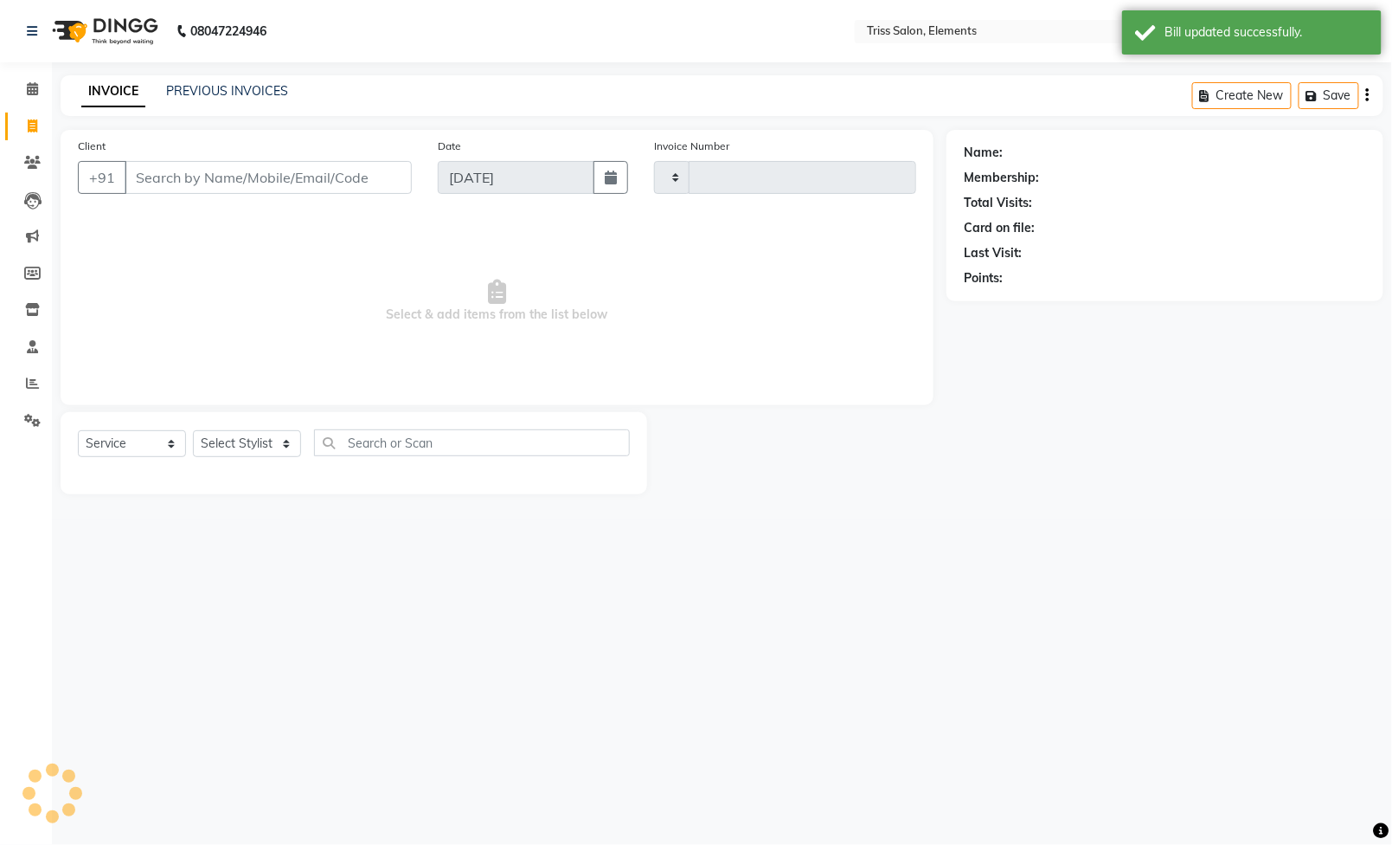
type input "2096"
select select "4303"
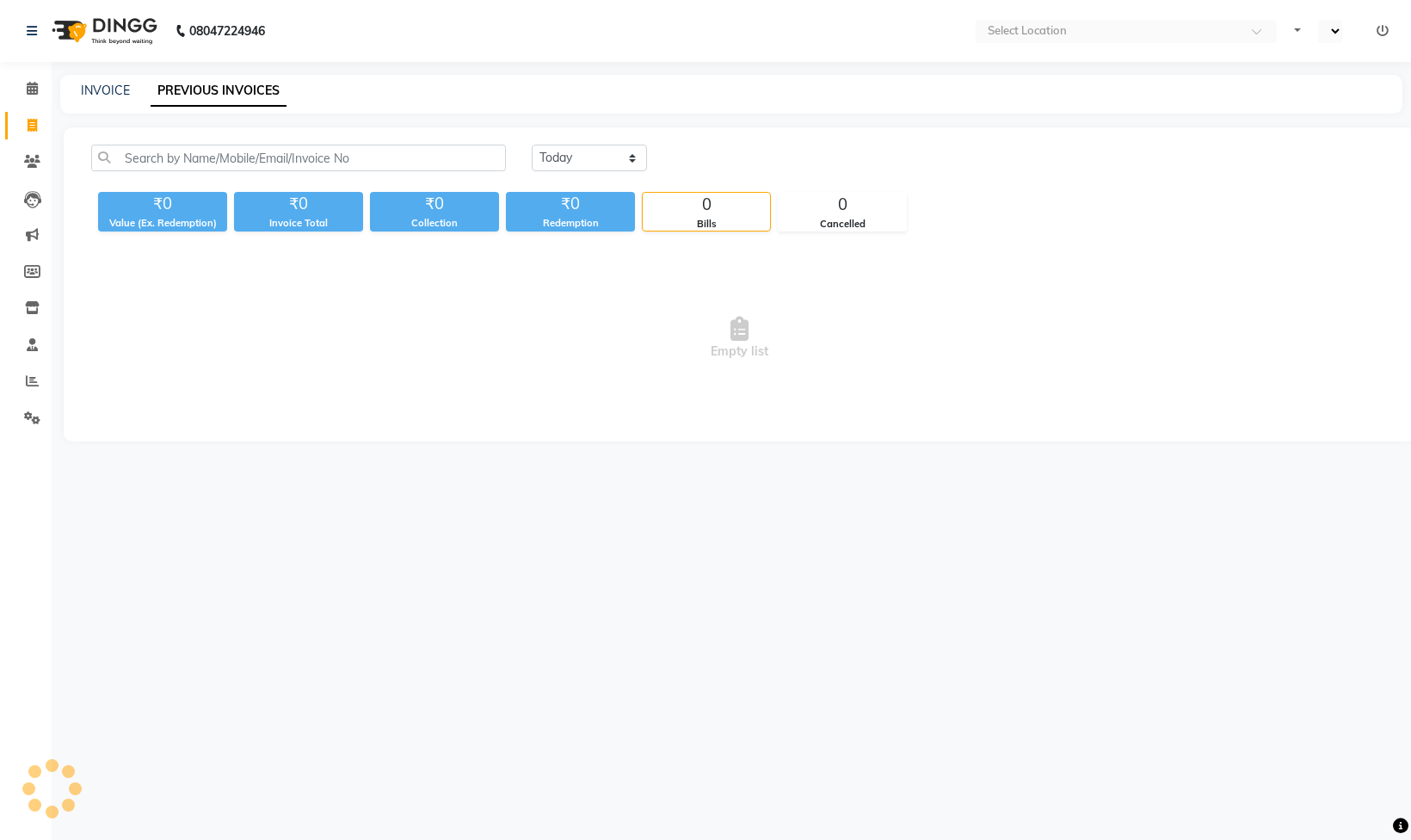
select select "en"
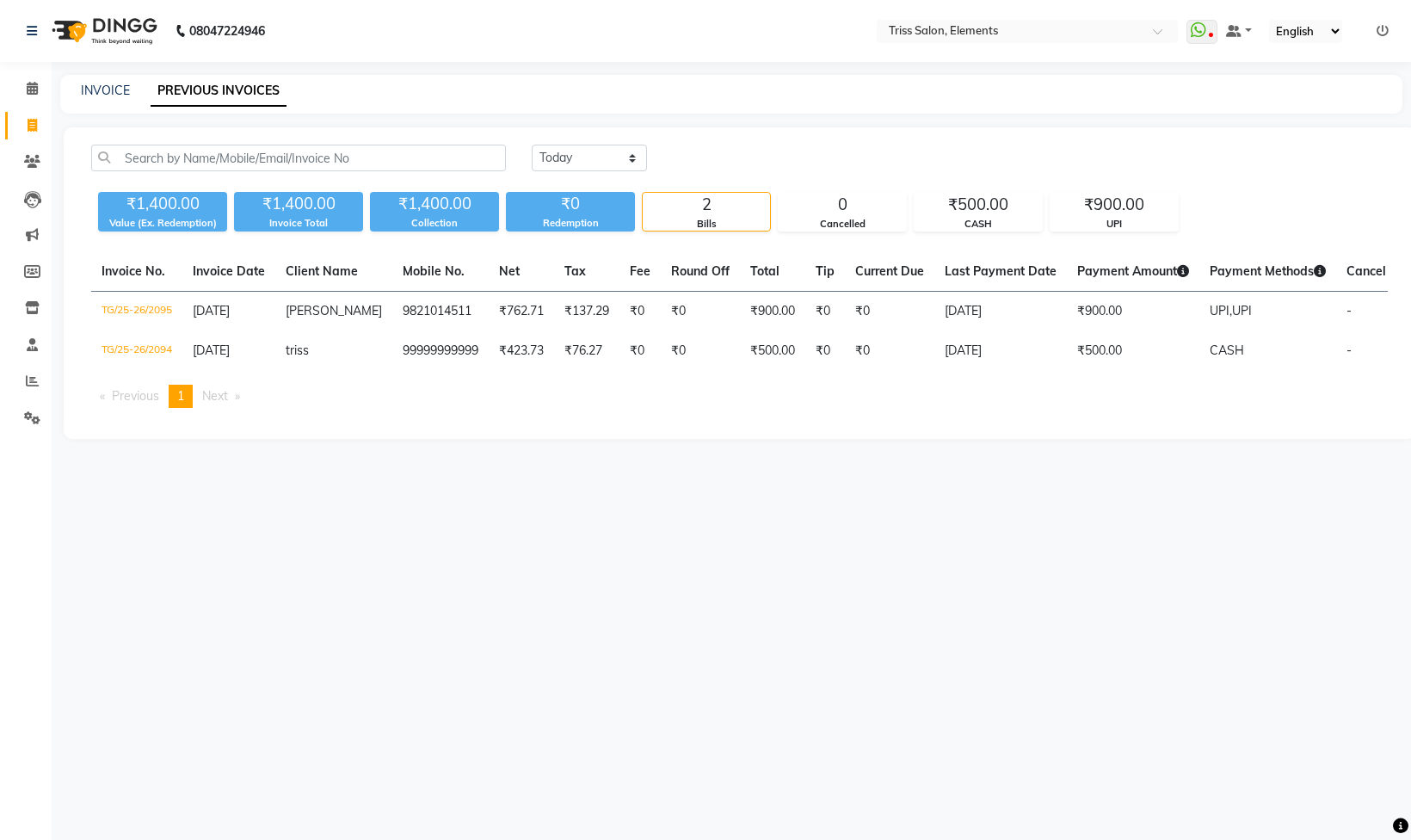
click at [133, 16] on img at bounding box center [102, 31] width 118 height 48
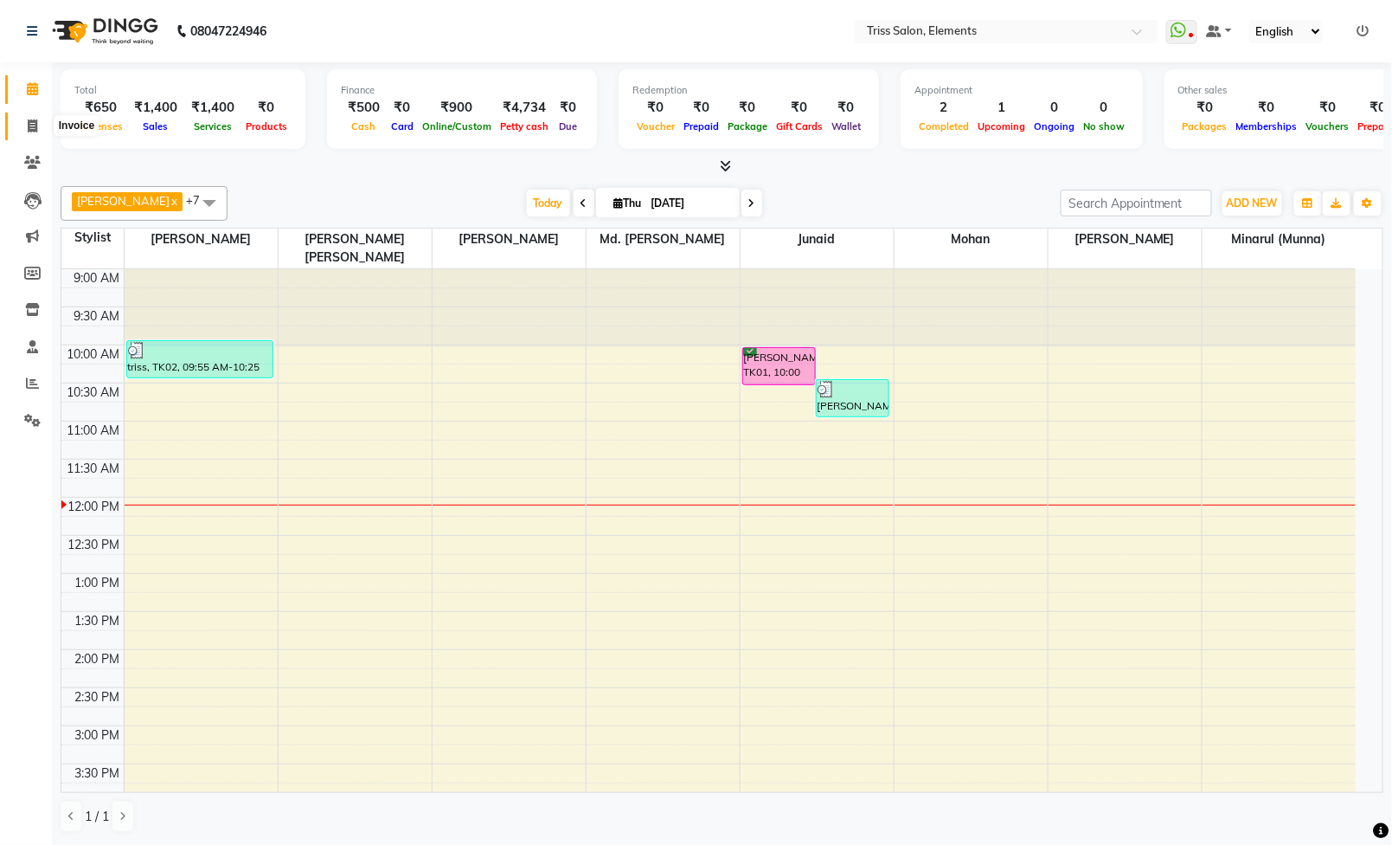
click at [30, 132] on icon at bounding box center [33, 125] width 10 height 13
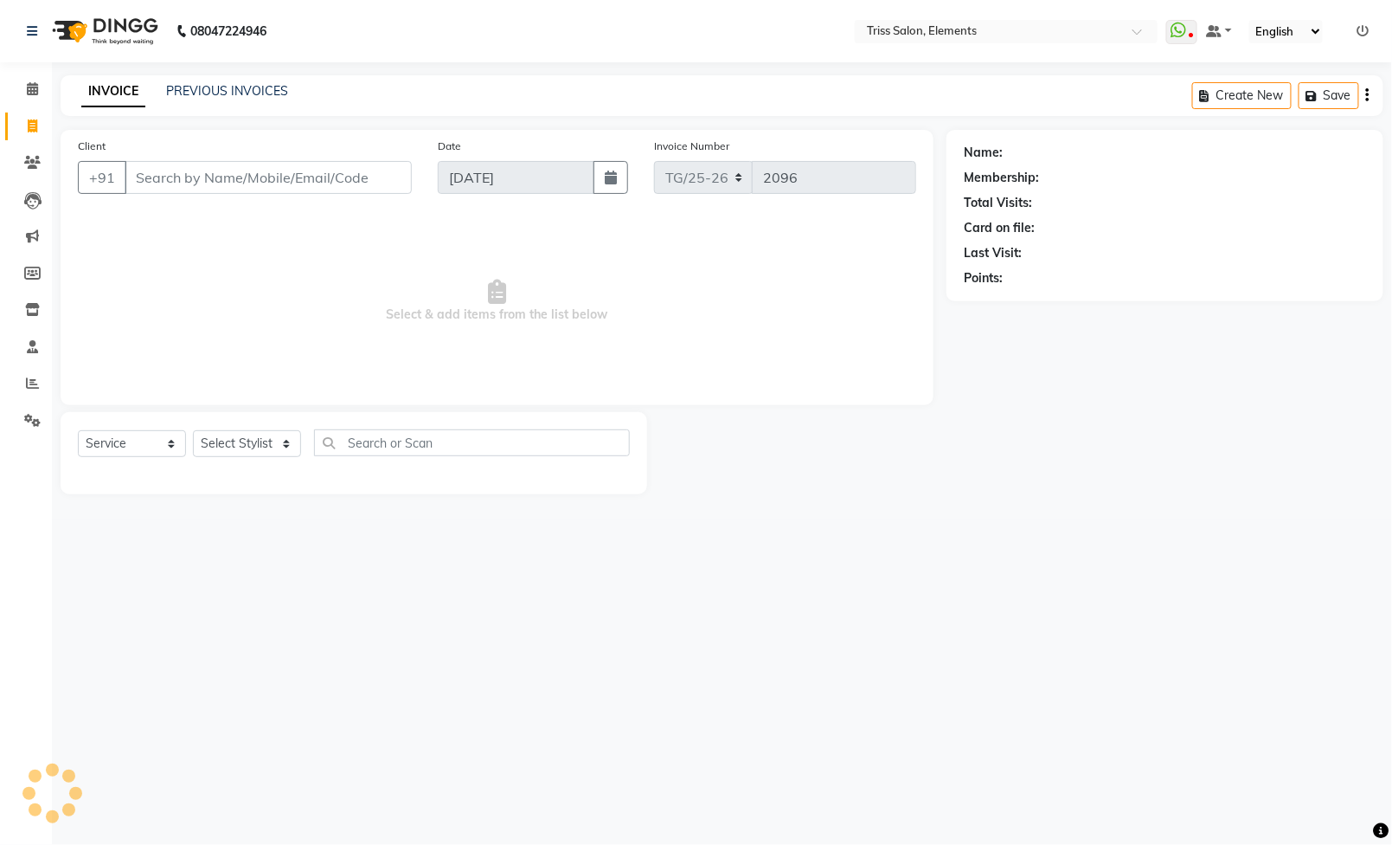
click at [114, 19] on img at bounding box center [103, 31] width 119 height 48
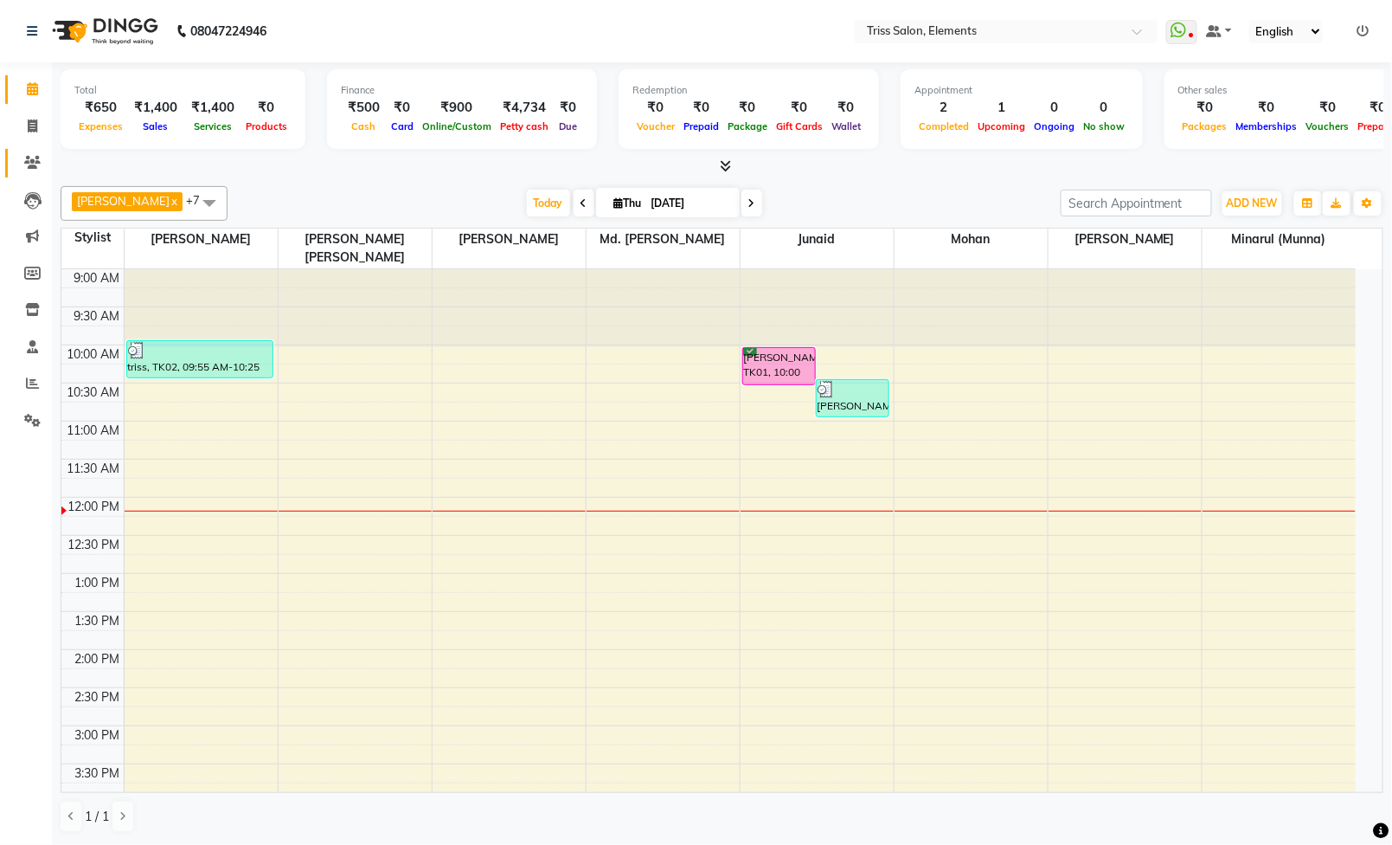
click at [12, 170] on link "Clients" at bounding box center [26, 163] width 42 height 29
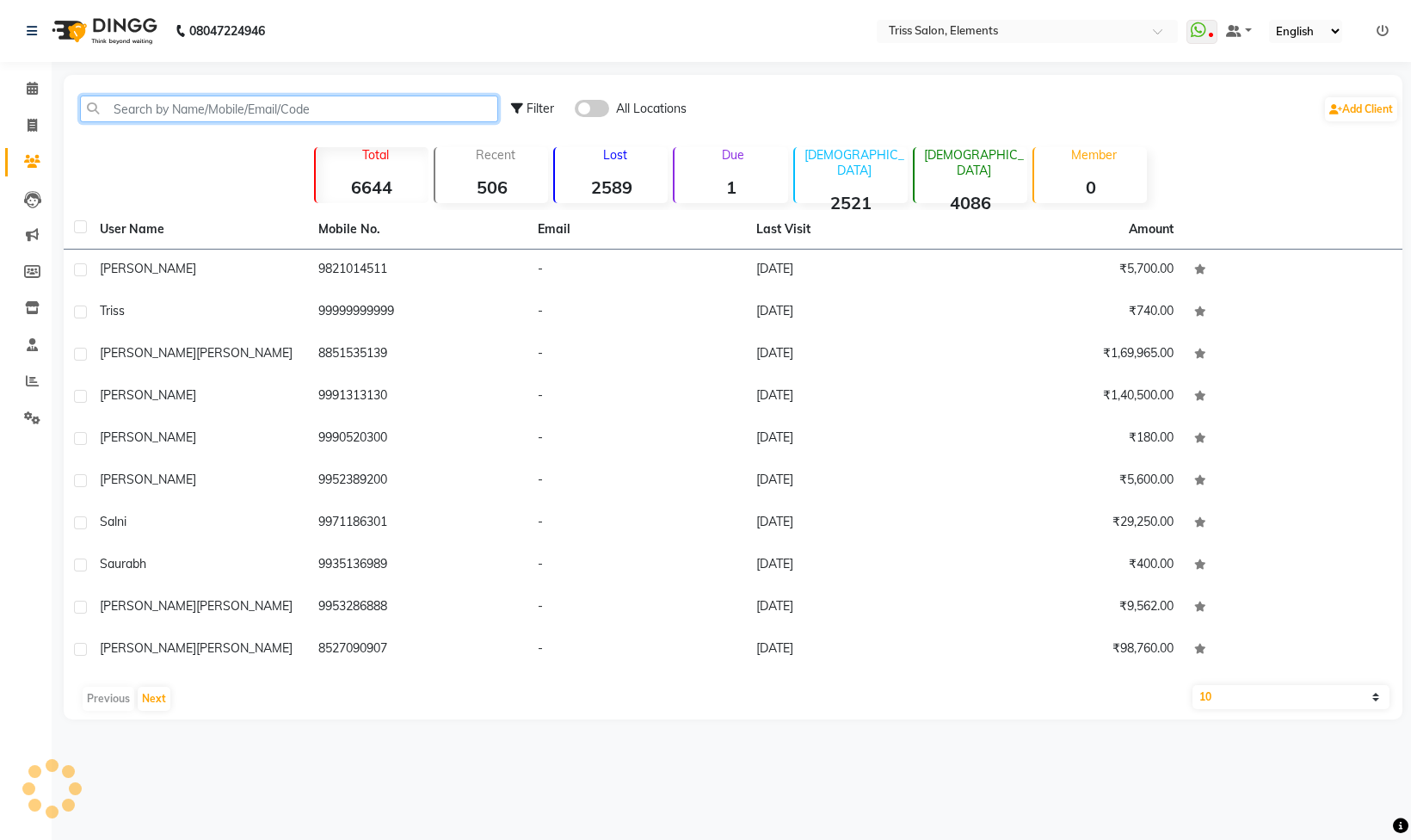
click at [299, 96] on input "text" at bounding box center [288, 108] width 419 height 27
click at [303, 107] on input "text" at bounding box center [288, 108] width 419 height 27
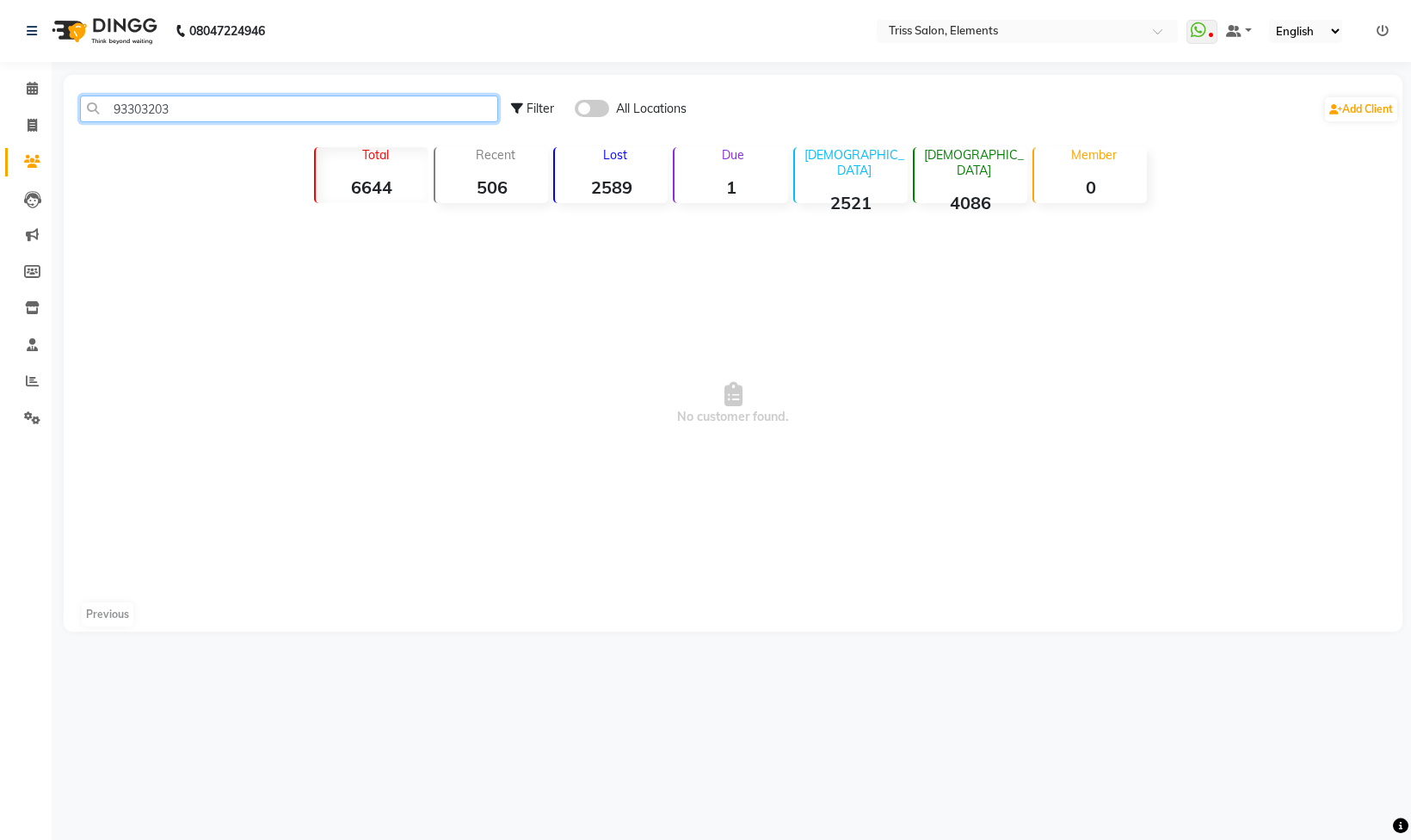
type input "93303203"
click at [113, 32] on img at bounding box center [102, 31] width 118 height 48
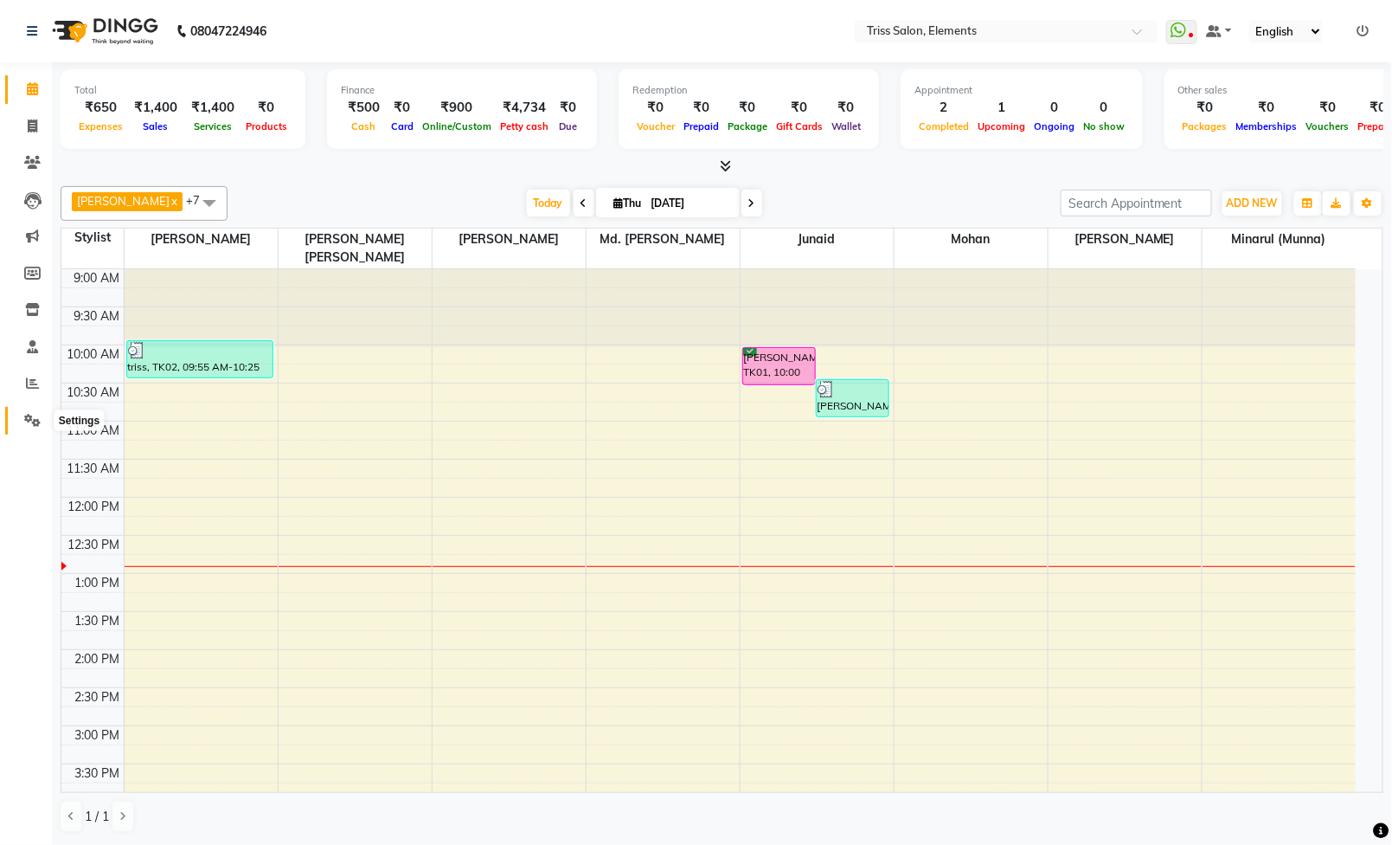
click at [35, 417] on icon at bounding box center [32, 420] width 16 height 13
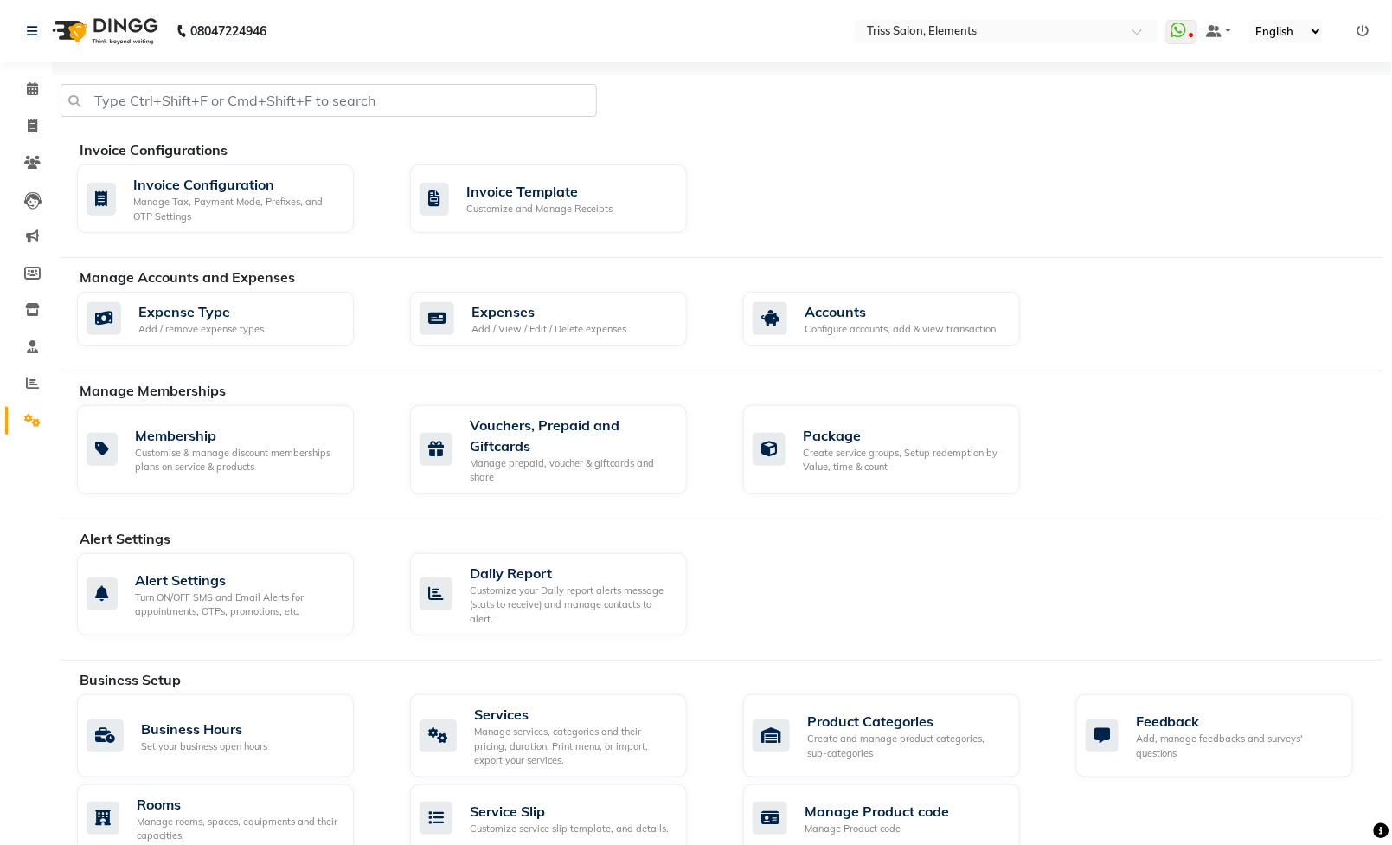
scroll to position [305, 0]
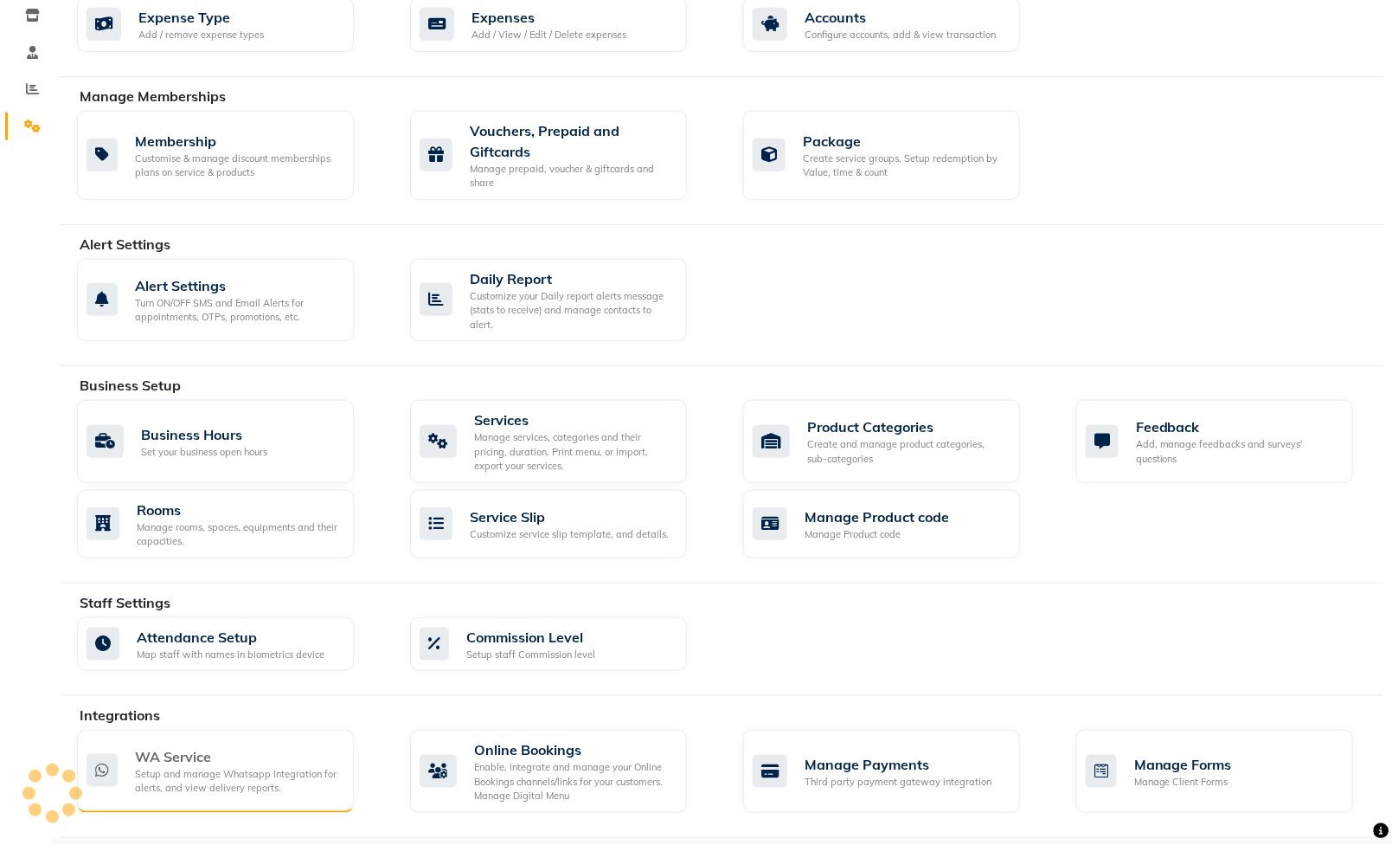
click at [227, 774] on div "Setup and manage Whatsapp Integration for alerts, and view delivery reports." at bounding box center [237, 781] width 205 height 29
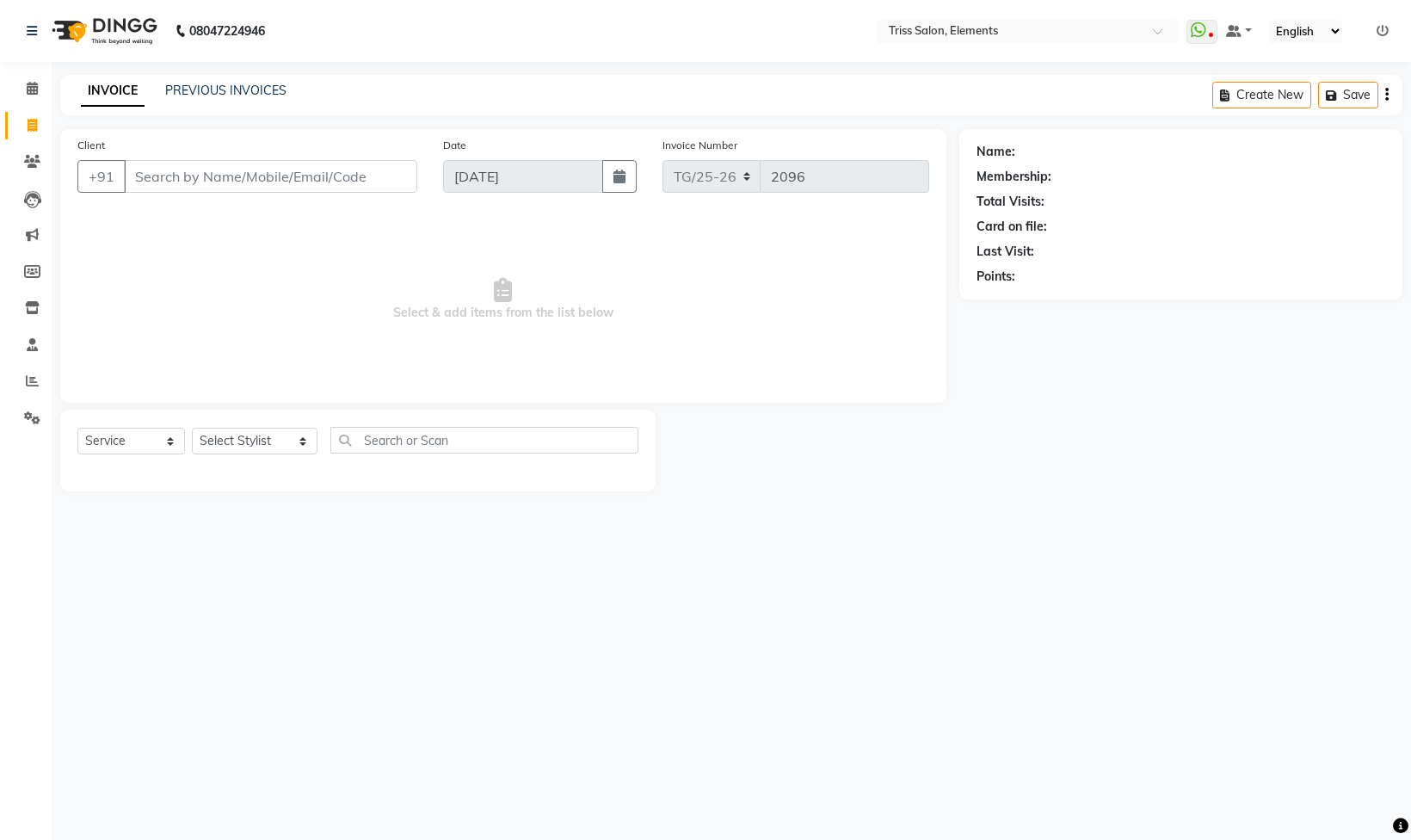
select select "service"
click at [960, 498] on main "INVOICE PREVIOUS INVOICES Create New Save Client +91 Date [DATE] Invoice Number…" at bounding box center [731, 295] width 1359 height 442
